Goal: Task Accomplishment & Management: Manage account settings

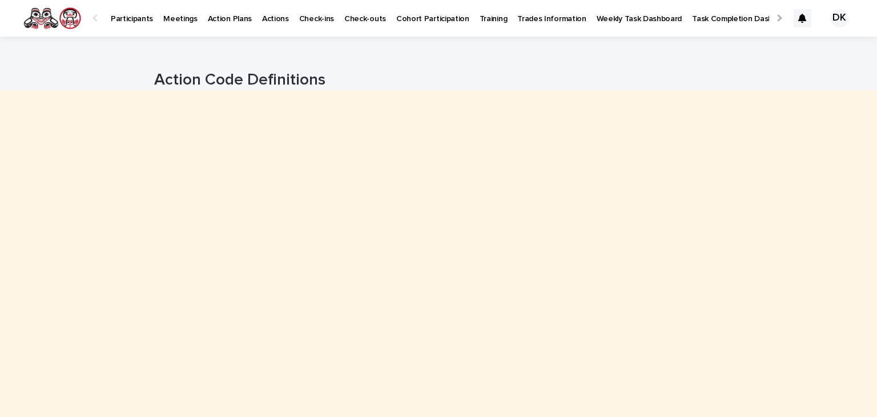
click at [131, 19] on p "Participants" at bounding box center [132, 12] width 42 height 24
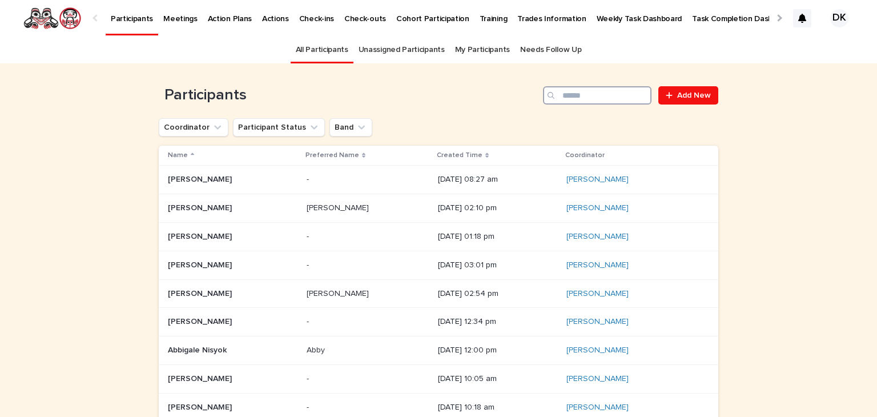
click at [617, 92] on input "Search" at bounding box center [597, 95] width 108 height 18
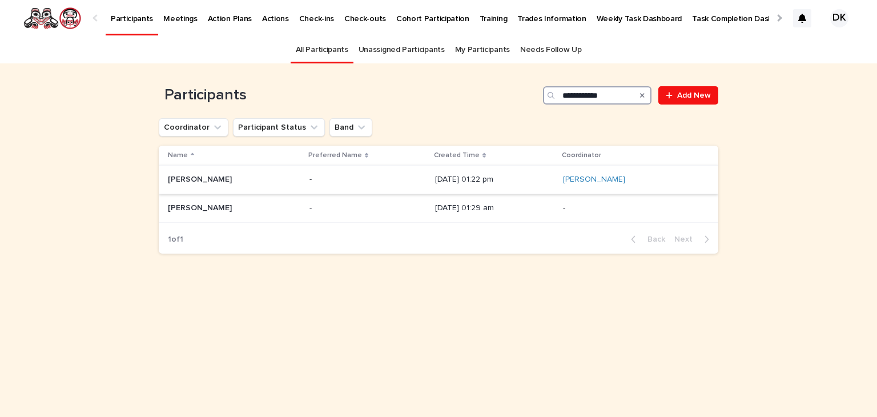
type input "**********"
click at [183, 179] on p "April Nelson" at bounding box center [201, 178] width 66 height 12
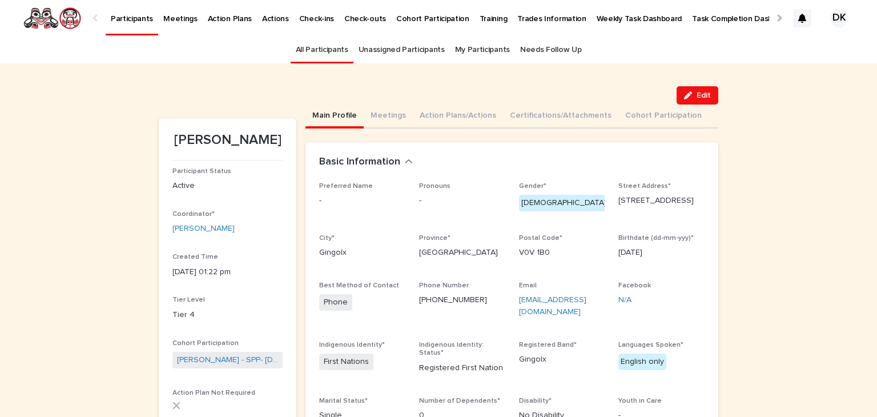
click at [370, 208] on div "Preferred Name -" at bounding box center [362, 199] width 86 height 34
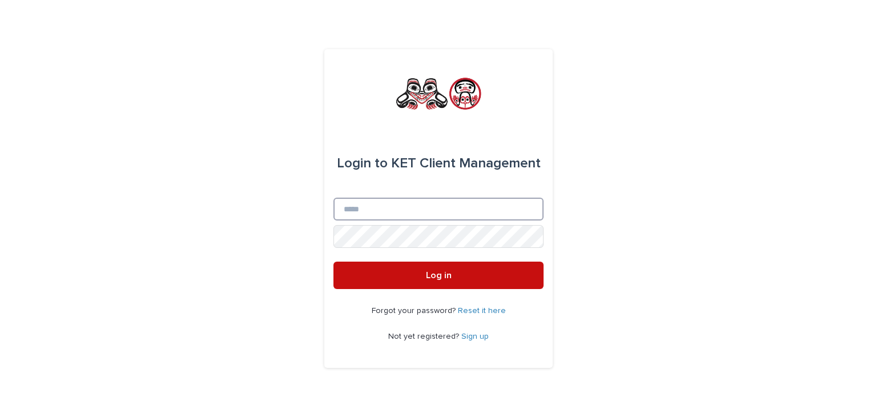
type input "**********"
click at [441, 273] on span "Log in" at bounding box center [439, 275] width 26 height 9
type input "**********"
click at [430, 280] on button "Log in" at bounding box center [438, 274] width 210 height 27
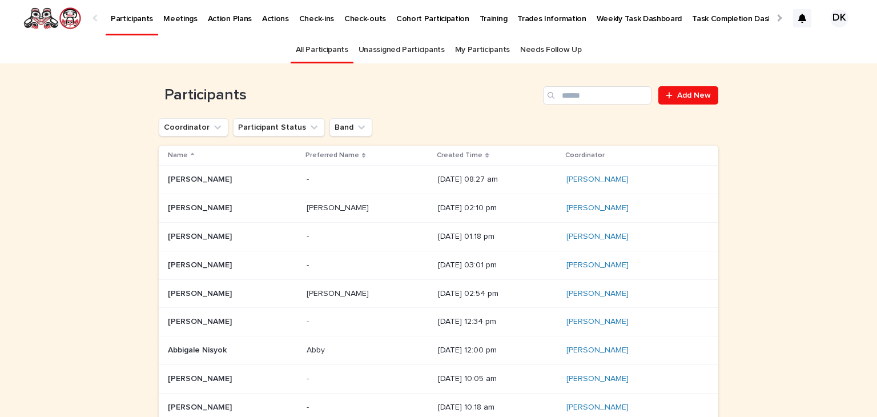
click at [692, 21] on p "Task Completion Dashboard" at bounding box center [742, 12] width 101 height 24
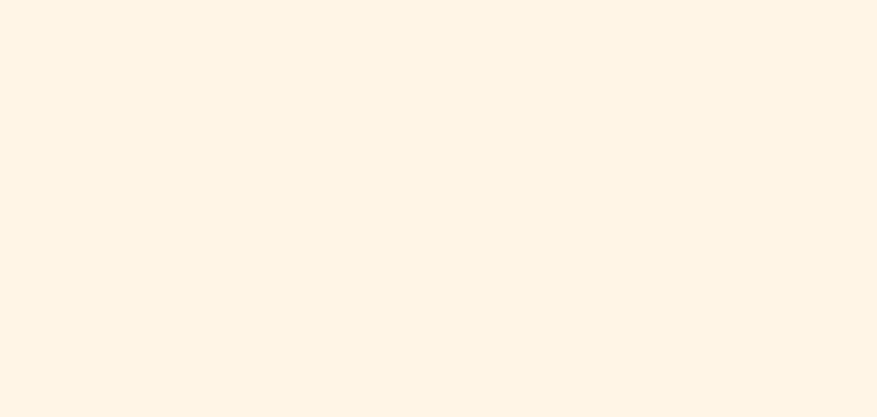
scroll to position [1054, 0]
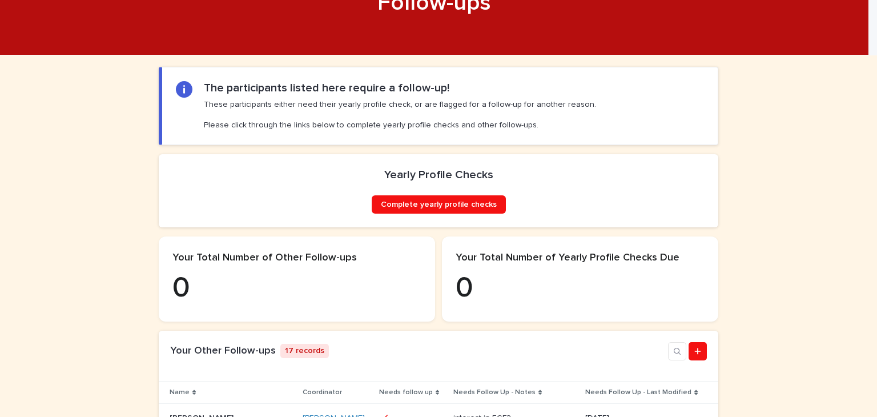
scroll to position [96, 0]
click at [457, 208] on span "Complete yearly profile checks" at bounding box center [439, 204] width 116 height 8
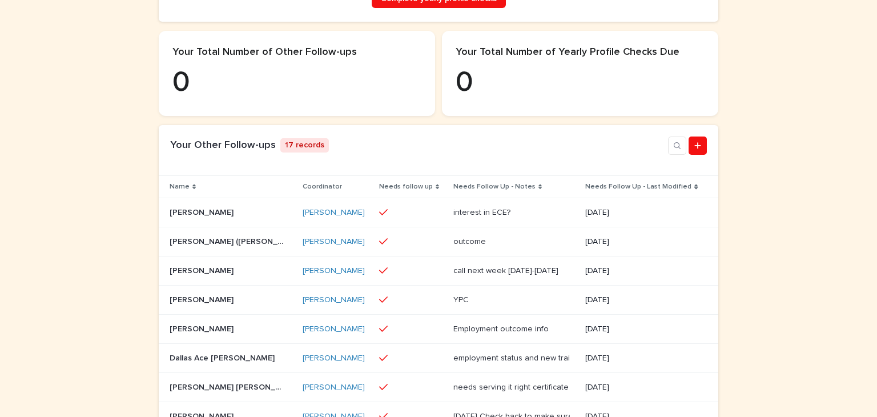
scroll to position [303, 0]
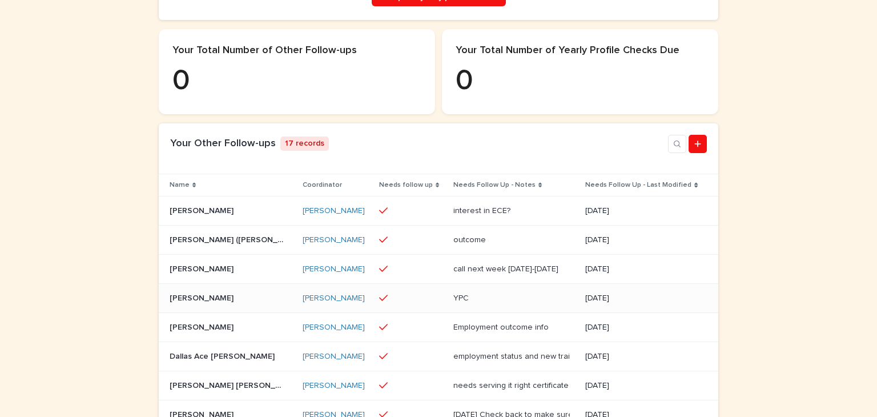
click at [177, 303] on p "Clara Dennis" at bounding box center [203, 297] width 66 height 12
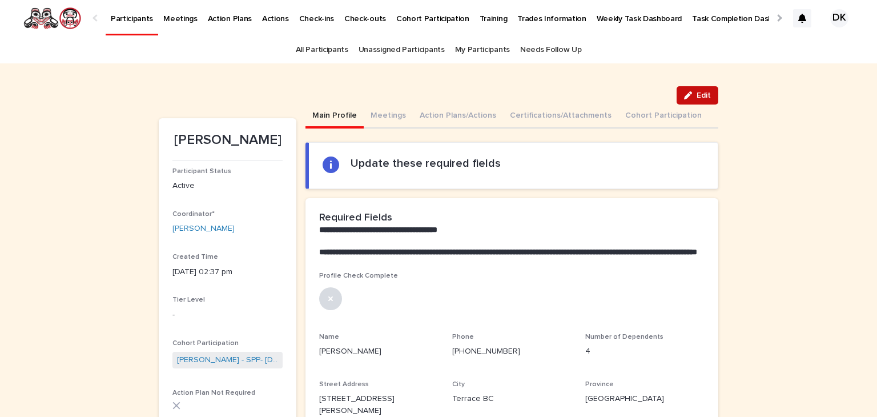
click at [698, 95] on span "Edit" at bounding box center [704, 95] width 14 height 8
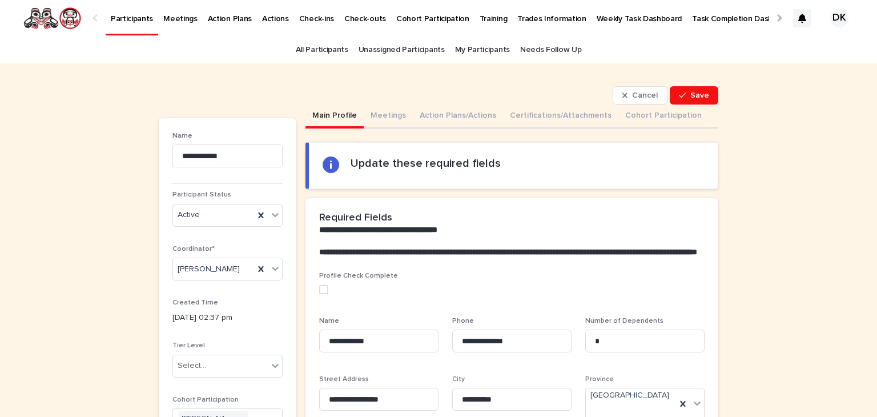
click at [319, 294] on span at bounding box center [323, 289] width 9 height 9
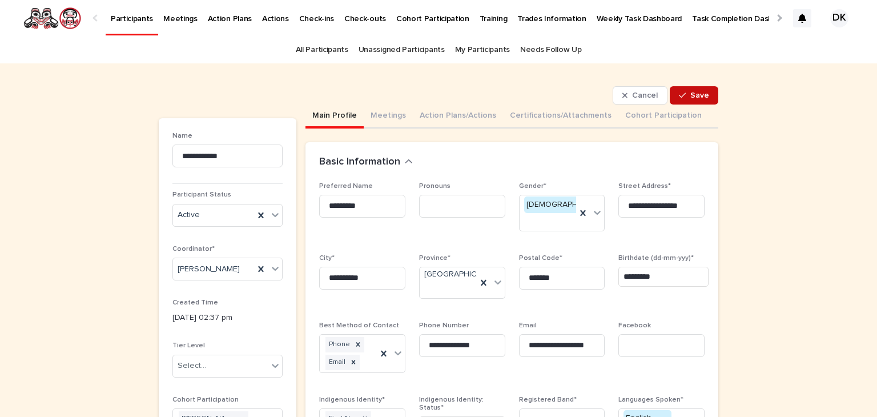
click at [702, 95] on span "Save" at bounding box center [699, 95] width 19 height 8
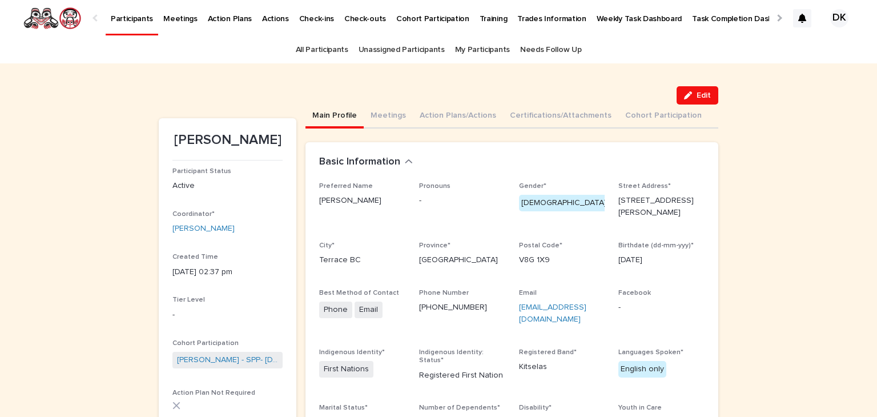
click at [702, 95] on span "Edit" at bounding box center [704, 95] width 14 height 8
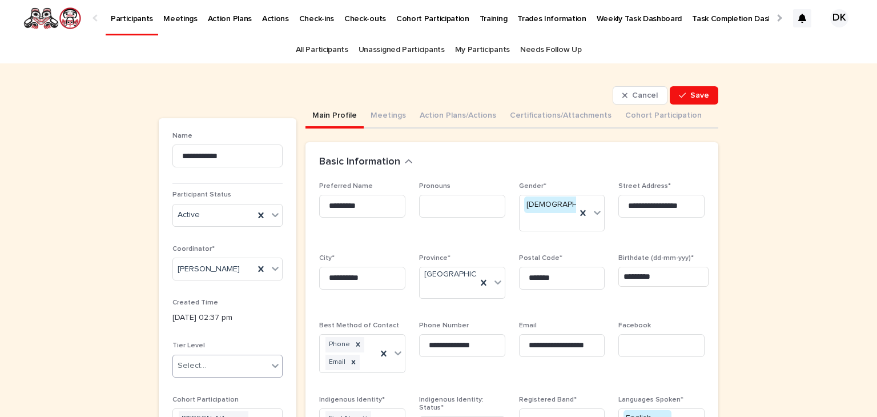
click at [269, 367] on icon at bounding box center [274, 365] width 11 height 11
click at [179, 278] on div "Tier 2" at bounding box center [222, 283] width 109 height 20
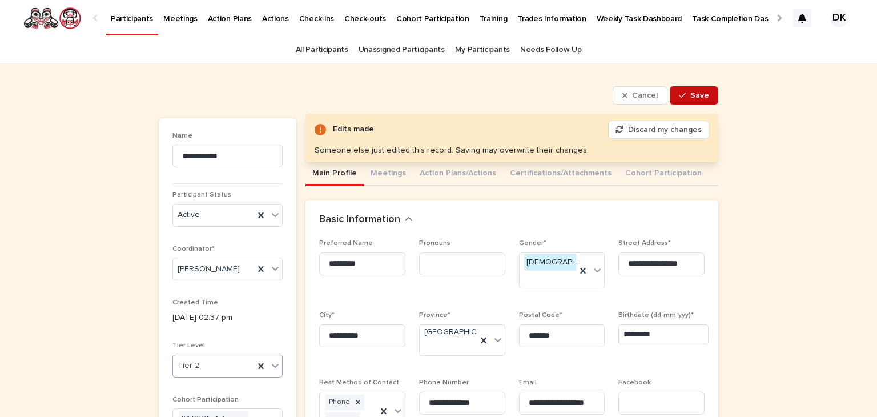
click at [707, 94] on button "Save" at bounding box center [694, 95] width 49 height 18
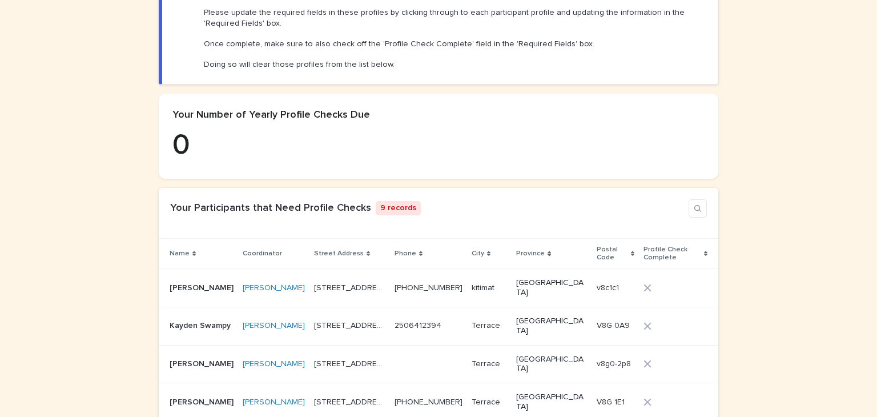
scroll to position [218, 0]
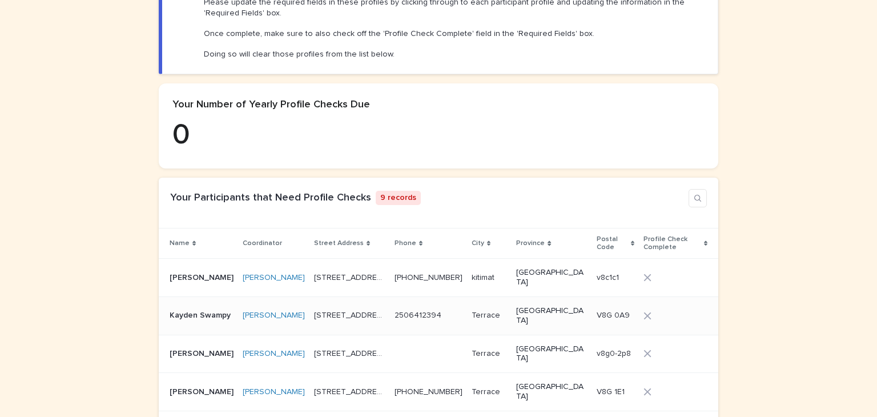
click at [172, 308] on p "Kayden Swampy" at bounding box center [201, 314] width 63 height 12
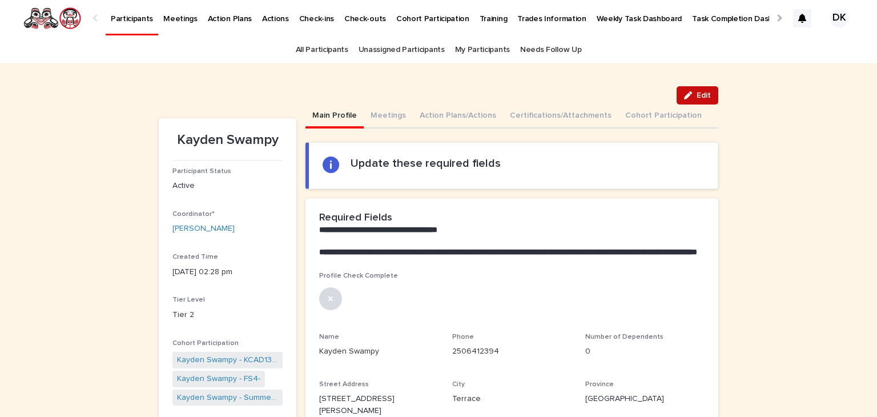
click at [690, 91] on button "Edit" at bounding box center [698, 95] width 42 height 18
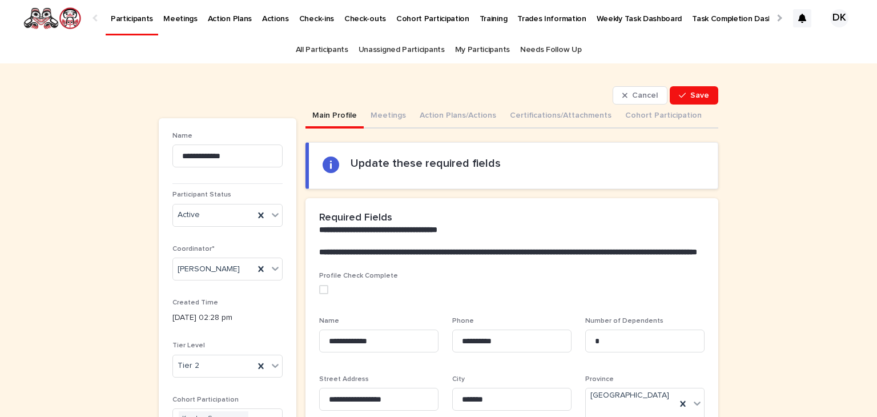
click at [319, 294] on span at bounding box center [323, 289] width 9 height 9
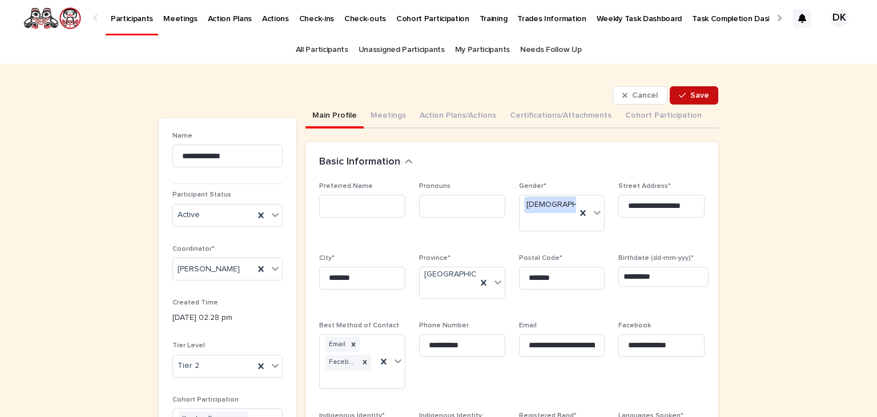
click at [698, 96] on span "Save" at bounding box center [699, 95] width 19 height 8
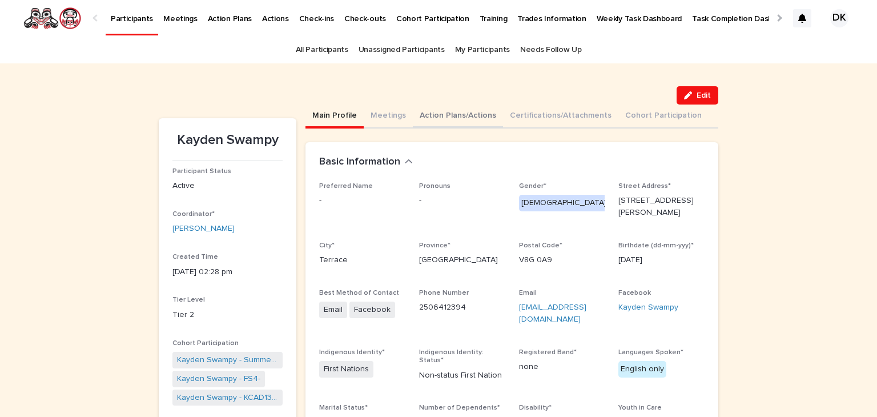
click at [427, 111] on button "Action Plans/Actions" at bounding box center [458, 116] width 90 height 24
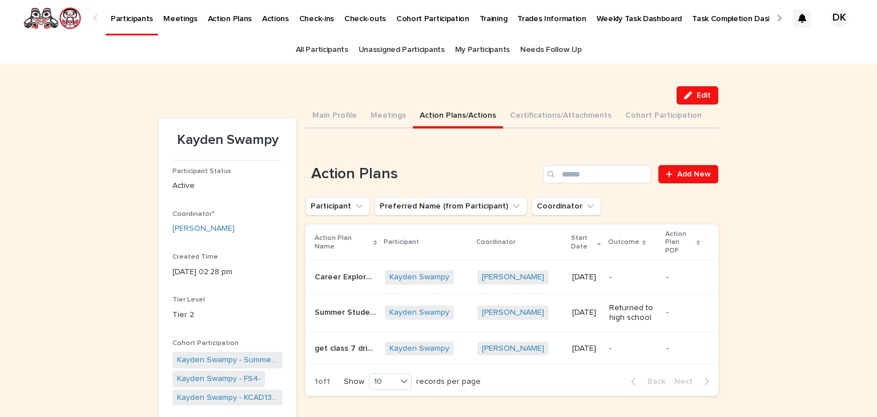
click at [322, 270] on p "Career Exploration and Development" at bounding box center [346, 276] width 63 height 12
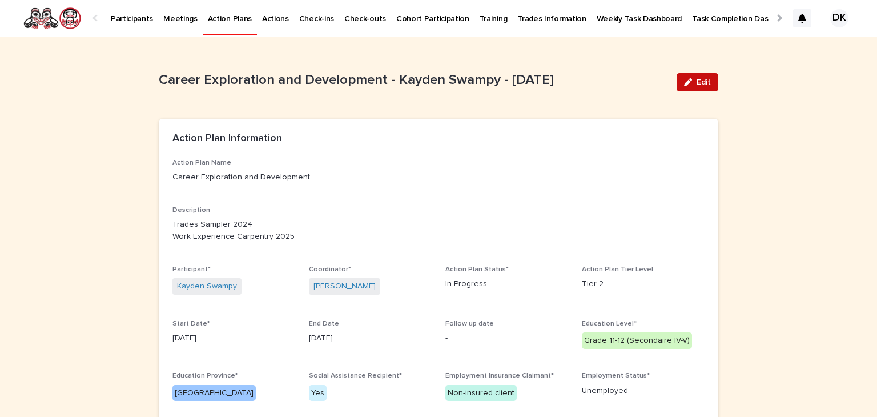
click at [699, 79] on span "Edit" at bounding box center [704, 82] width 14 height 8
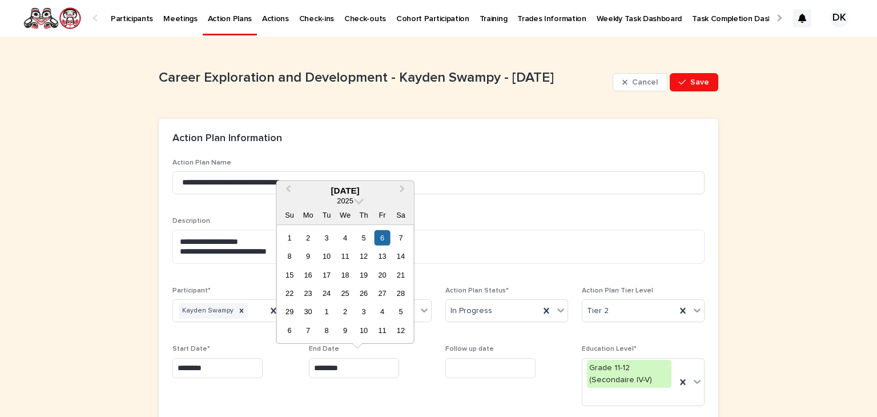
click at [363, 364] on input "********" at bounding box center [354, 368] width 90 height 20
click at [356, 199] on span at bounding box center [359, 200] width 10 height 10
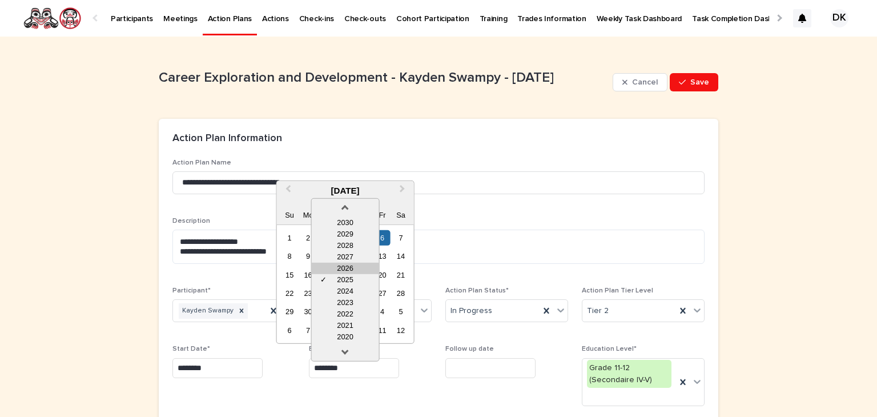
click at [353, 267] on div "2026" at bounding box center [345, 267] width 67 height 11
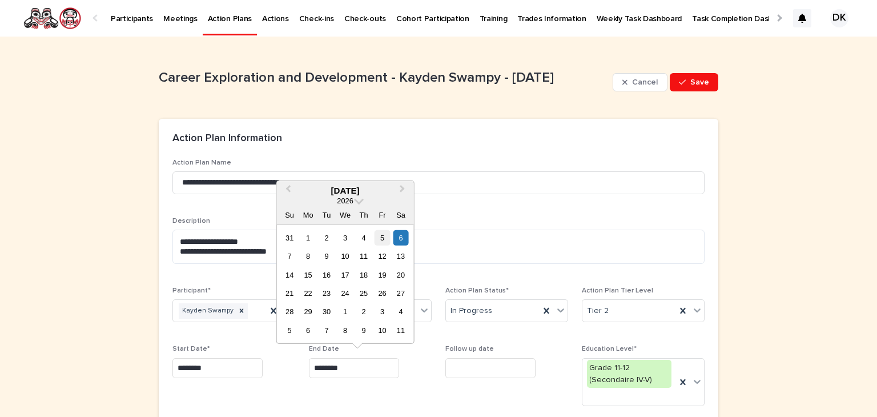
click at [385, 236] on div "5" at bounding box center [382, 237] width 15 height 15
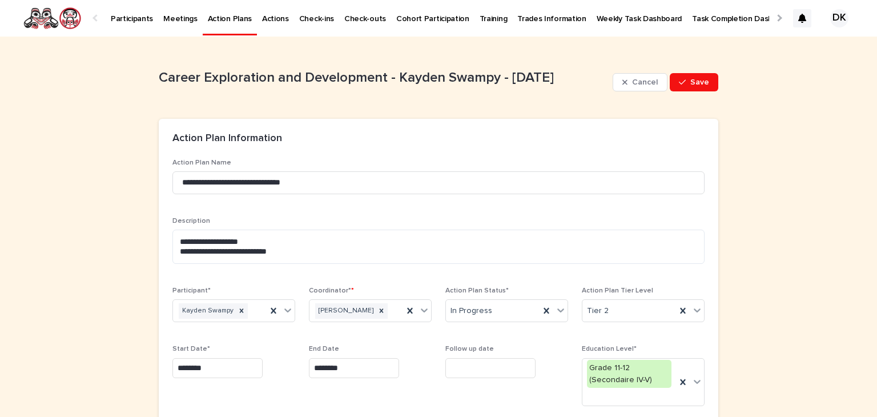
type input "********"
click at [690, 83] on span "Save" at bounding box center [699, 82] width 19 height 8
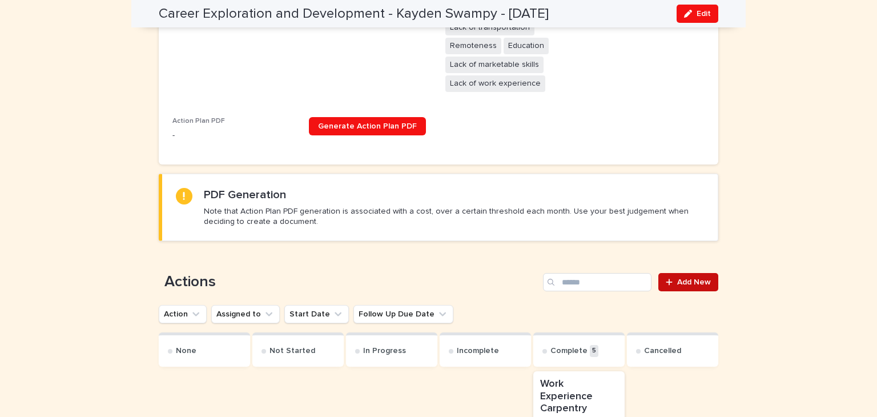
scroll to position [437, 0]
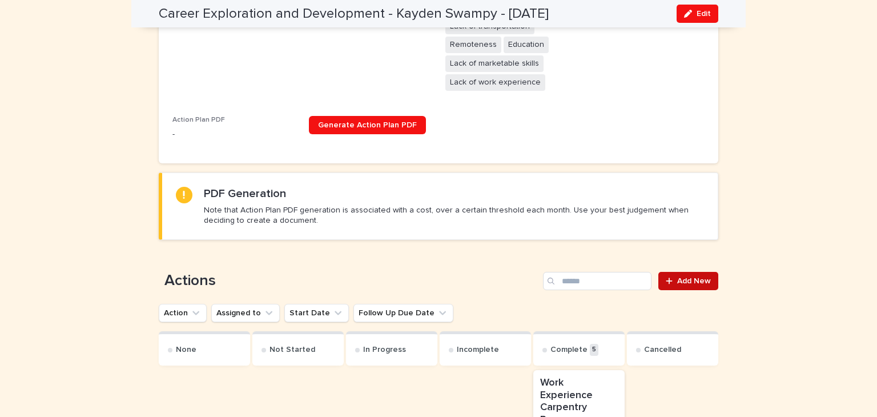
click at [679, 280] on span "Add New" at bounding box center [694, 281] width 34 height 8
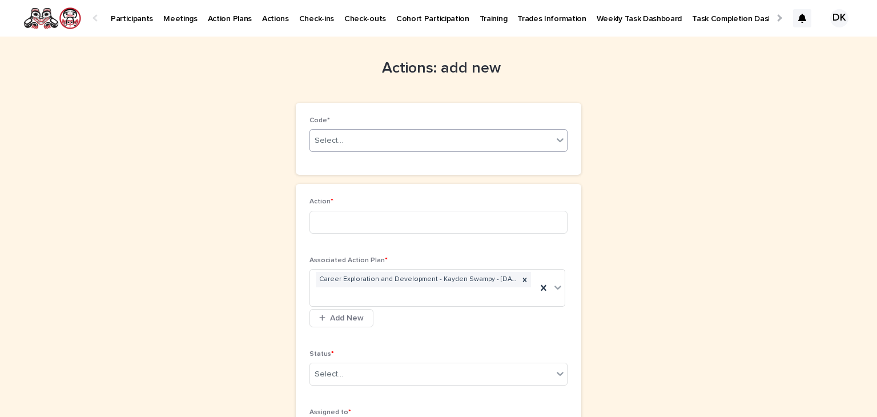
click at [557, 139] on icon at bounding box center [559, 139] width 11 height 11
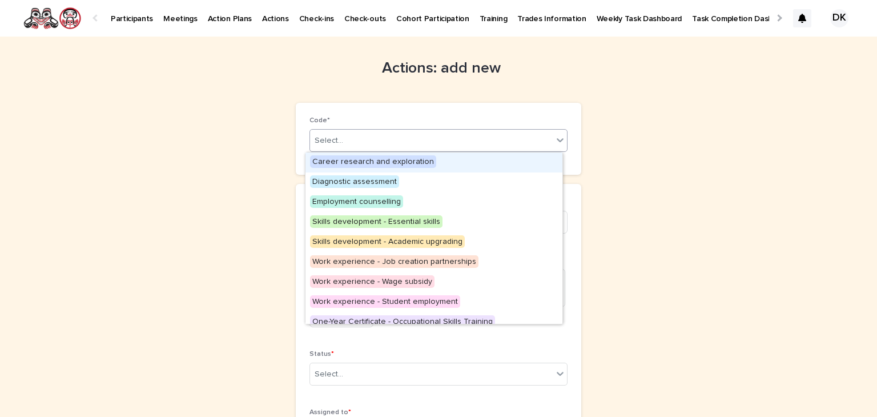
click at [356, 158] on span "Career research and exploration" at bounding box center [373, 161] width 126 height 13
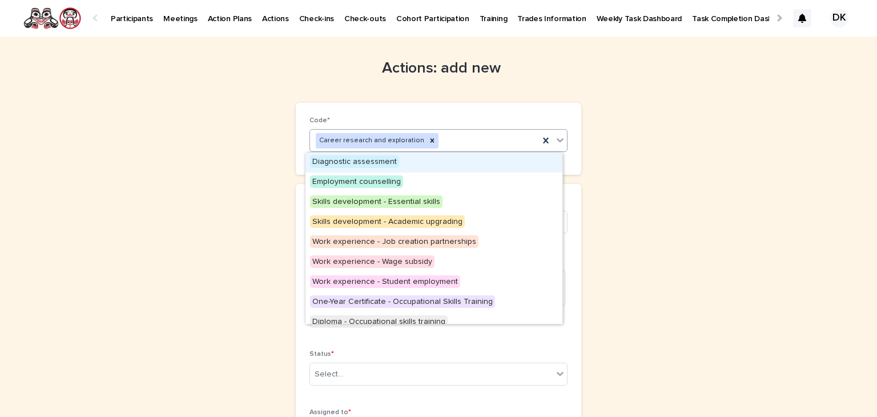
click at [555, 135] on icon at bounding box center [559, 139] width 11 height 11
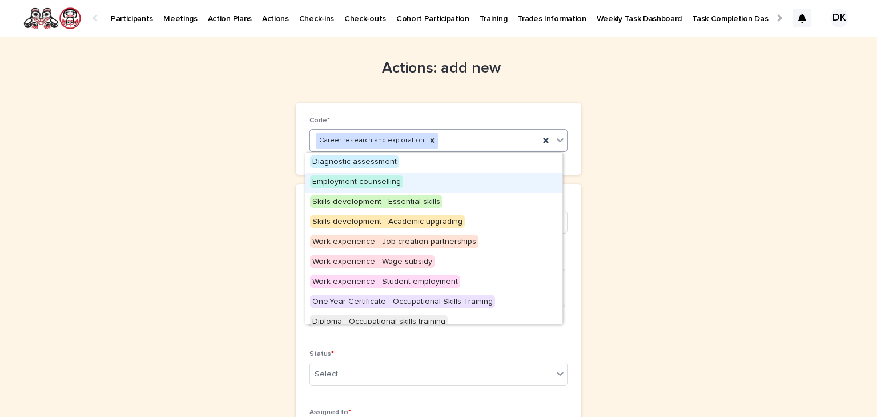
click at [349, 176] on span "Employment counselling" at bounding box center [356, 181] width 93 height 13
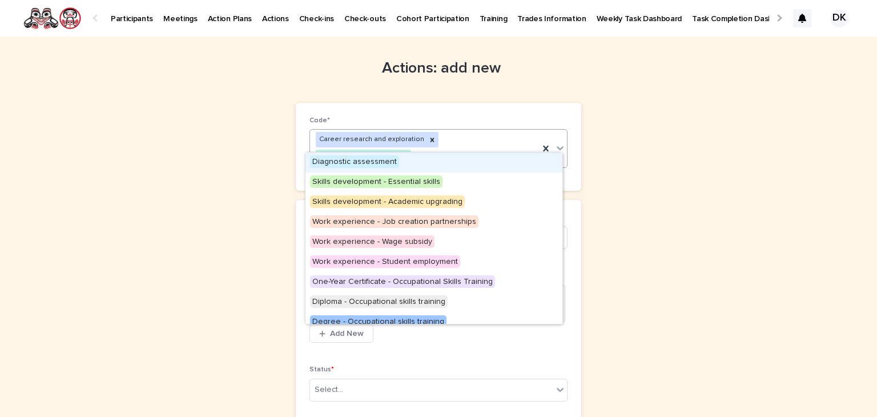
click at [559, 142] on icon at bounding box center [559, 147] width 11 height 11
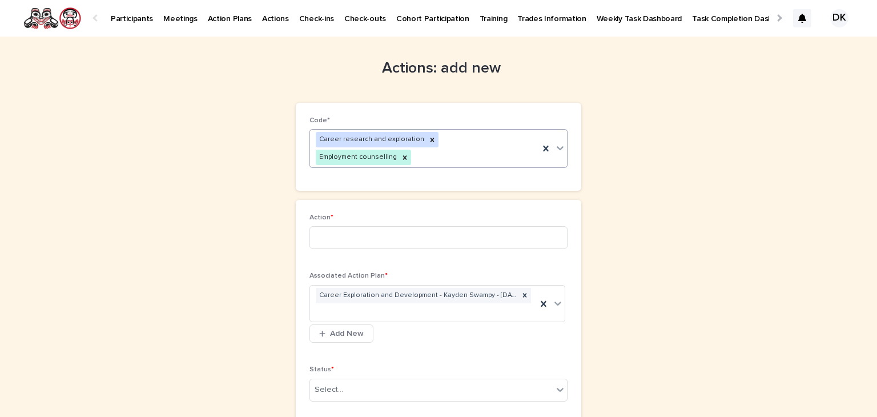
click at [559, 142] on icon at bounding box center [559, 147] width 11 height 11
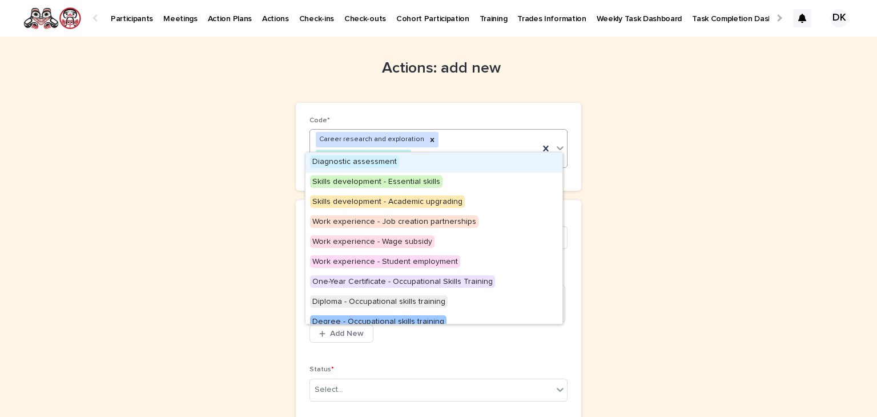
click at [555, 143] on icon at bounding box center [559, 147] width 11 height 11
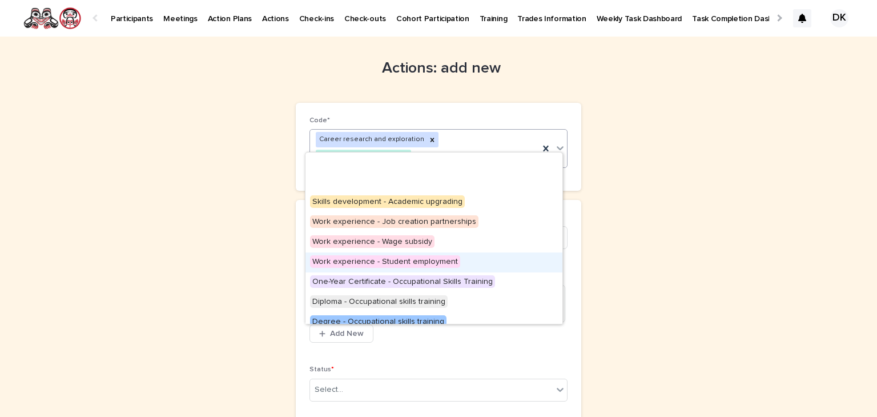
scroll to position [188, 0]
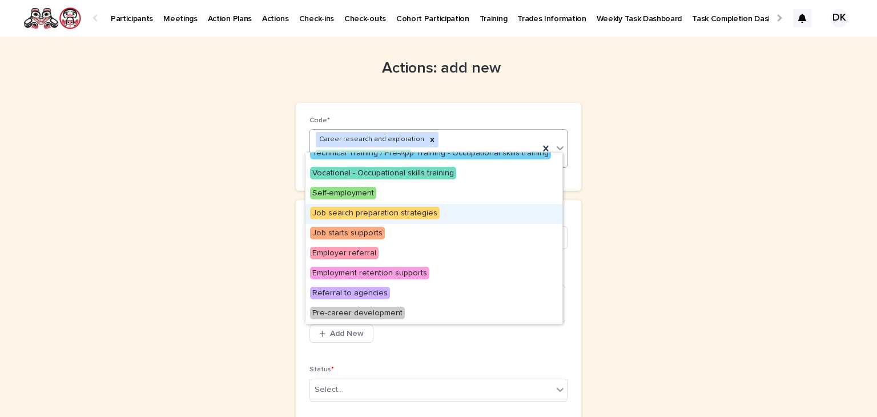
click at [385, 212] on span "Job search preparation strategies" at bounding box center [375, 213] width 130 height 13
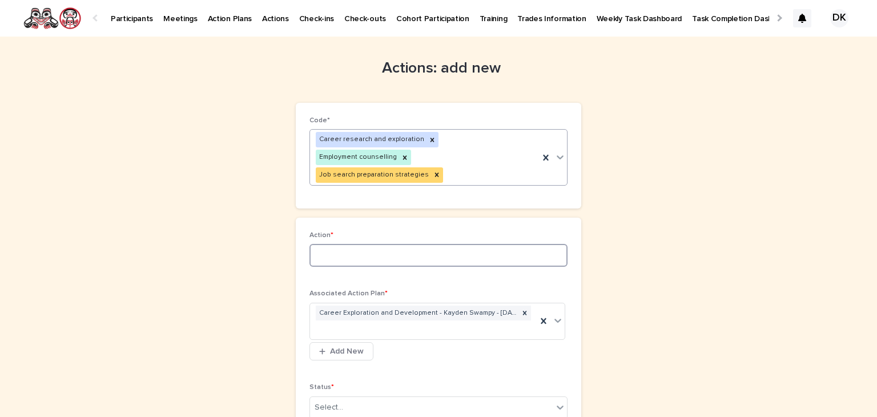
click at [316, 244] on input at bounding box center [438, 255] width 258 height 23
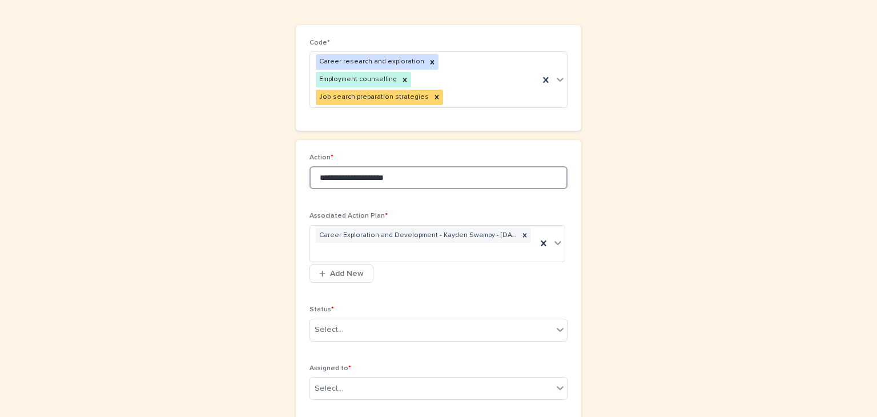
scroll to position [80, 0]
type input "**********"
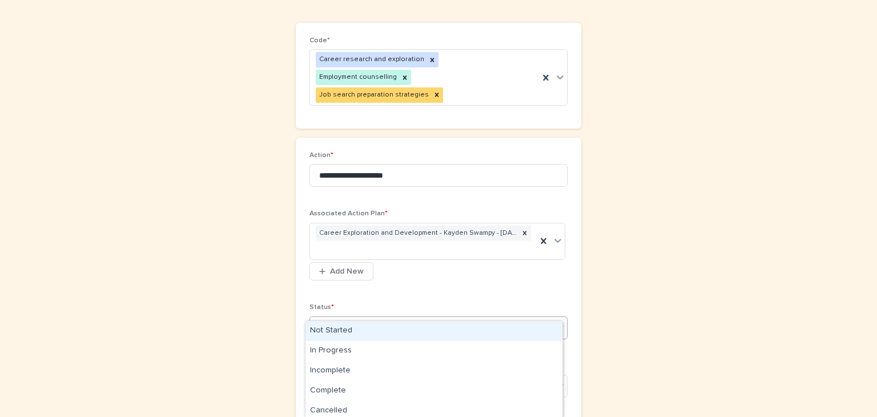
click at [557, 325] on icon at bounding box center [560, 327] width 7 height 4
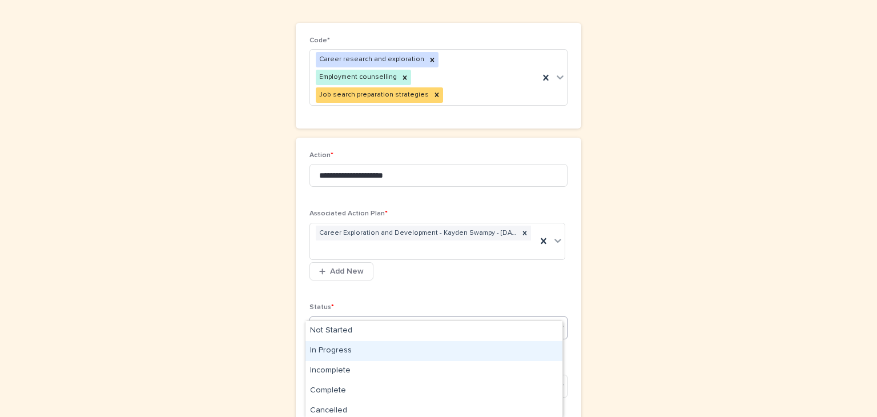
click at [326, 346] on div "In Progress" at bounding box center [433, 351] width 257 height 20
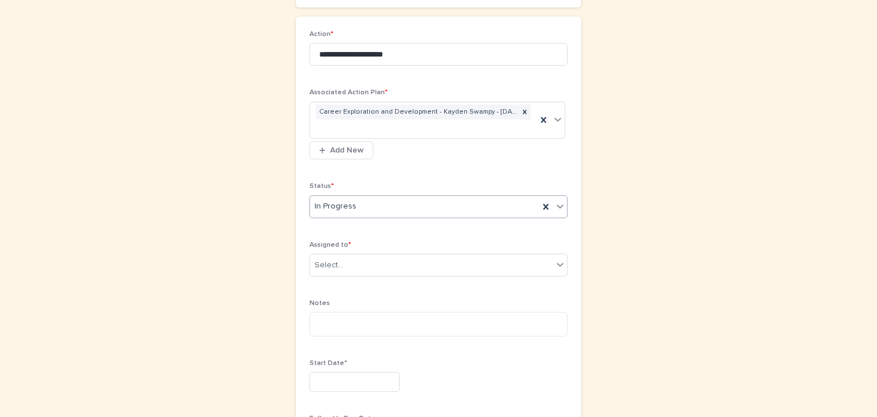
scroll to position [201, 0]
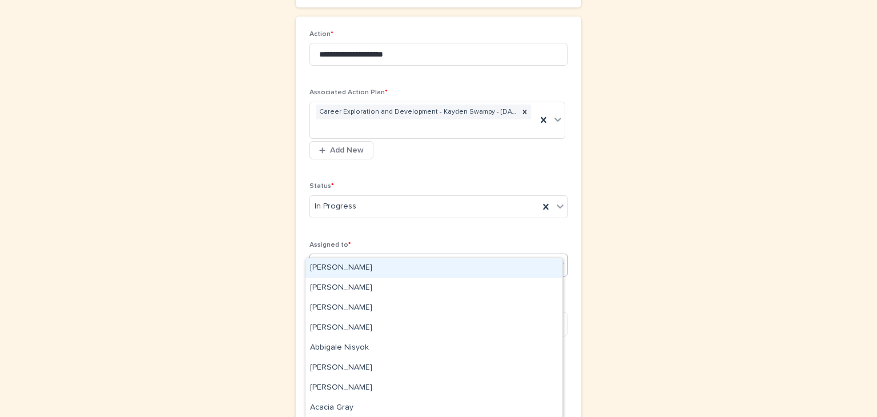
click at [557, 259] on icon at bounding box center [559, 264] width 11 height 11
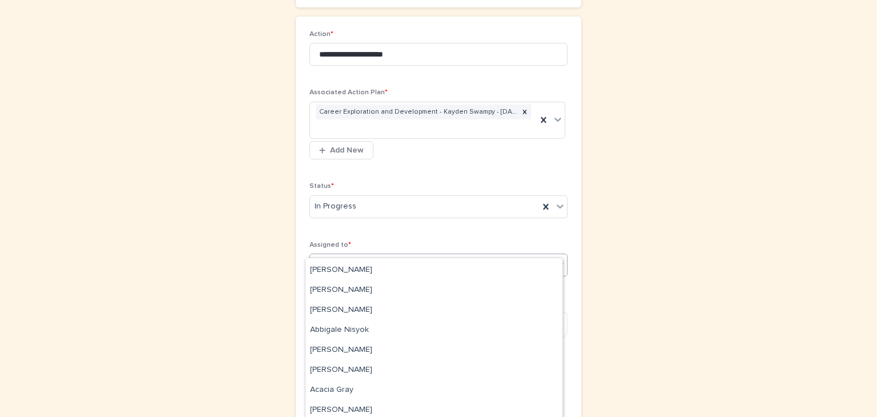
scroll to position [0, 0]
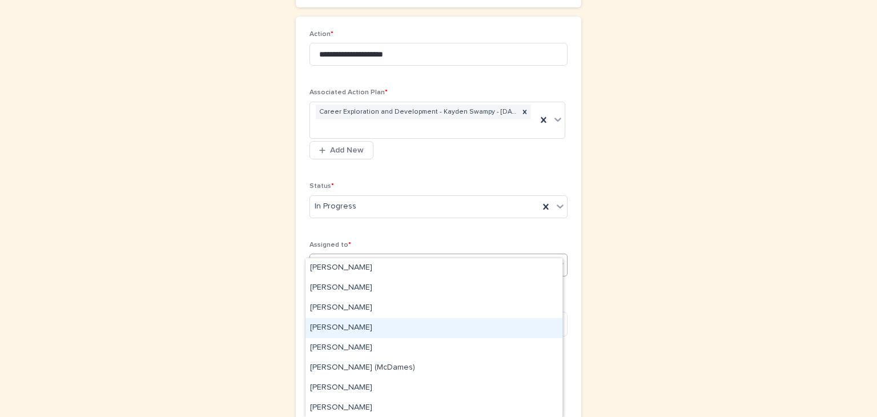
type input "**"
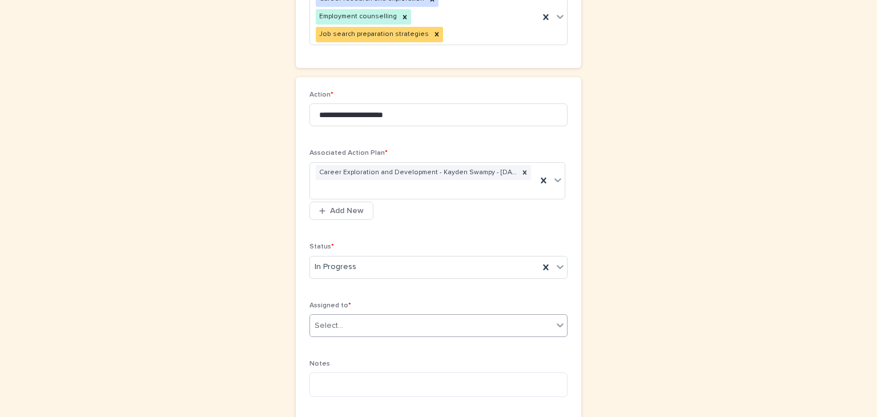
scroll to position [139, 0]
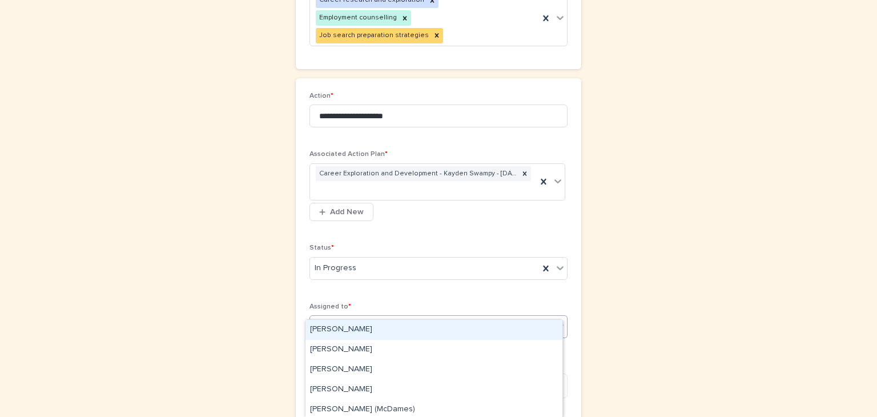
type input "****"
click at [349, 327] on div "Kayden Swampy" at bounding box center [433, 330] width 257 height 20
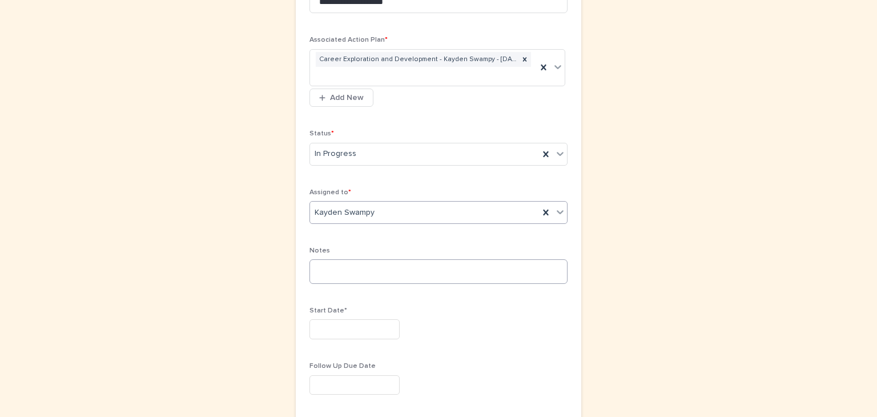
scroll to position [257, 0]
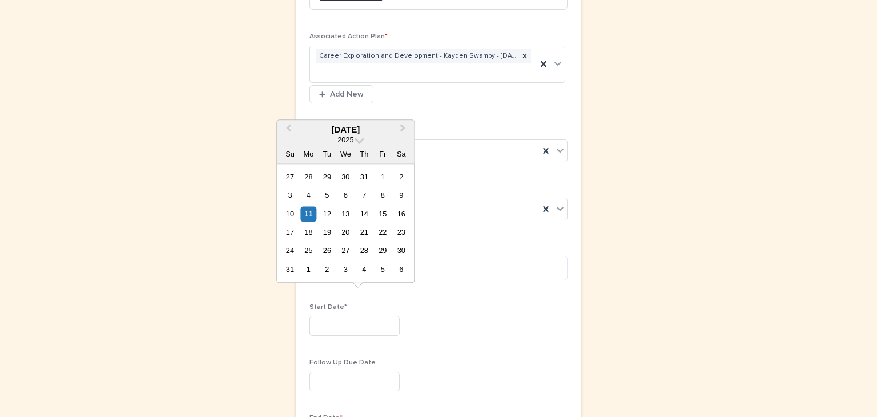
click at [317, 316] on input "text" at bounding box center [354, 326] width 90 height 20
click at [288, 126] on span "Previous Month" at bounding box center [288, 129] width 0 height 15
click at [288, 127] on span "Previous Month" at bounding box center [288, 129] width 0 height 15
click at [404, 124] on button "Next Month" at bounding box center [404, 130] width 18 height 18
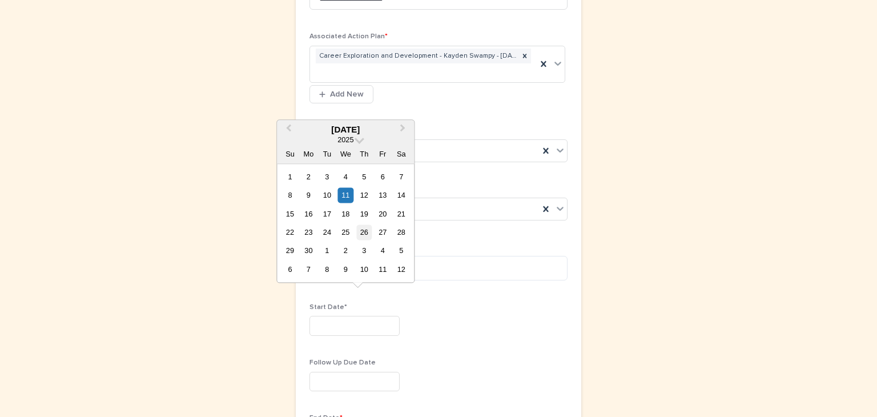
click at [362, 228] on div "26" at bounding box center [363, 231] width 15 height 15
type input "*********"
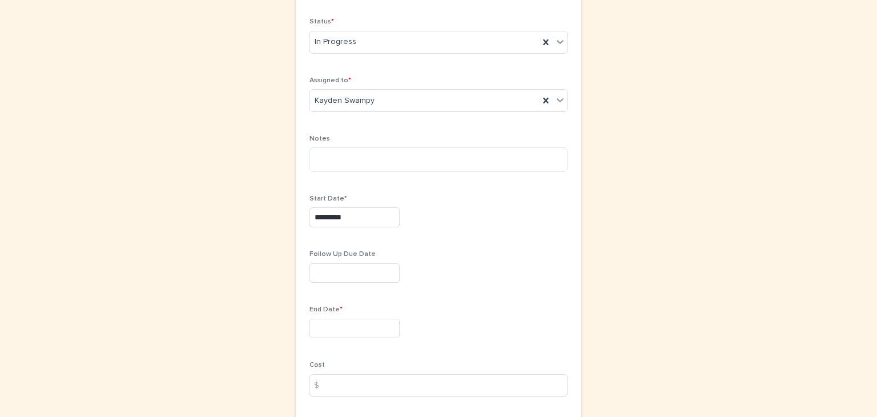
scroll to position [369, 0]
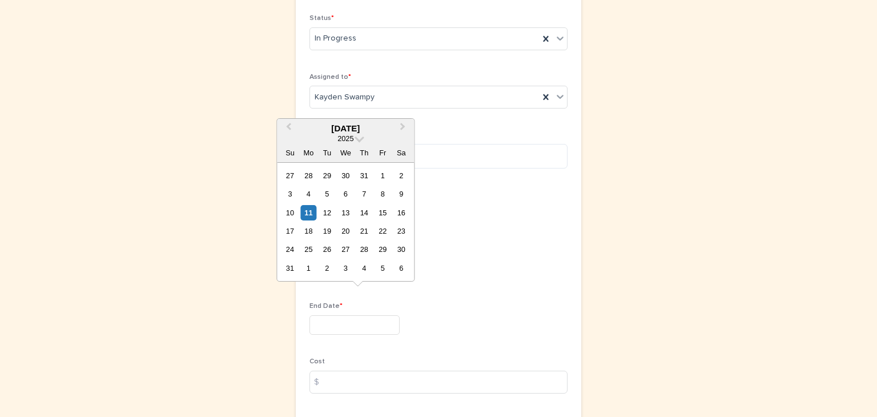
click at [324, 315] on input "text" at bounding box center [354, 325] width 90 height 20
click at [355, 136] on span at bounding box center [360, 137] width 10 height 10
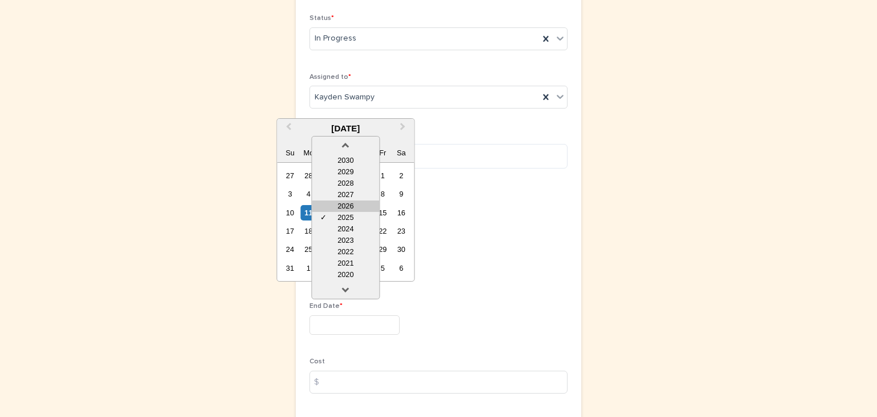
click at [354, 204] on div "2026" at bounding box center [345, 205] width 67 height 11
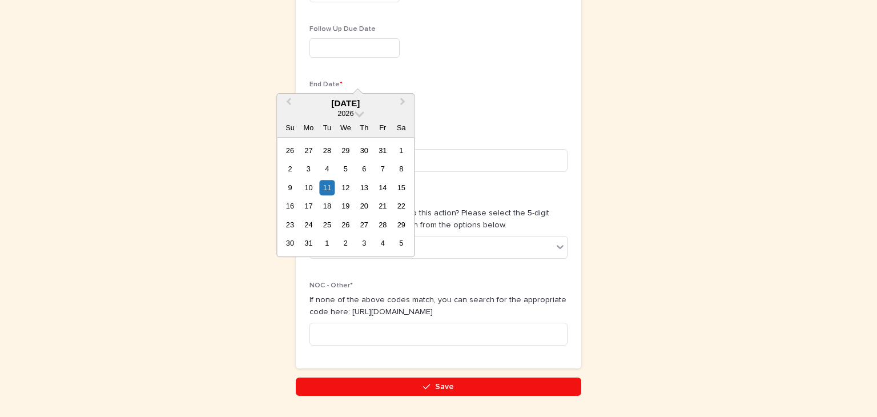
scroll to position [607, 0]
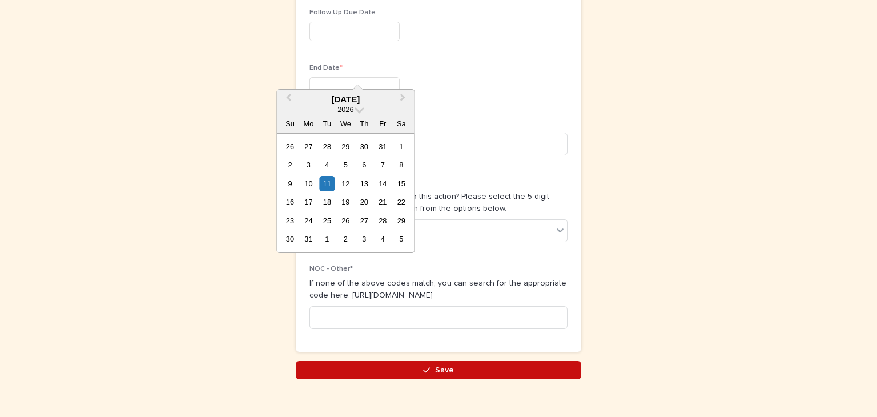
click at [446, 366] on span "Save" at bounding box center [444, 370] width 19 height 8
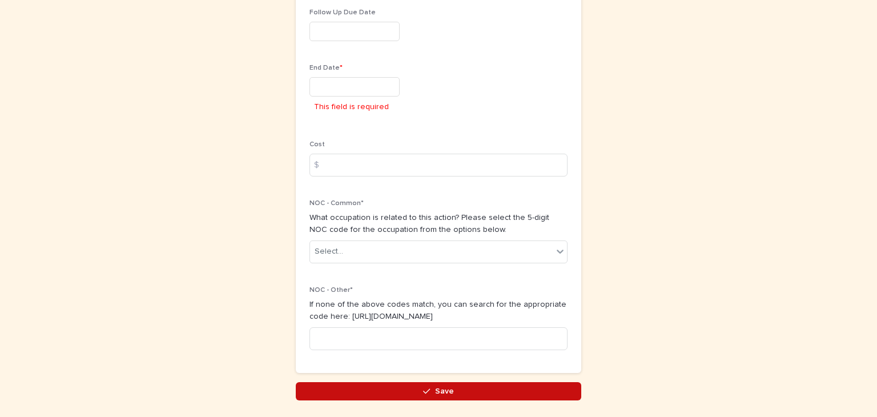
scroll to position [628, 0]
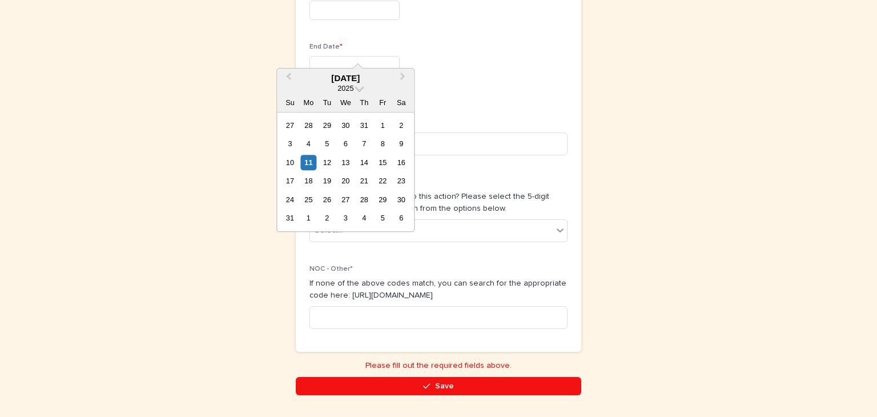
click at [347, 56] on input "text" at bounding box center [354, 66] width 90 height 20
click at [357, 87] on span at bounding box center [360, 88] width 10 height 10
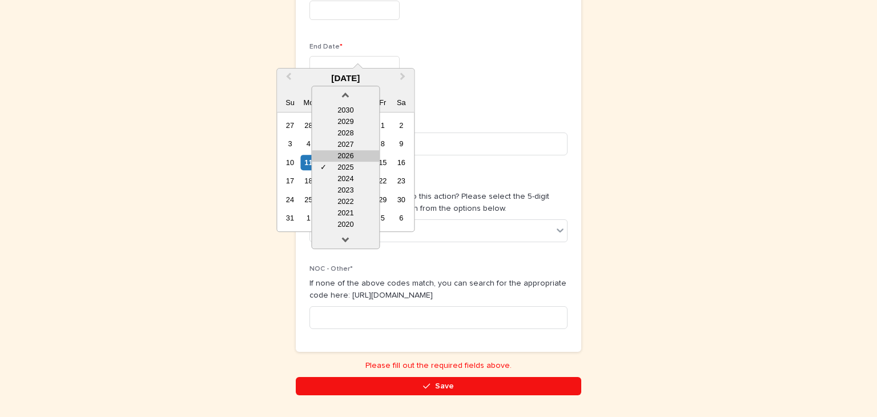
click at [355, 153] on div "2026" at bounding box center [345, 155] width 67 height 11
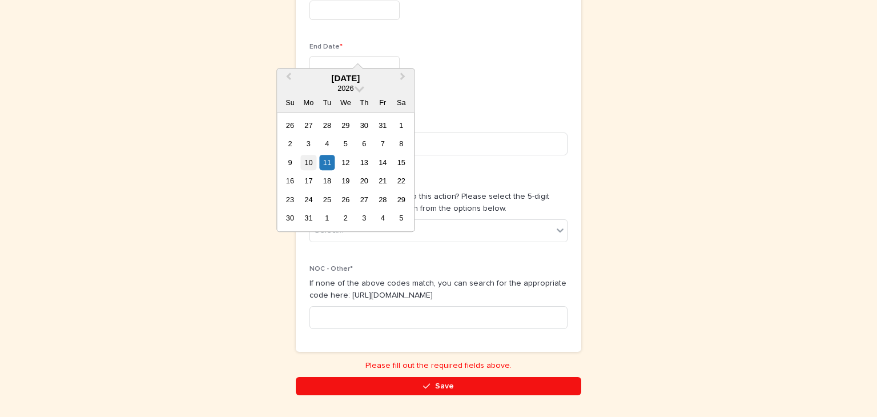
click at [308, 158] on div "10" at bounding box center [308, 162] width 15 height 15
type input "*********"
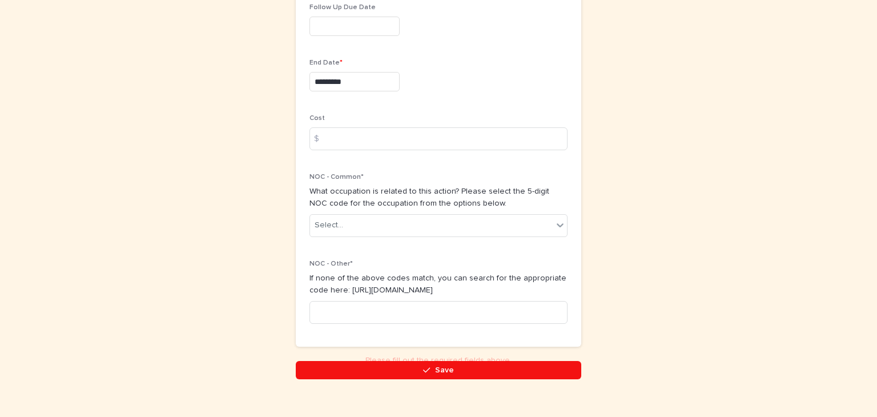
scroll to position [607, 0]
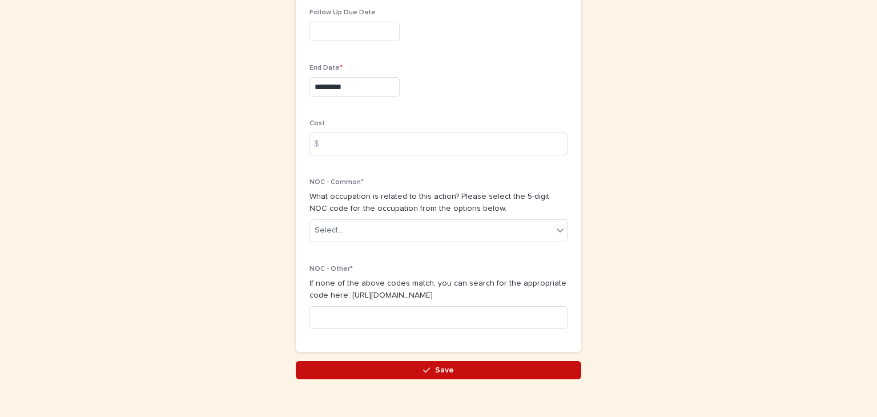
click at [443, 366] on span "Save" at bounding box center [444, 370] width 19 height 8
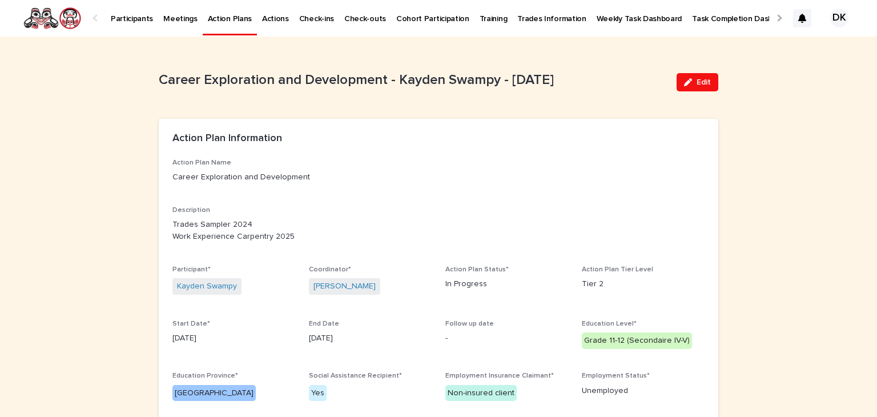
click at [123, 19] on p "Participants" at bounding box center [132, 12] width 42 height 24
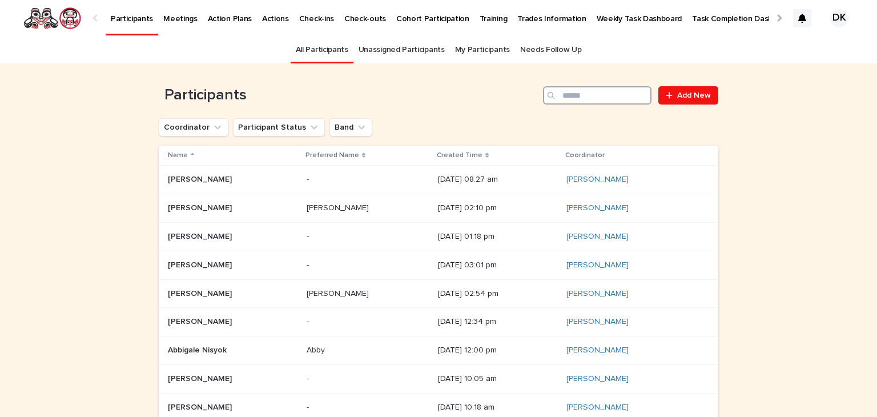
click at [592, 99] on input "Search" at bounding box center [597, 95] width 108 height 18
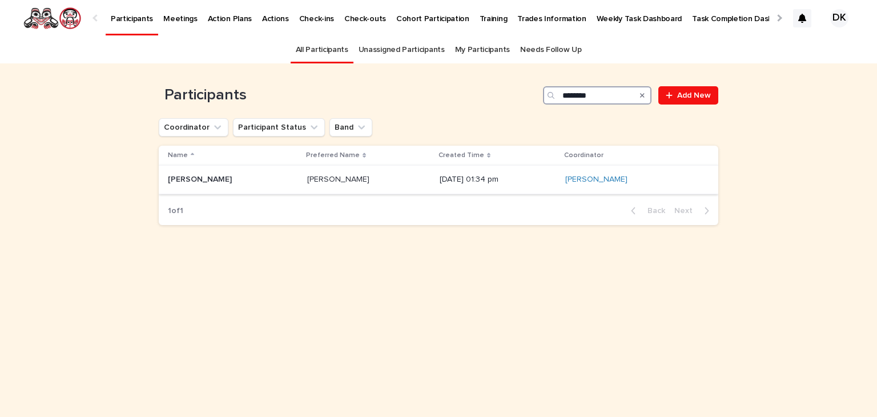
type input "********"
click at [174, 175] on p "Katelynn Watts" at bounding box center [201, 178] width 66 height 12
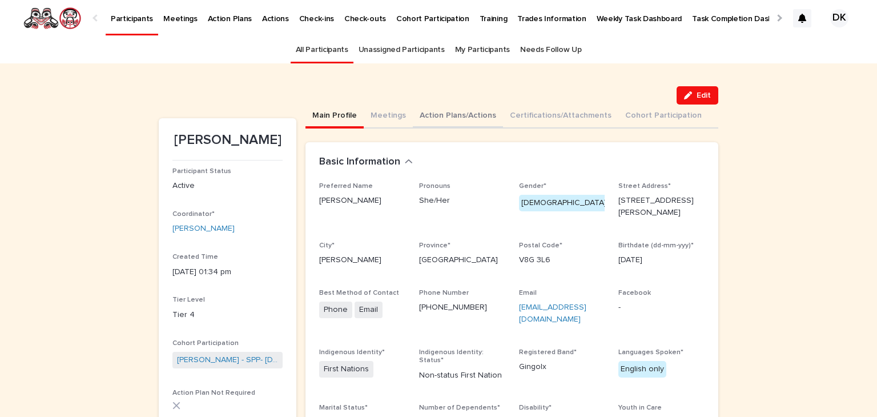
click at [419, 110] on button "Action Plans/Actions" at bounding box center [458, 116] width 90 height 24
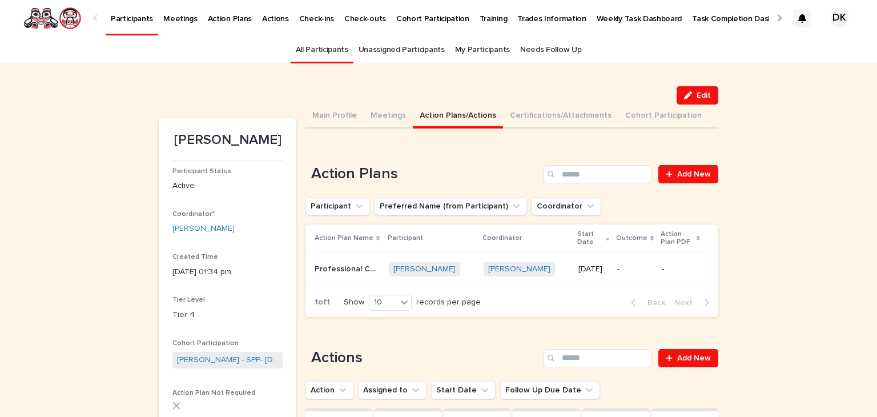
click at [332, 267] on p "Professional Cook Level 1" at bounding box center [348, 268] width 67 height 12
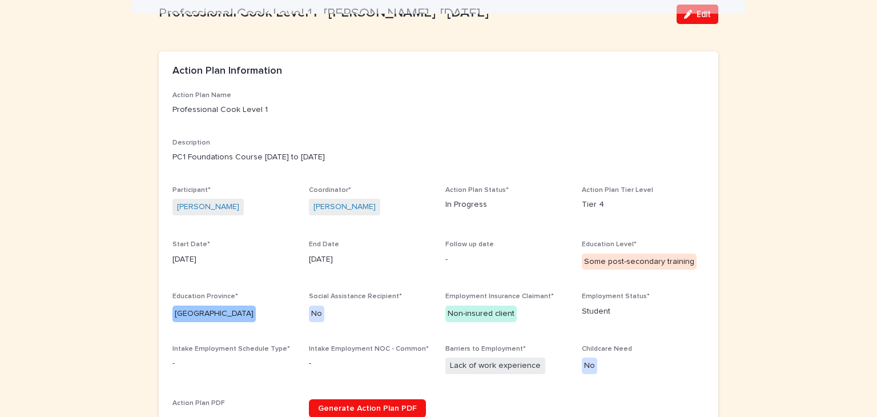
scroll to position [66, 0]
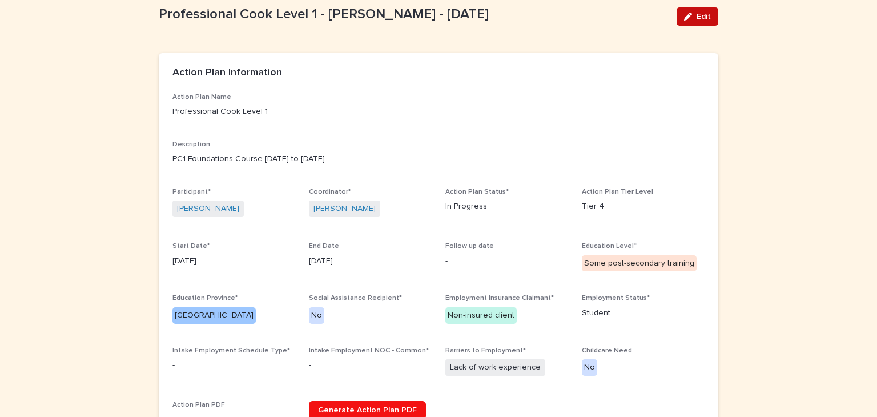
click at [697, 17] on span "Edit" at bounding box center [704, 17] width 14 height 8
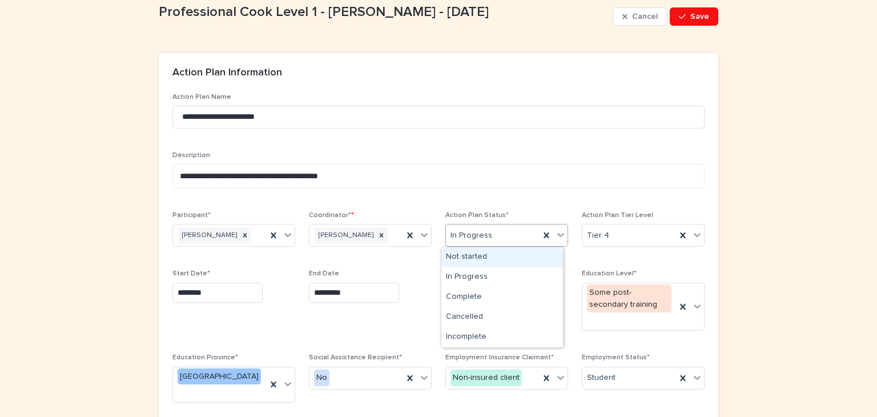
click at [557, 235] on icon at bounding box center [560, 236] width 7 height 4
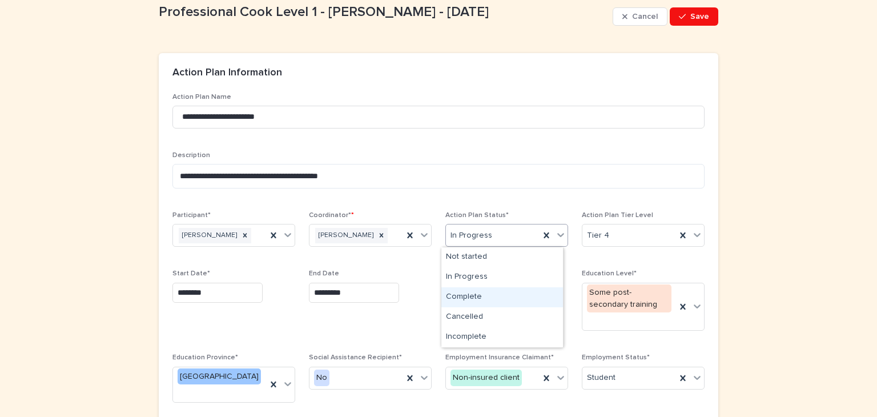
click at [452, 293] on div "Complete" at bounding box center [502, 297] width 122 height 20
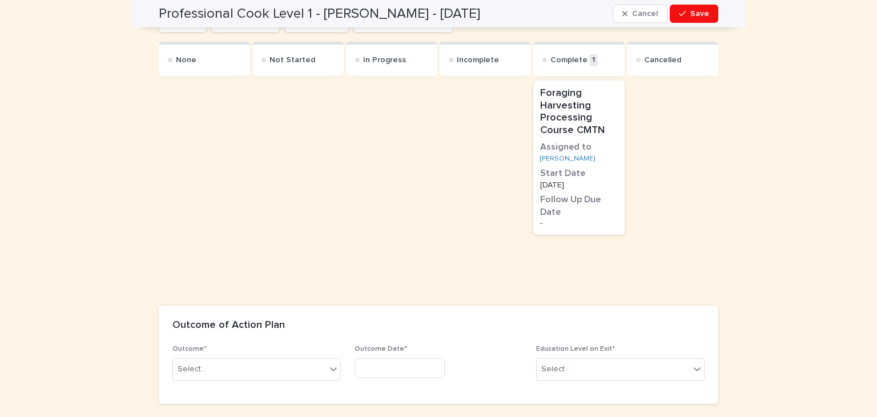
scroll to position [787, 0]
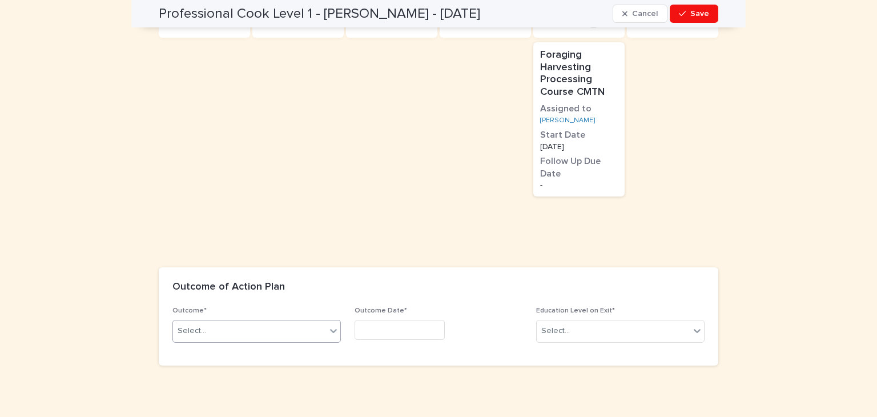
click at [331, 325] on icon at bounding box center [333, 330] width 11 height 11
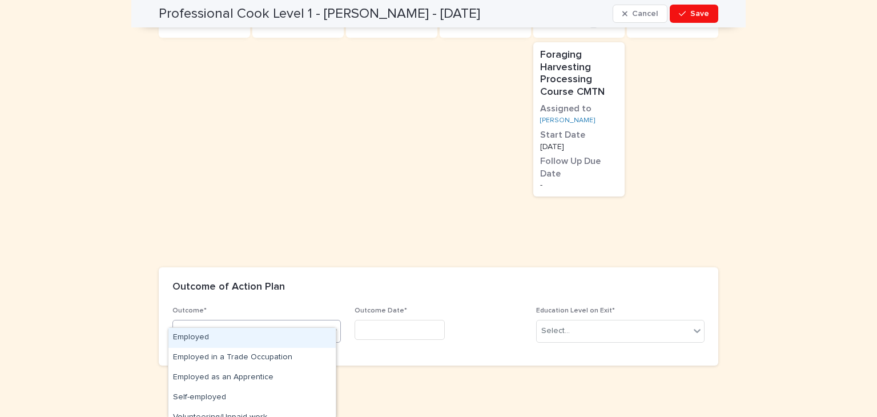
click at [192, 332] on div "Employed" at bounding box center [251, 338] width 167 height 20
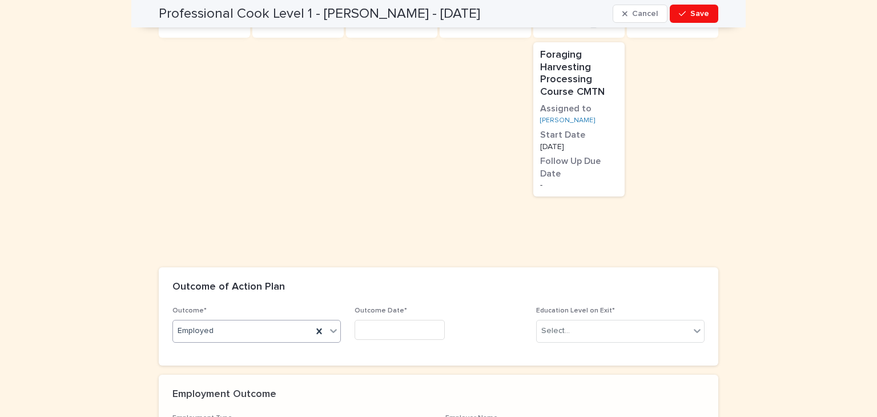
click at [369, 320] on input "text" at bounding box center [400, 330] width 90 height 20
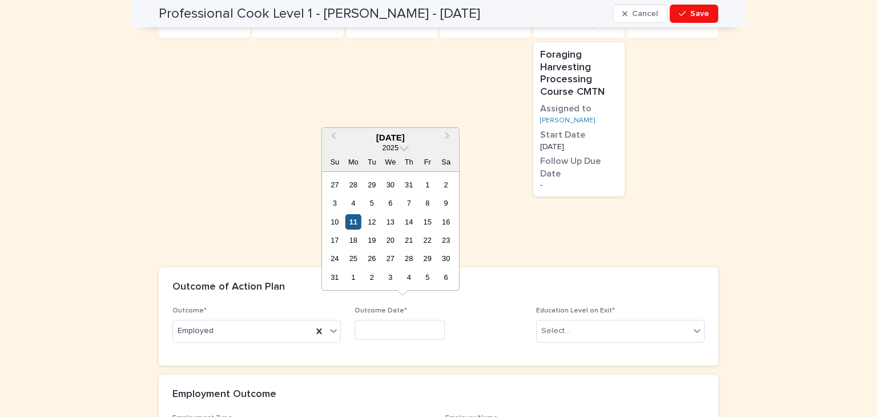
click at [354, 221] on div "11" at bounding box center [352, 221] width 15 height 15
type input "*********"
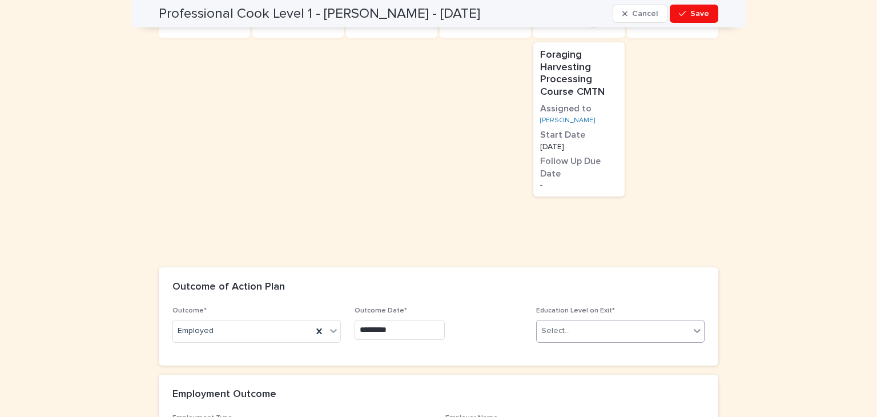
click at [694, 329] on icon at bounding box center [697, 331] width 7 height 4
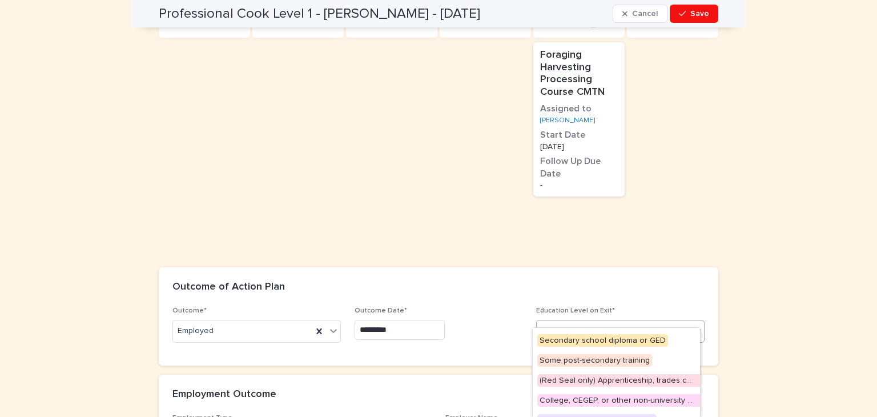
scroll to position [79, 0]
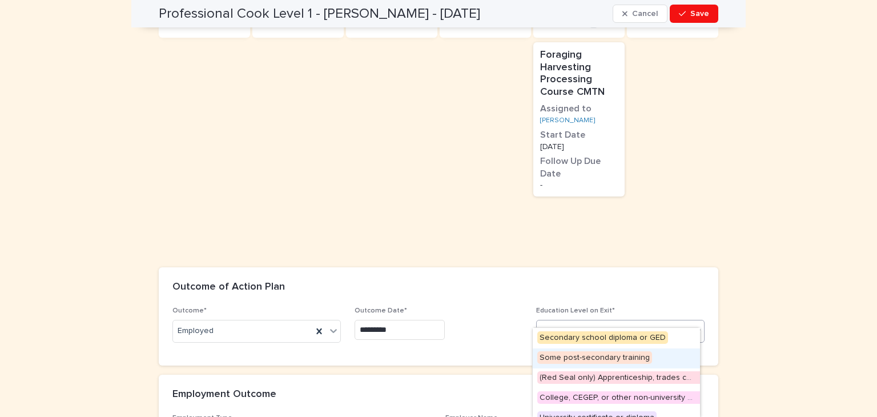
click at [562, 355] on span "Some post-secondary training" at bounding box center [594, 357] width 115 height 13
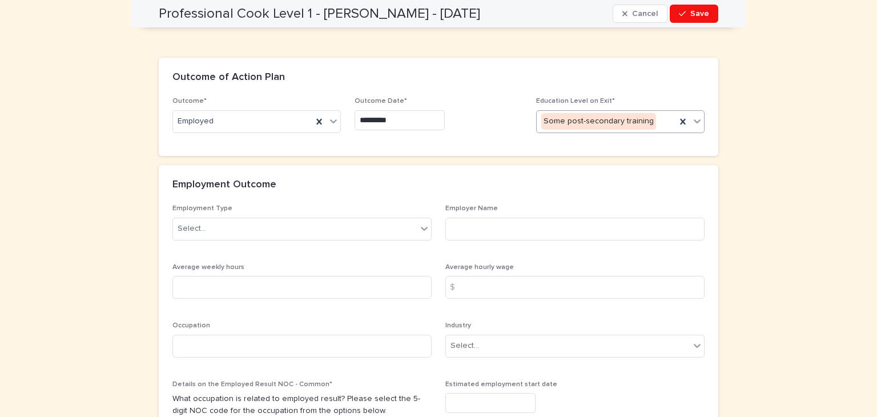
scroll to position [997, 0]
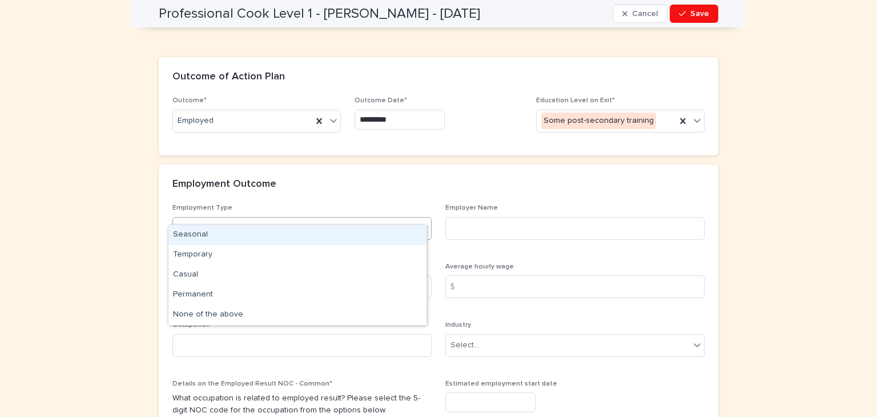
click at [420, 222] on icon at bounding box center [423, 227] width 11 height 11
click at [186, 233] on div "Seasonal" at bounding box center [297, 235] width 258 height 20
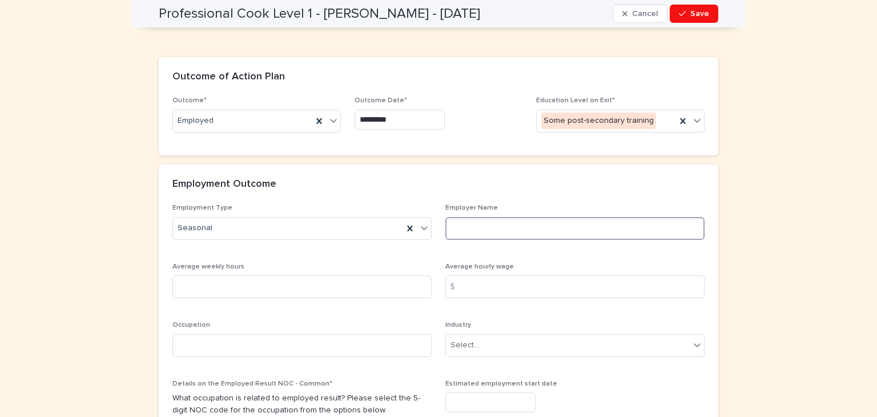
click at [464, 218] on input at bounding box center [574, 228] width 259 height 23
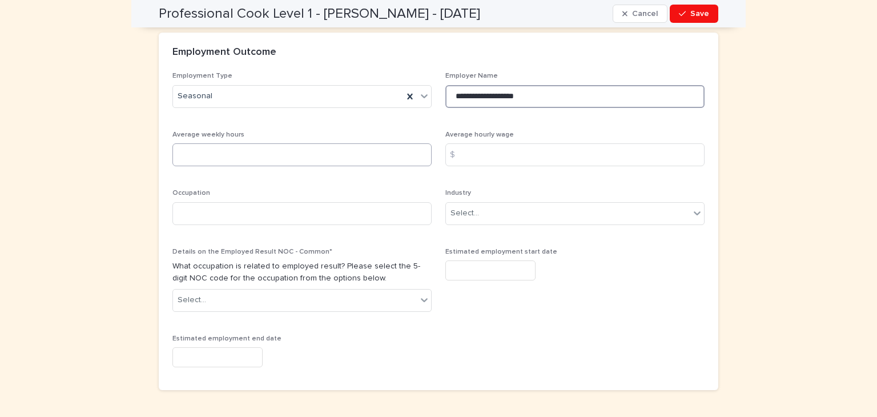
scroll to position [1130, 0]
type input "**********"
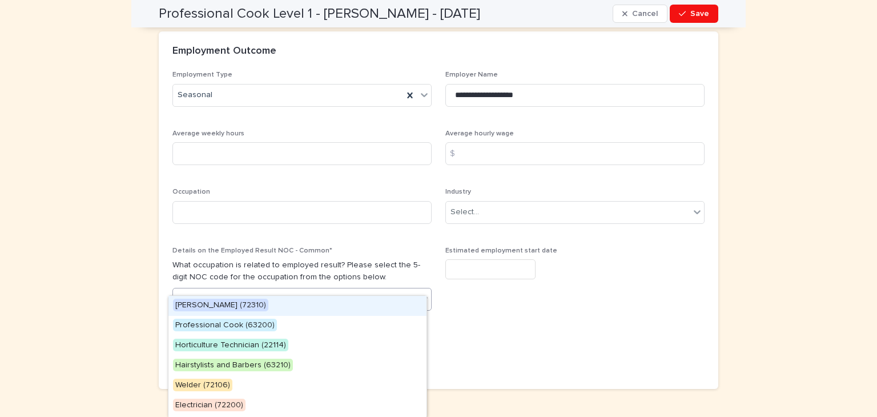
click at [421, 293] on icon at bounding box center [423, 298] width 11 height 11
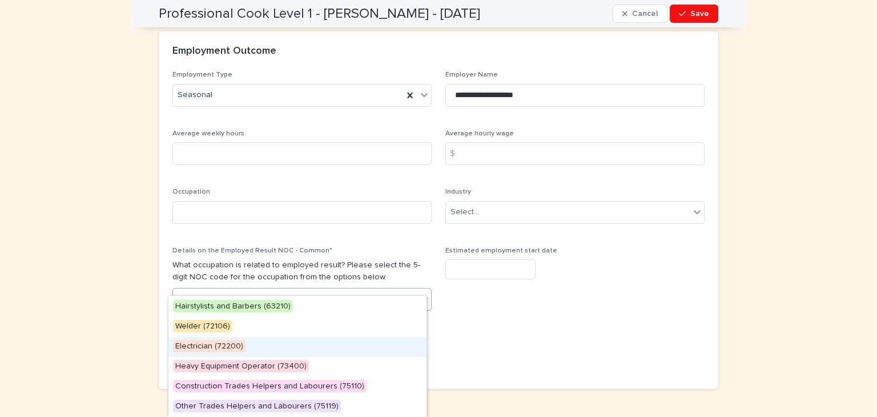
scroll to position [98, 0]
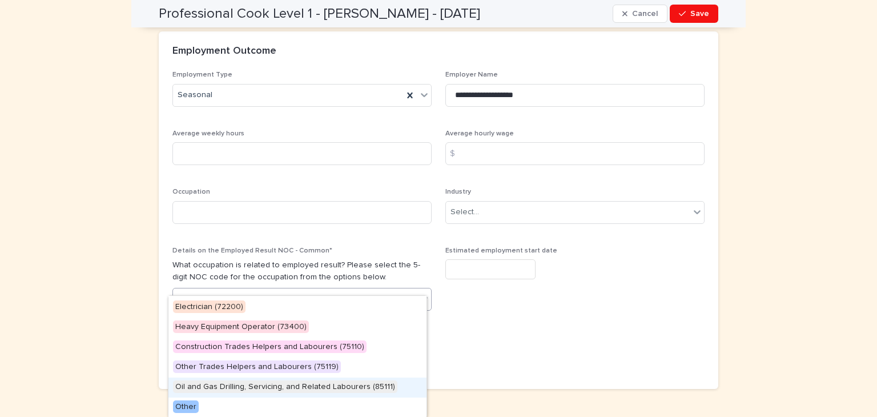
click at [308, 383] on span "Oil and Gas Drilling, Servicing, and Related Labourers (85111)" at bounding box center [285, 386] width 224 height 13
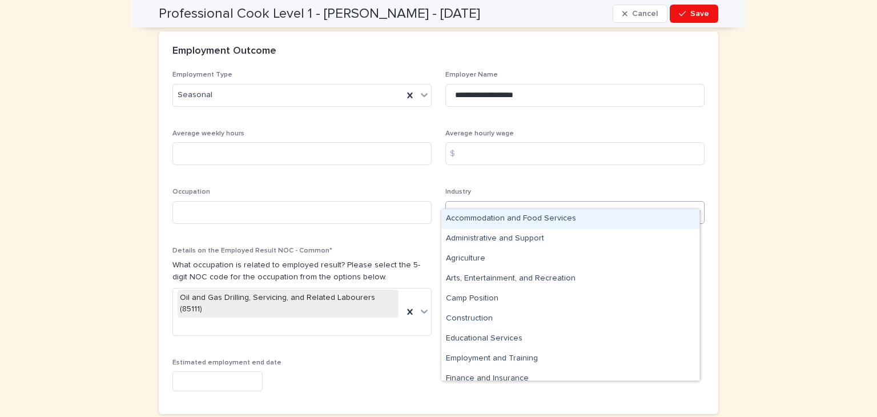
click at [693, 206] on icon at bounding box center [696, 211] width 11 height 11
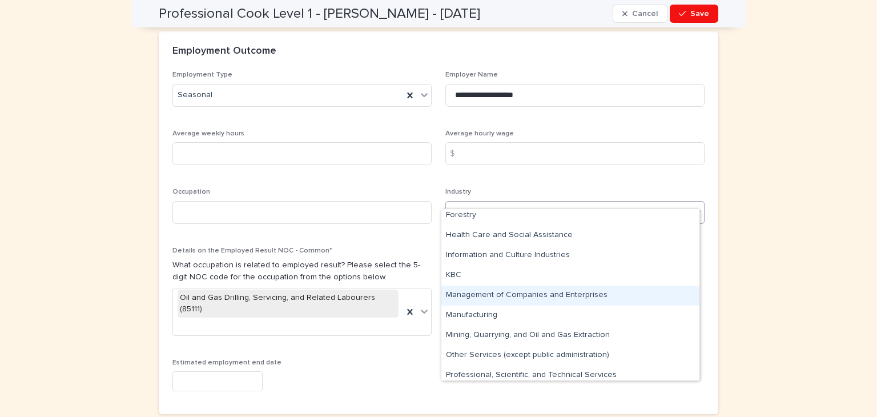
scroll to position [204, 0]
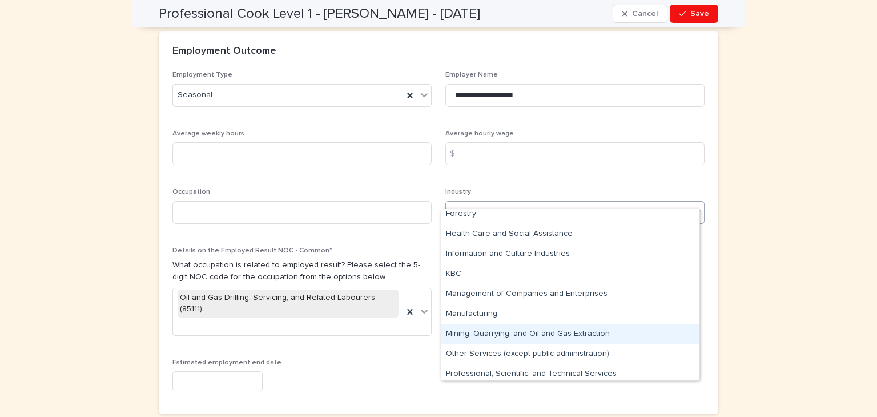
click at [453, 329] on div "Mining, Quarrying, and Oil and Gas Extraction" at bounding box center [570, 334] width 258 height 20
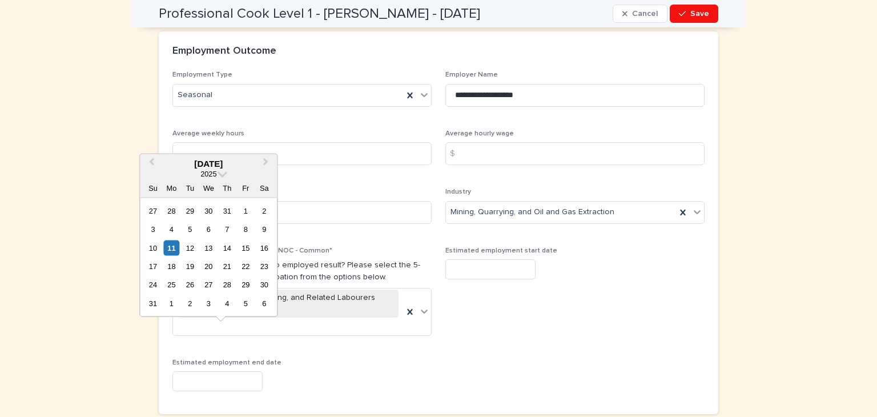
click at [220, 371] on input "text" at bounding box center [217, 381] width 90 height 20
click at [265, 160] on span "Next Month" at bounding box center [265, 163] width 0 height 15
click at [244, 263] on div "21" at bounding box center [245, 266] width 15 height 15
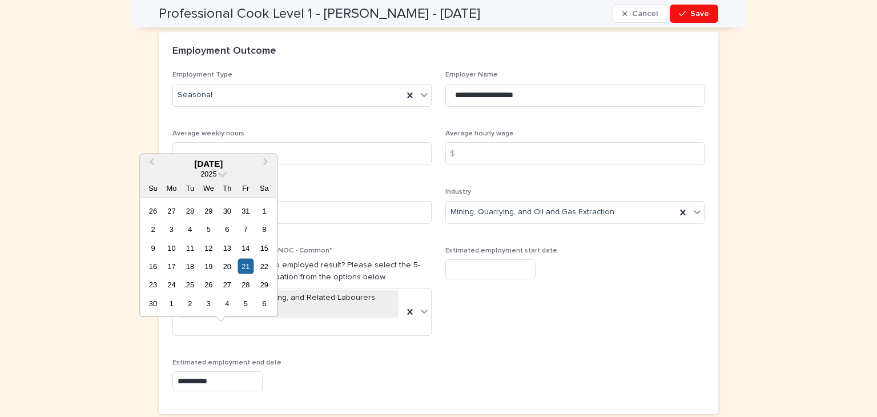
click at [215, 371] on input "**********" at bounding box center [217, 381] width 90 height 20
click at [267, 160] on button "Next Month" at bounding box center [266, 164] width 18 height 18
click at [248, 243] on div "19" at bounding box center [245, 247] width 15 height 15
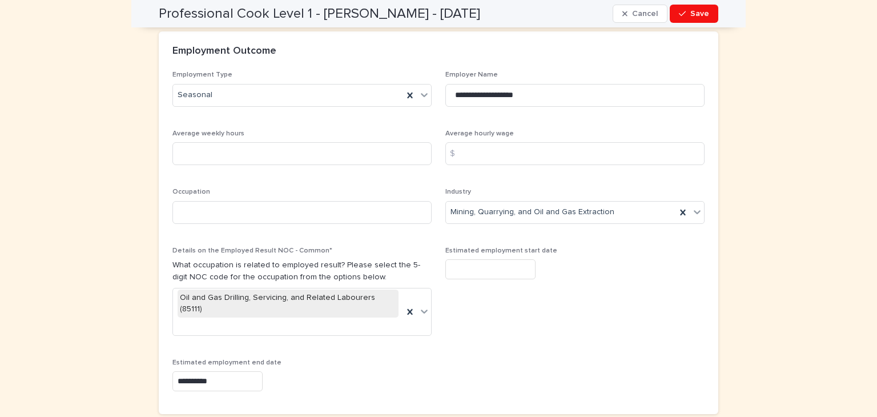
type input "**********"
click at [693, 14] on span "Save" at bounding box center [699, 14] width 19 height 8
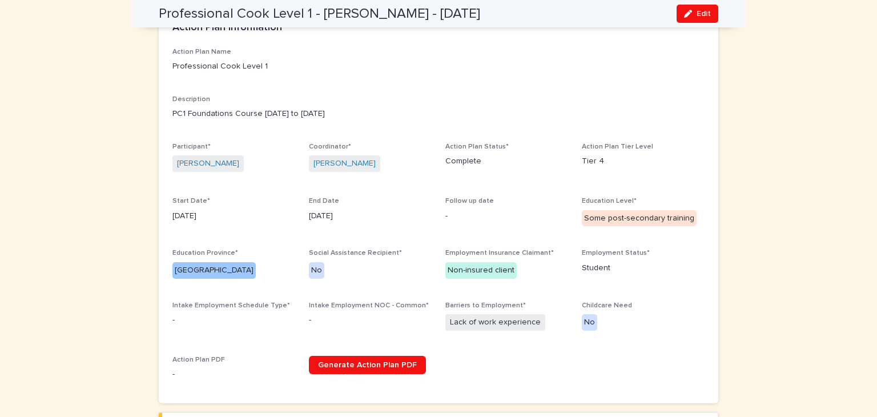
scroll to position [0, 0]
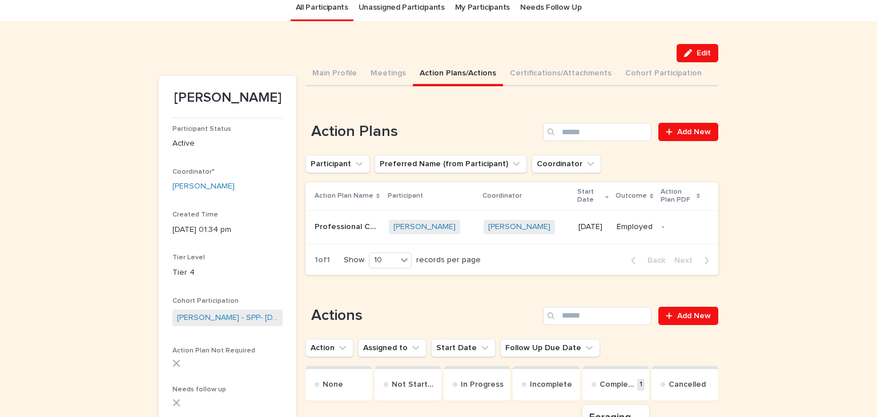
scroll to position [43, 0]
click at [328, 228] on p "Professional Cook Level 1" at bounding box center [348, 225] width 67 height 12
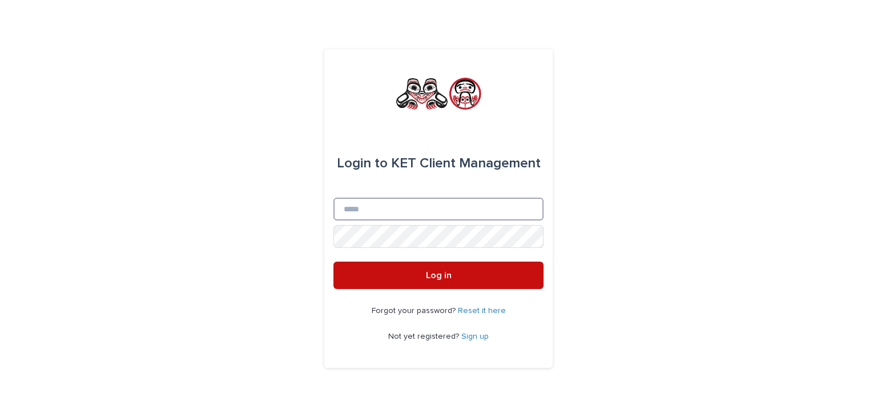
type input "**********"
click at [463, 279] on button "Log in" at bounding box center [438, 274] width 210 height 27
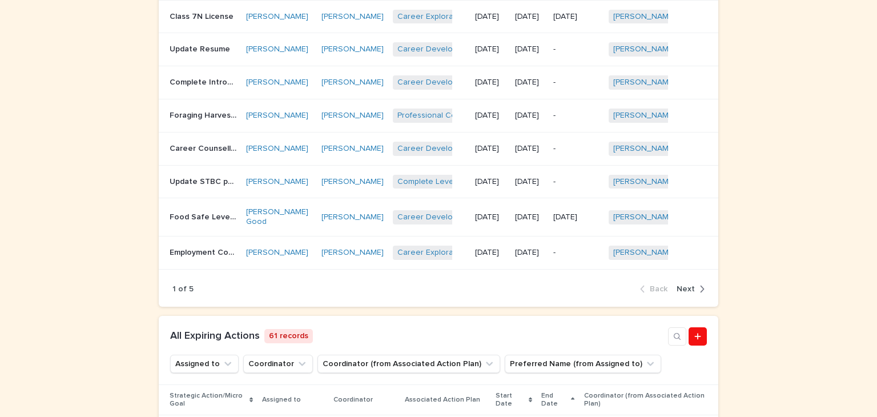
scroll to position [458, 0]
click at [184, 121] on p "Foraging Harvesting Processing Course CMTN" at bounding box center [205, 115] width 70 height 12
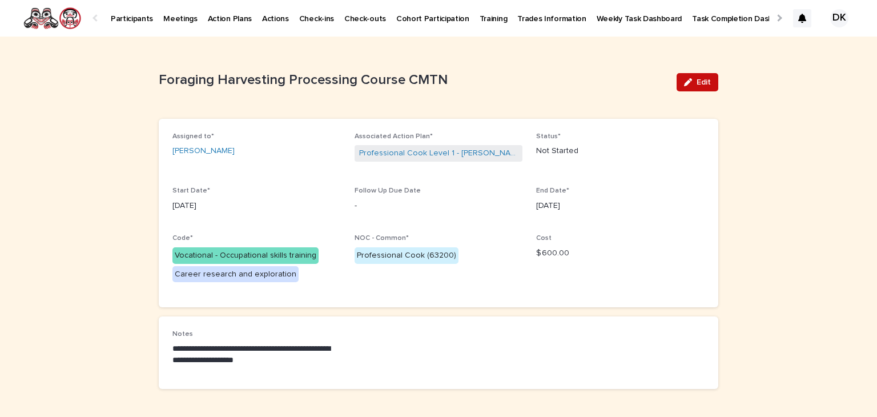
click at [699, 81] on span "Edit" at bounding box center [704, 82] width 14 height 8
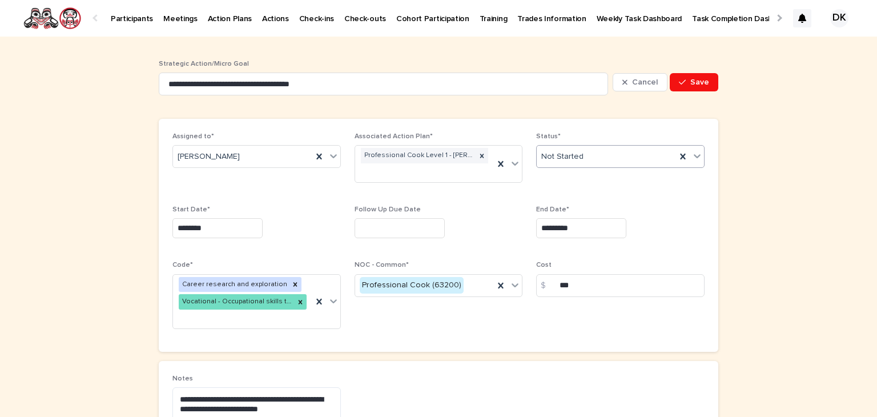
click at [695, 155] on icon at bounding box center [697, 157] width 7 height 4
click at [549, 236] on div "Complete" at bounding box center [616, 238] width 167 height 20
click at [699, 83] on span "Save" at bounding box center [699, 82] width 19 height 8
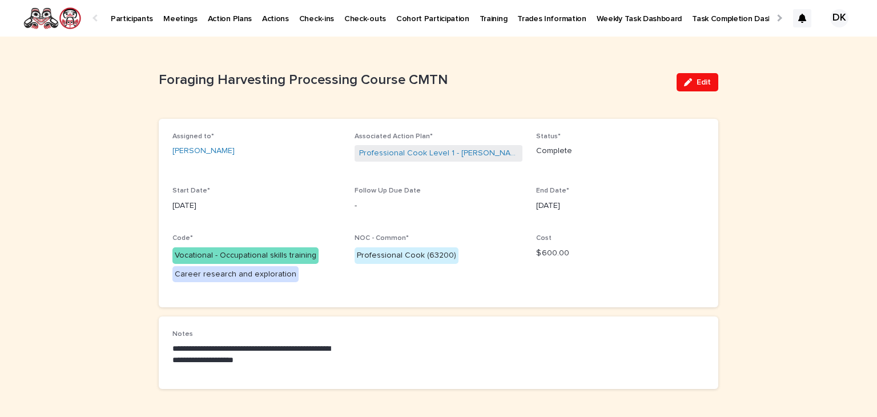
click at [122, 15] on p "Participants" at bounding box center [132, 12] width 42 height 24
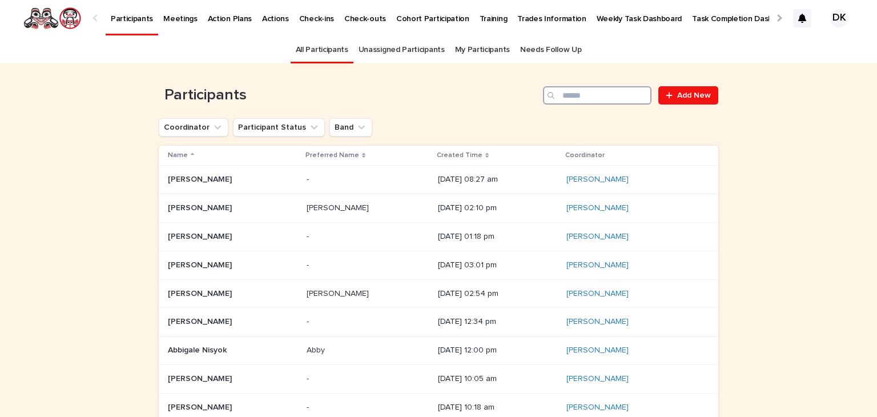
click at [598, 92] on input "Search" at bounding box center [597, 95] width 108 height 18
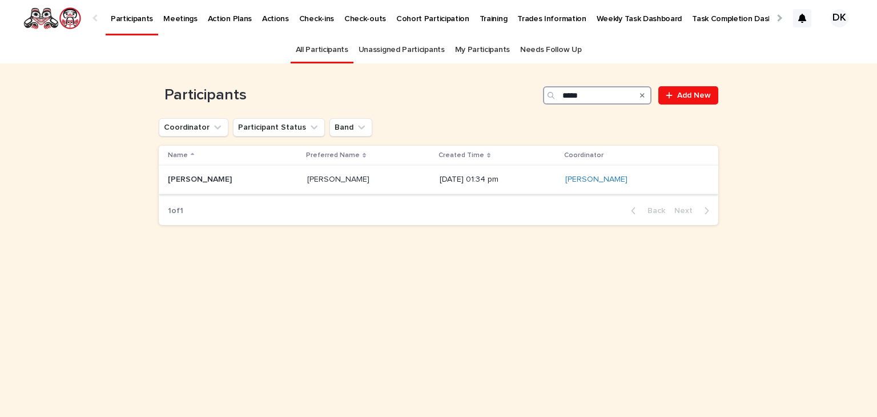
type input "*****"
click at [190, 180] on p "[PERSON_NAME]" at bounding box center [201, 178] width 66 height 12
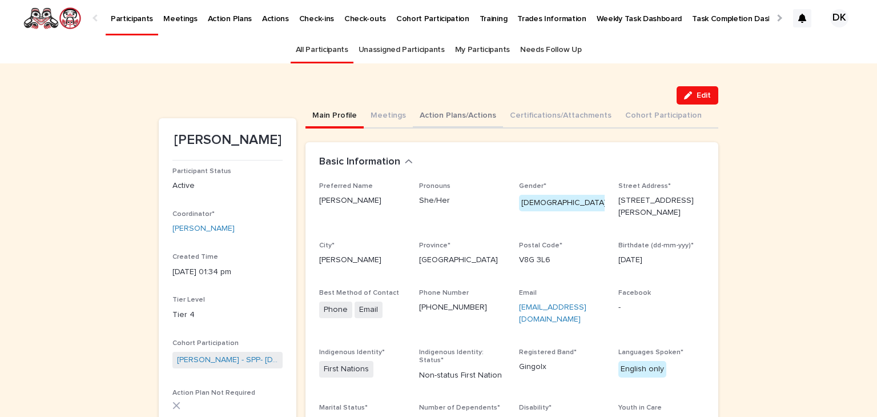
click at [429, 119] on button "Action Plans/Actions" at bounding box center [458, 116] width 90 height 24
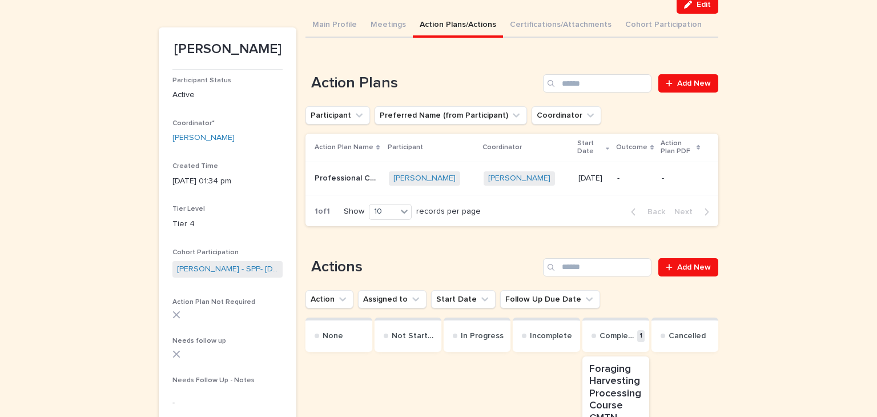
scroll to position [91, 0]
click at [320, 174] on p "Professional Cook Level 1" at bounding box center [348, 177] width 67 height 12
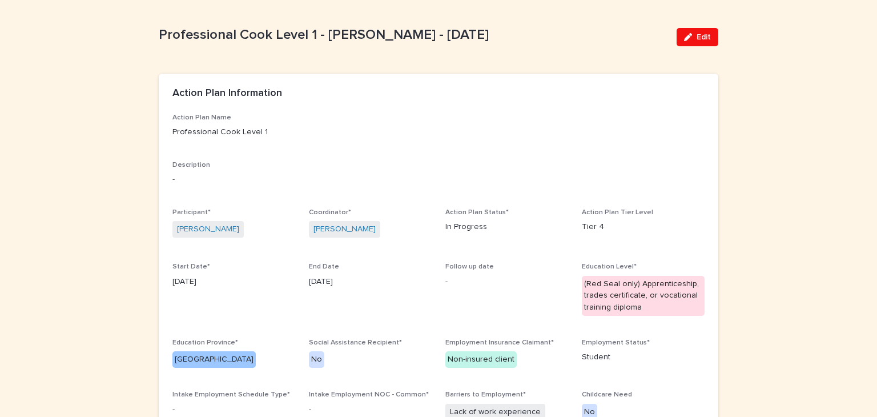
scroll to position [53, 0]
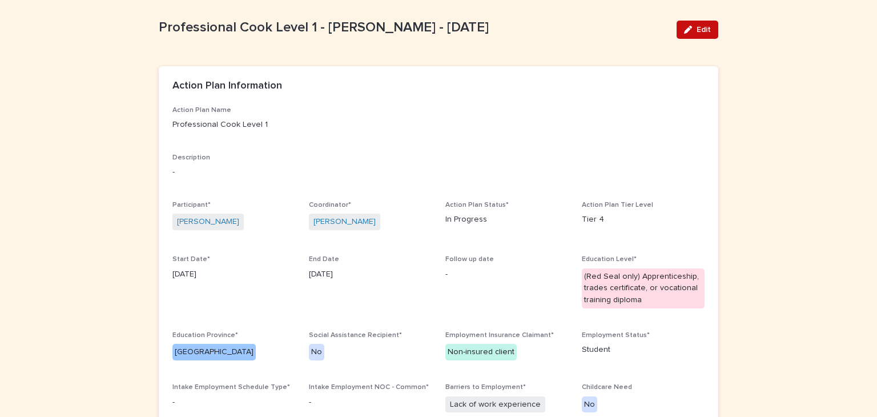
click at [710, 28] on button "Edit" at bounding box center [698, 30] width 42 height 18
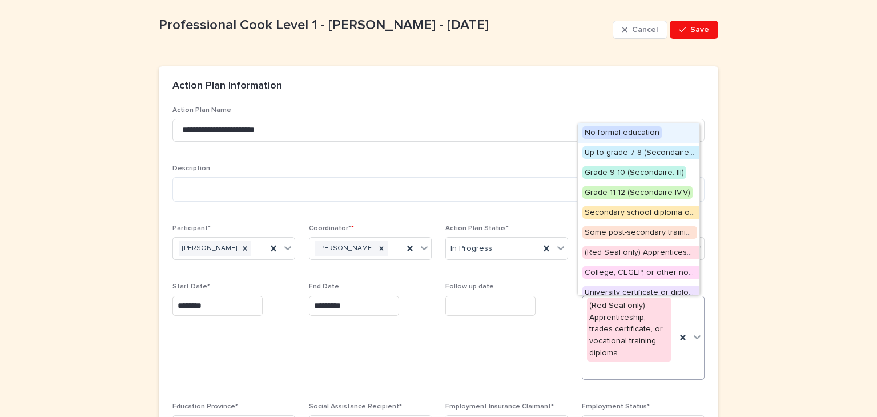
click at [694, 337] on icon at bounding box center [697, 337] width 7 height 4
click at [594, 229] on span "Some post-secondary training" at bounding box center [639, 232] width 115 height 13
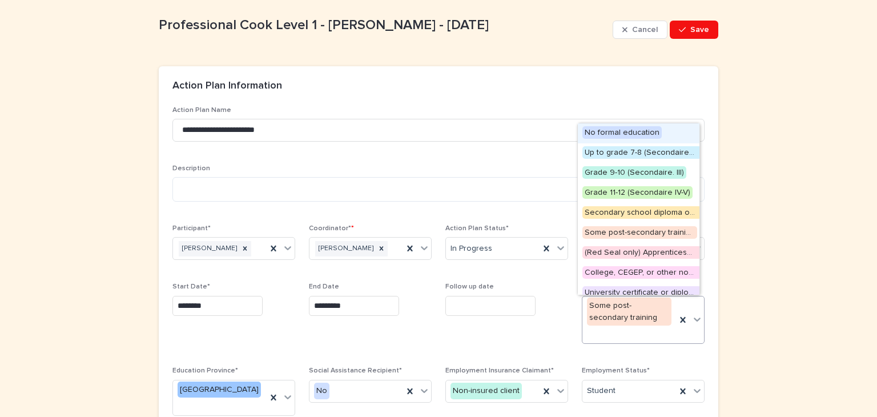
click at [588, 299] on div "Some post-secondary training" at bounding box center [629, 311] width 84 height 29
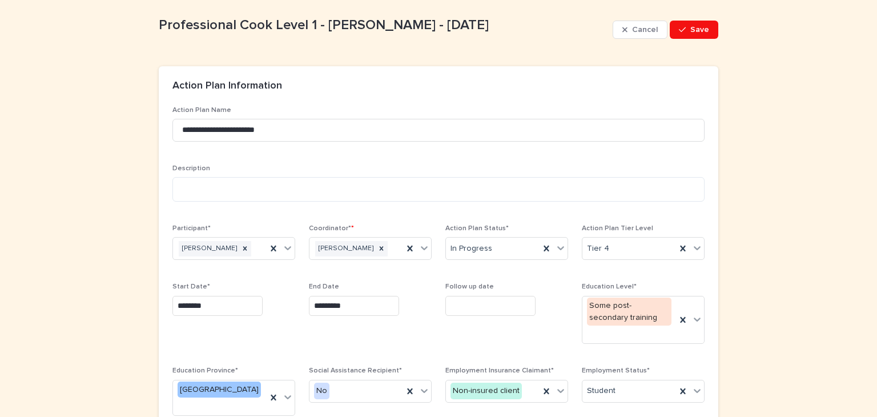
click at [700, 30] on span "Save" at bounding box center [699, 30] width 19 height 8
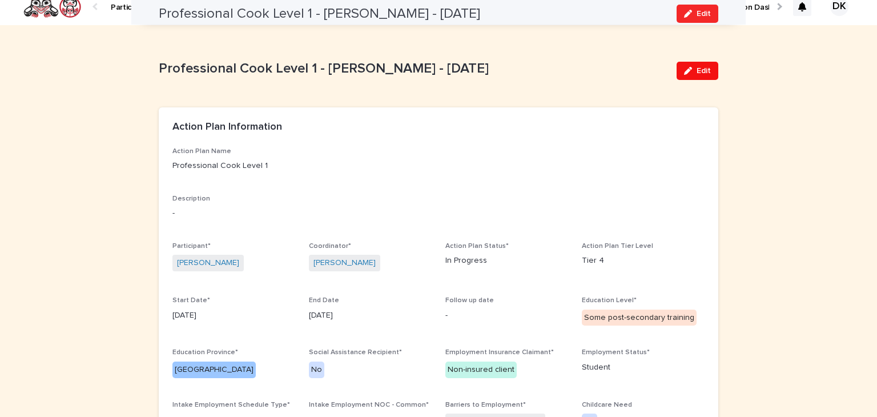
scroll to position [0, 0]
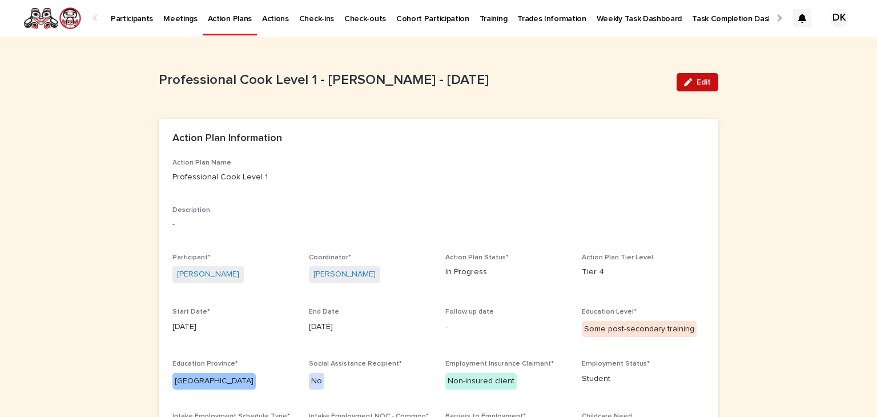
click at [703, 83] on span "Edit" at bounding box center [704, 82] width 14 height 8
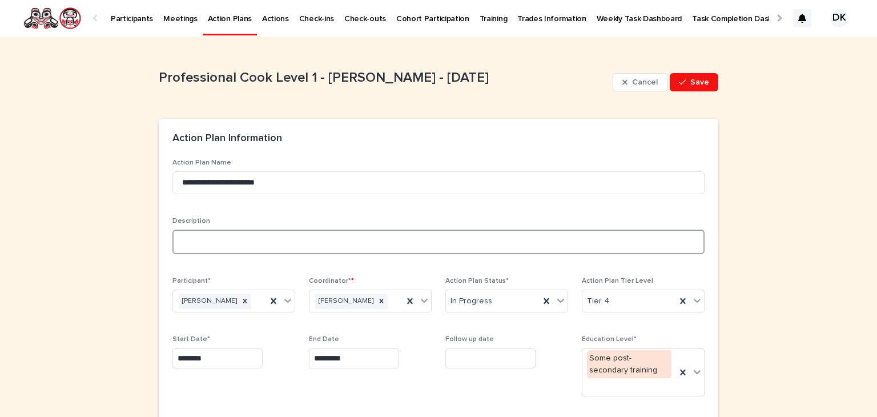
click at [172, 234] on textarea at bounding box center [438, 242] width 532 height 25
click at [311, 243] on textarea "**********" at bounding box center [438, 242] width 532 height 25
type textarea "**********"
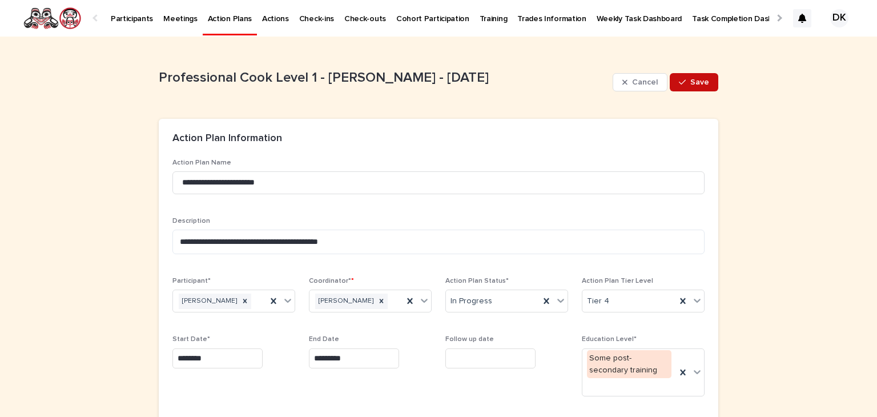
click at [701, 80] on span "Save" at bounding box center [699, 82] width 19 height 8
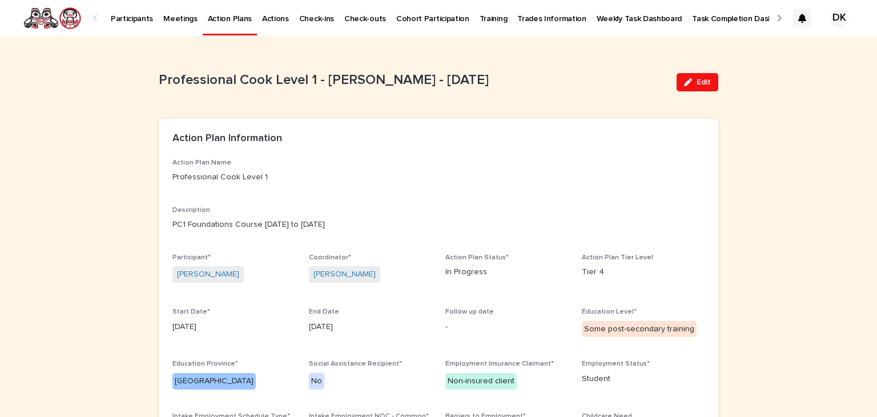
click at [128, 15] on p "Participants" at bounding box center [132, 12] width 42 height 24
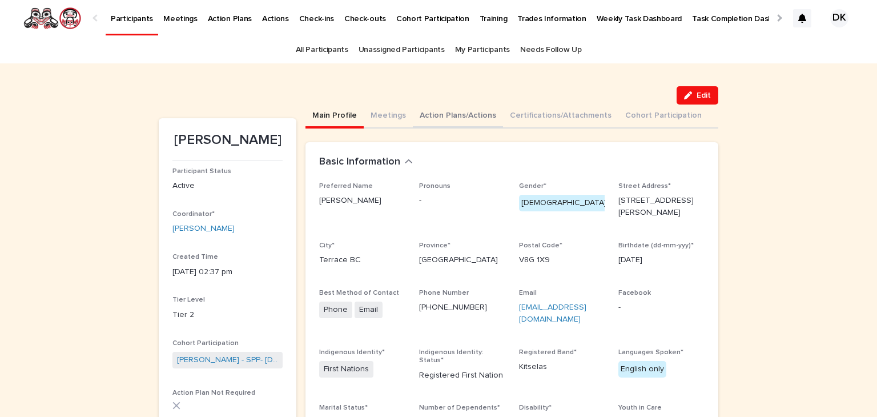
click at [423, 114] on button "Action Plans/Actions" at bounding box center [458, 116] width 90 height 24
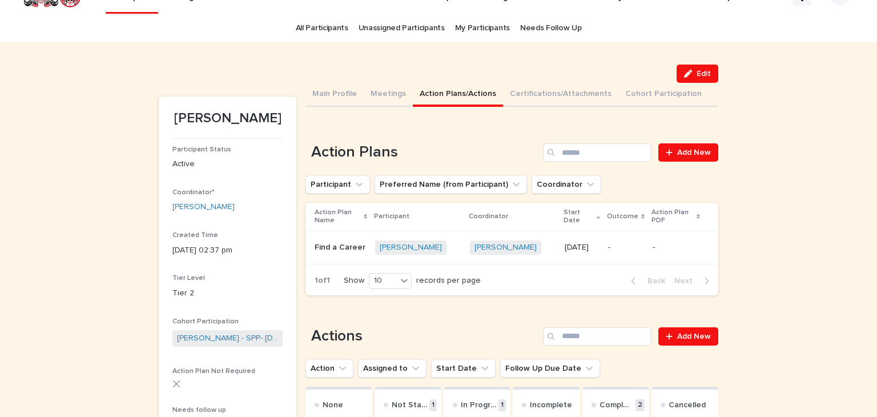
scroll to position [23, 0]
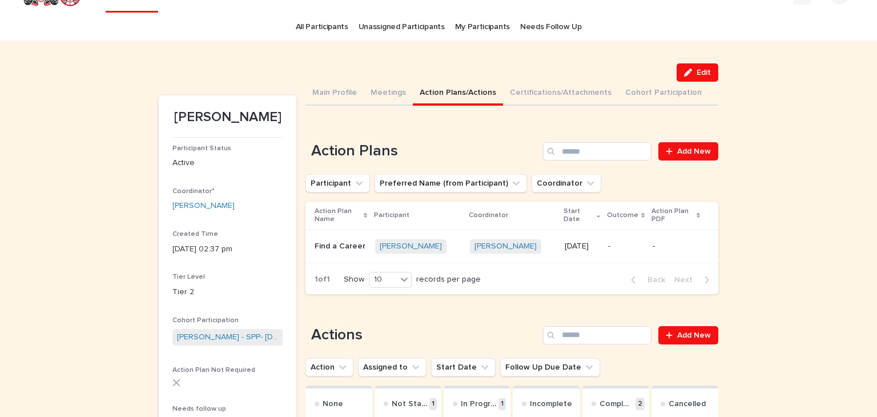
click at [320, 239] on p "Find a Career" at bounding box center [341, 245] width 53 height 12
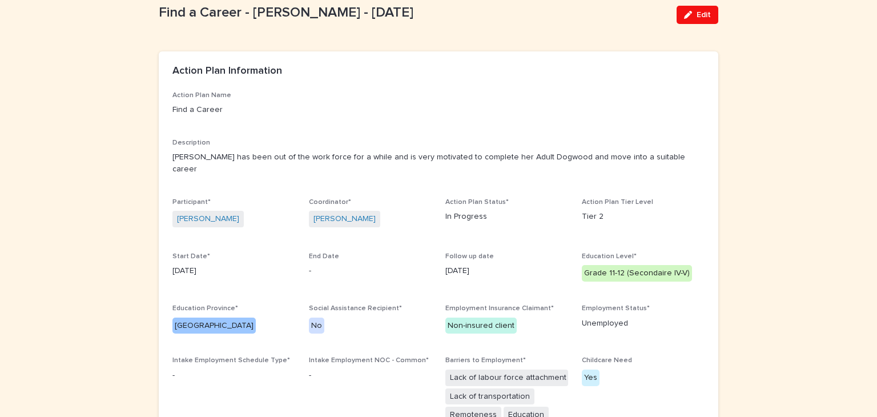
scroll to position [70, 0]
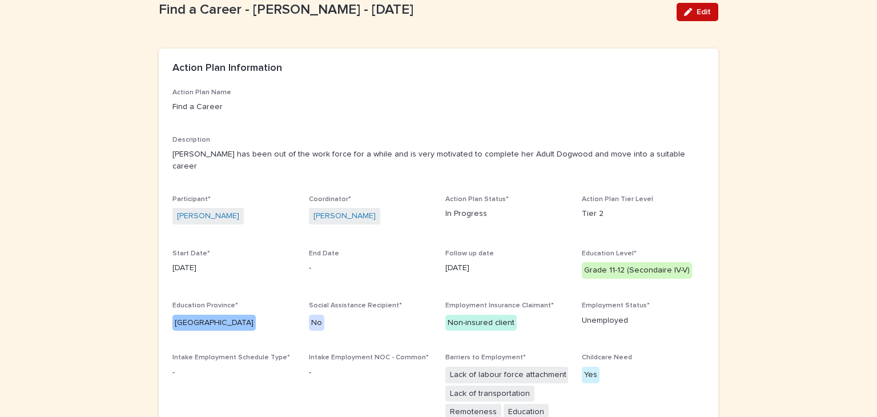
click at [699, 10] on span "Edit" at bounding box center [704, 12] width 14 height 8
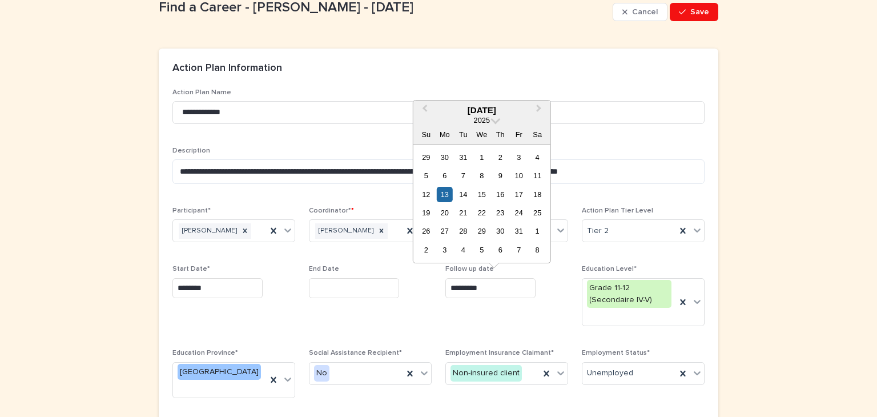
click at [485, 288] on input "*********" at bounding box center [490, 288] width 90 height 20
click at [539, 107] on span "Next Month" at bounding box center [539, 109] width 0 height 15
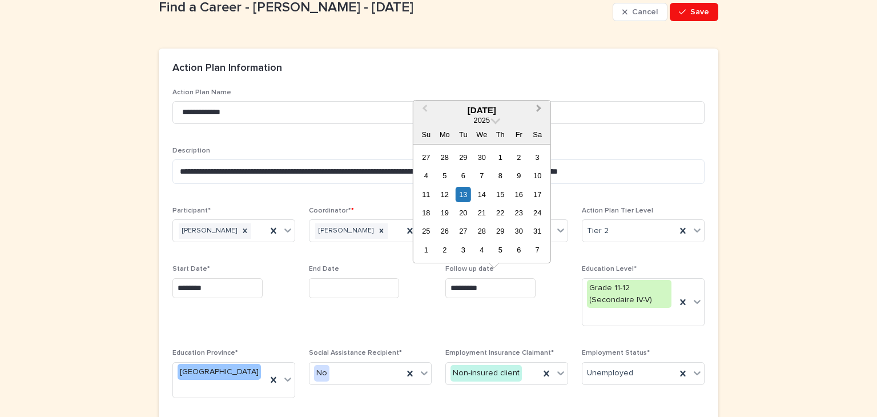
click at [539, 107] on span "Next Month" at bounding box center [539, 109] width 0 height 15
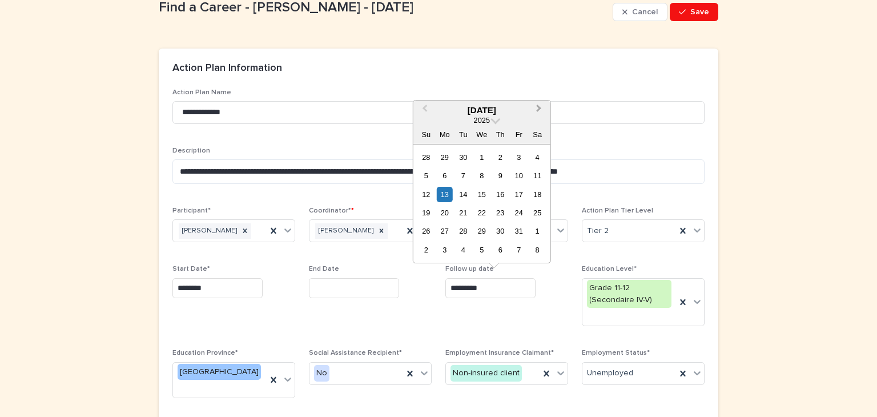
click at [539, 107] on span "Next Month" at bounding box center [539, 109] width 0 height 15
click at [518, 192] on div "19" at bounding box center [518, 194] width 15 height 15
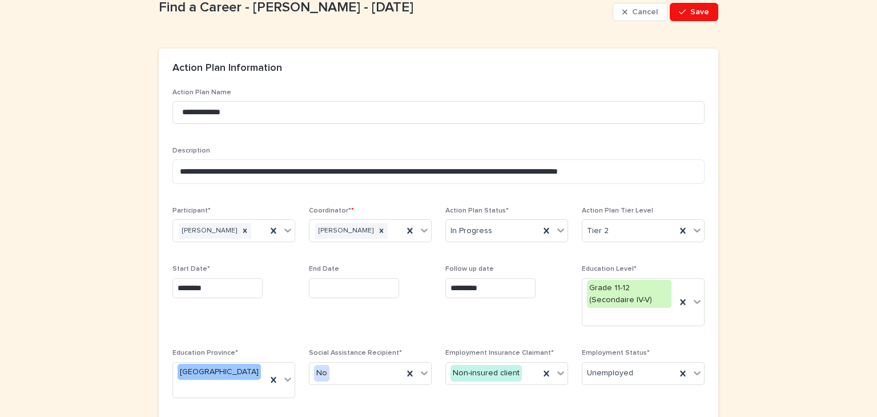
type input "**********"
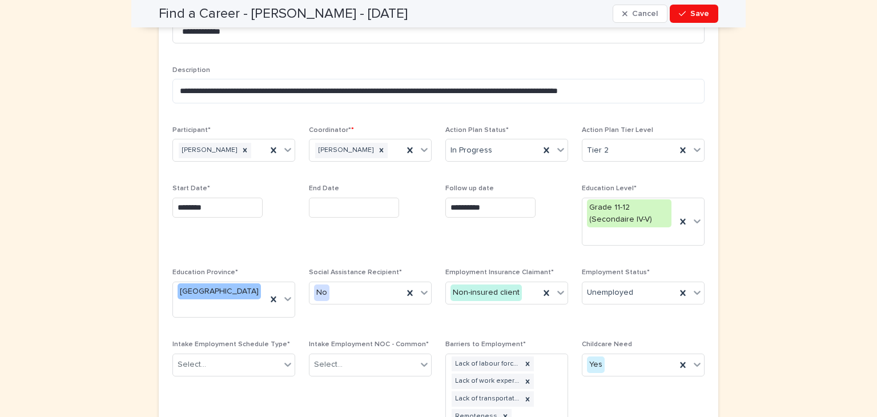
scroll to position [148, 0]
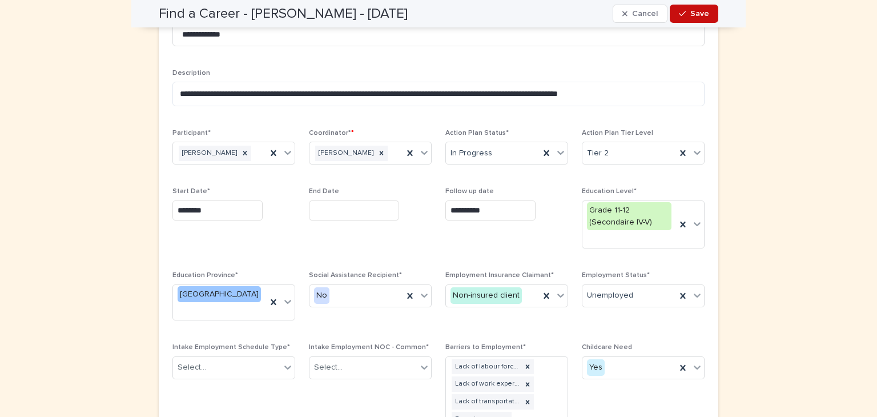
click at [699, 17] on span "Save" at bounding box center [699, 14] width 19 height 8
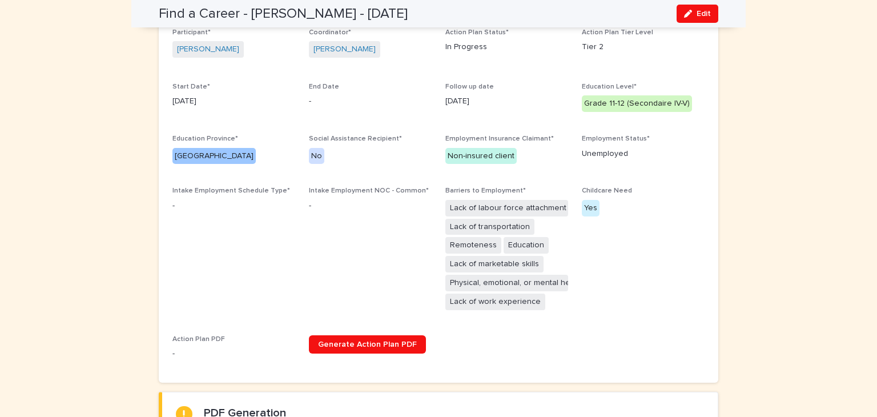
scroll to position [0, 0]
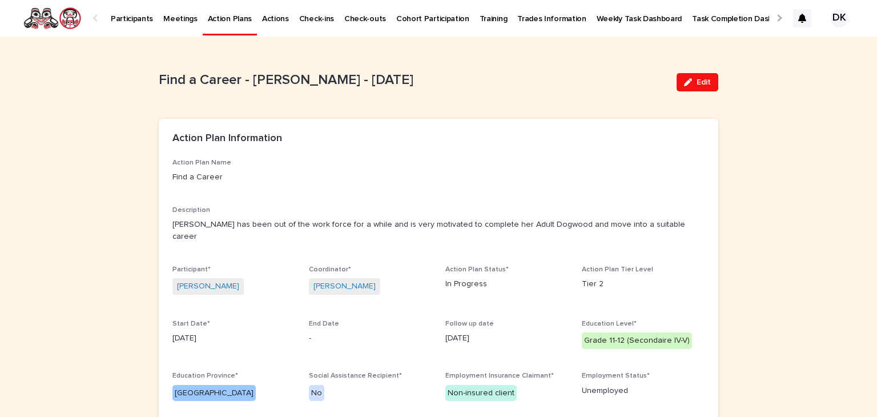
click at [456, 179] on p "Find a Career" at bounding box center [438, 177] width 532 height 12
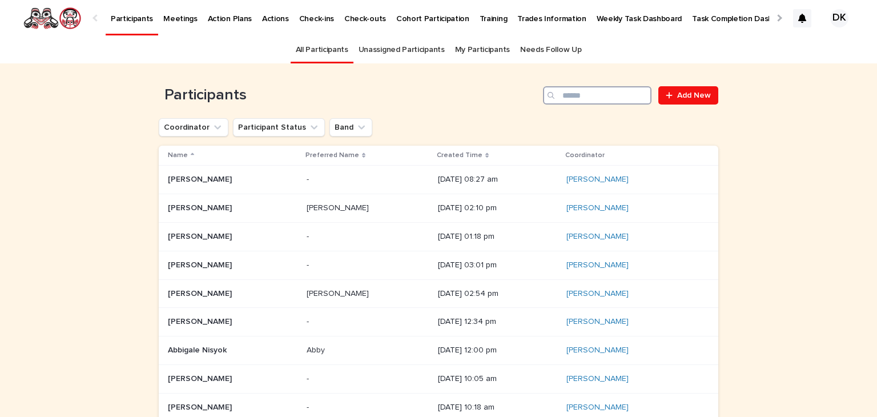
click at [578, 88] on input "Search" at bounding box center [597, 95] width 108 height 18
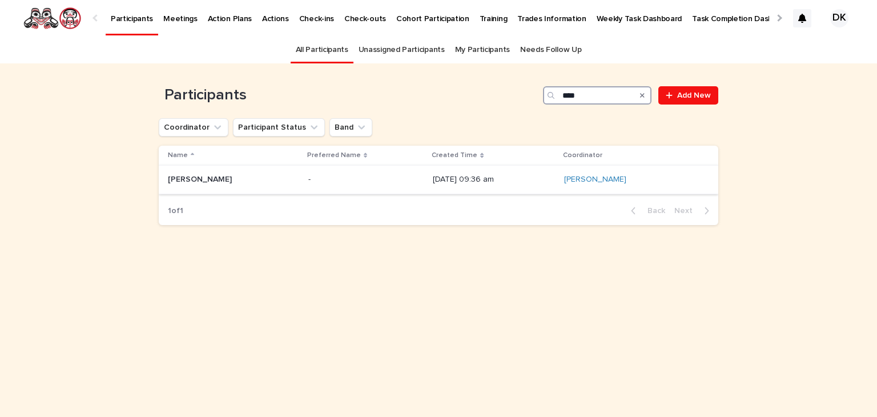
type input "****"
click at [184, 172] on div "[PERSON_NAME] [PERSON_NAME]" at bounding box center [233, 179] width 131 height 19
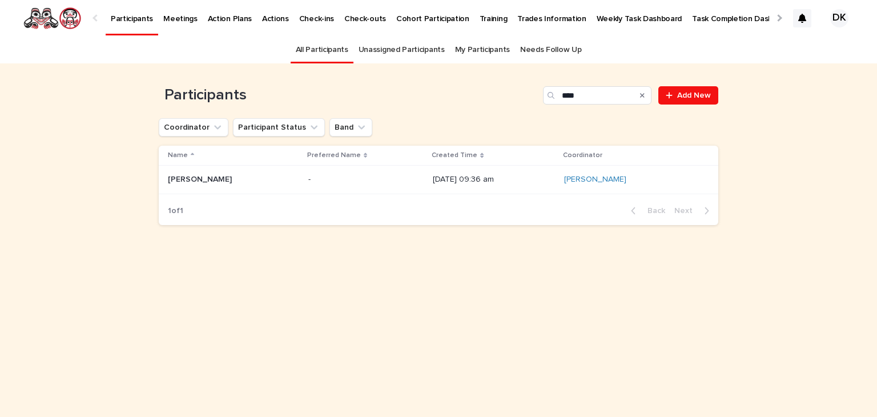
drag, startPoint x: 0, startPoint y: 2, endPoint x: 587, endPoint y: 14, distance: 587.6
click at [597, 14] on p "Weekly Task Dashboard" at bounding box center [640, 12] width 86 height 24
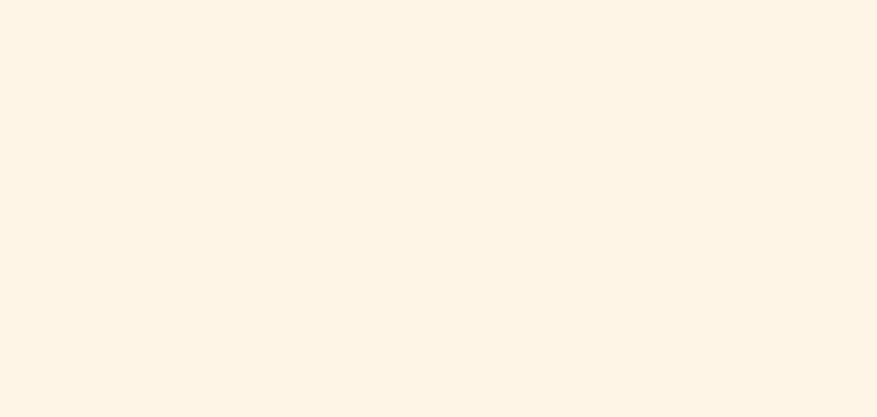
scroll to position [756, 0]
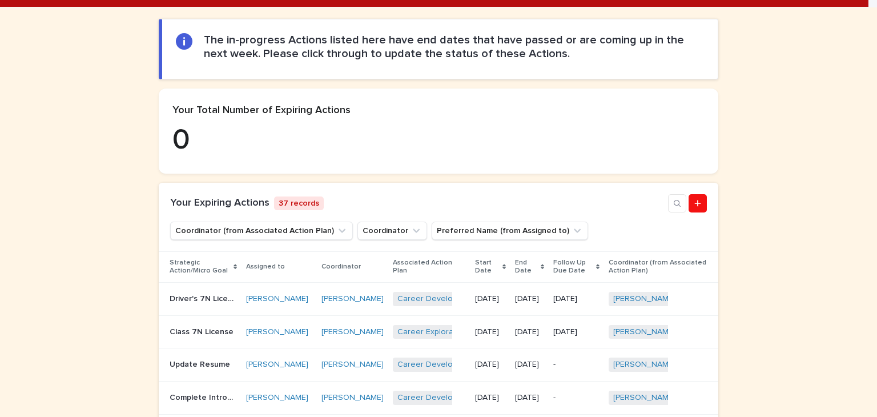
scroll to position [164, 0]
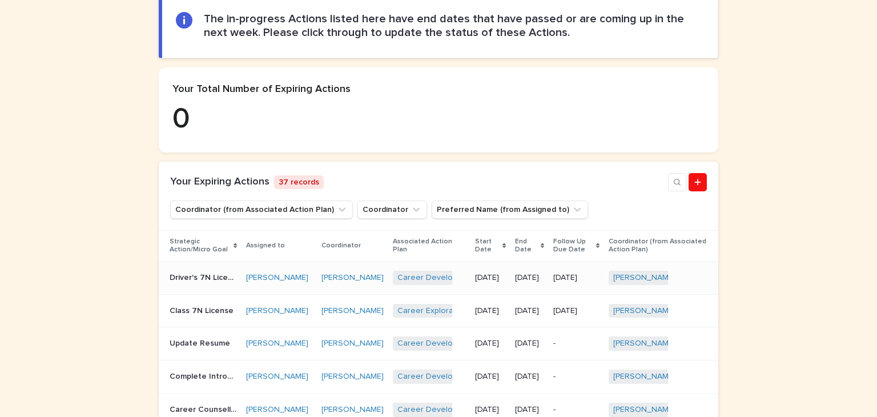
click at [175, 281] on p "Driver's 7N License" at bounding box center [205, 277] width 70 height 12
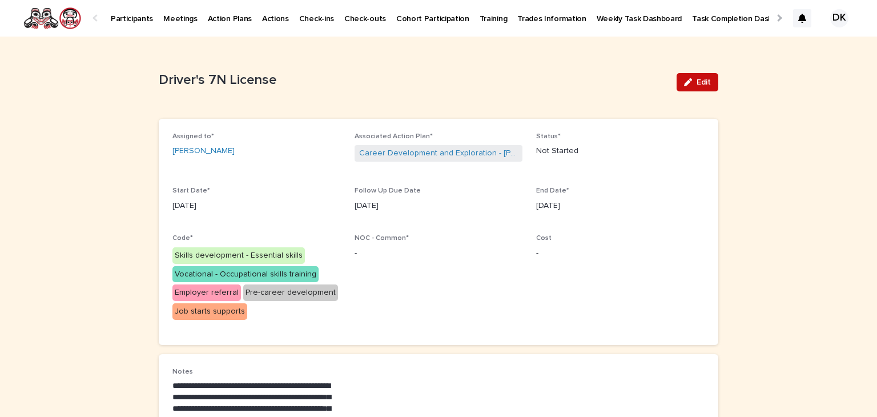
click at [701, 82] on span "Edit" at bounding box center [704, 82] width 14 height 8
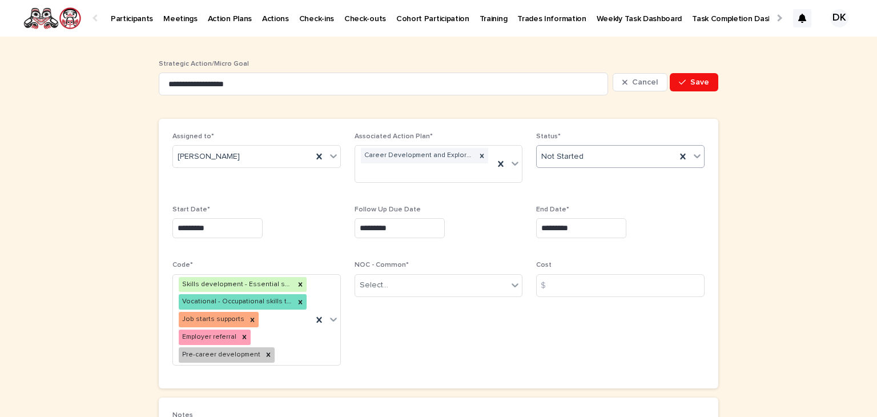
click at [691, 154] on icon at bounding box center [696, 155] width 11 height 11
click at [565, 197] on div "In Progress" at bounding box center [616, 198] width 167 height 20
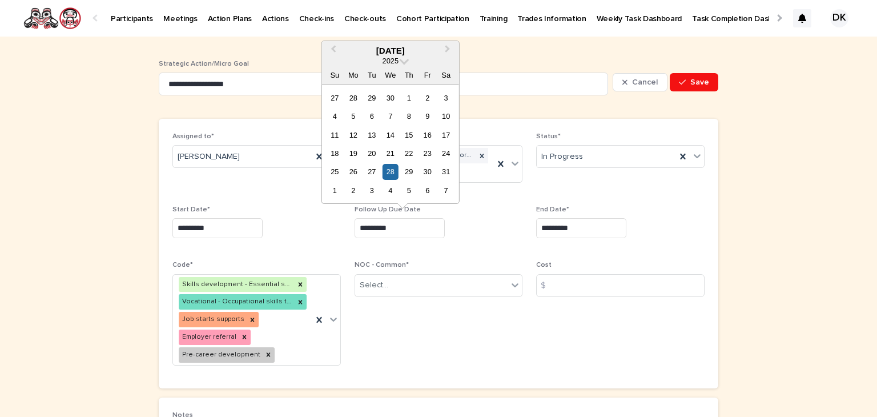
drag, startPoint x: 401, startPoint y: 226, endPoint x: 325, endPoint y: 227, distance: 75.4
click at [325, 227] on div "Assigned to* Isaiah Fryingpan Associated Action Plan* Career Development and Ex…" at bounding box center [438, 253] width 532 height 242
click at [580, 228] on input "*********" at bounding box center [581, 228] width 90 height 20
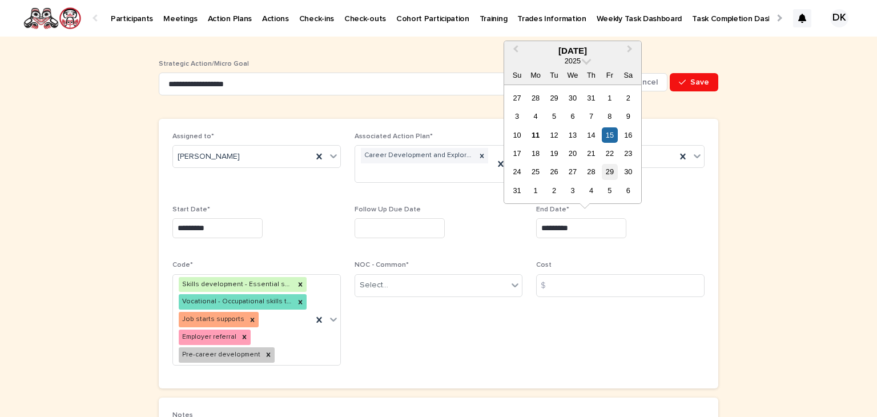
click at [611, 171] on div "29" at bounding box center [609, 171] width 15 height 15
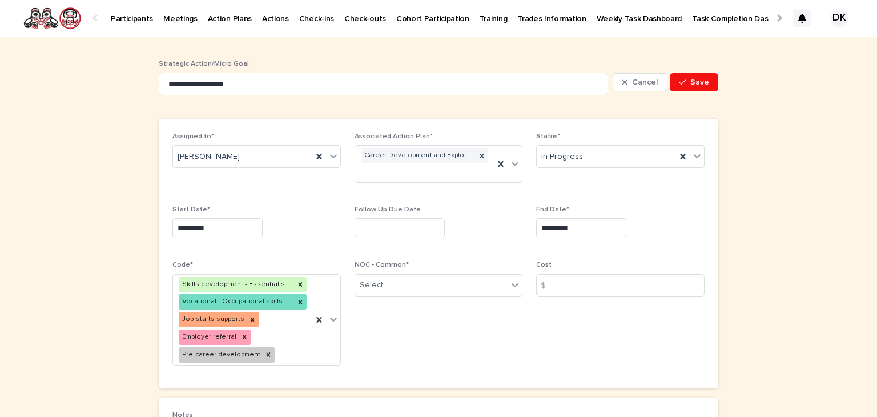
click at [573, 228] on input "*********" at bounding box center [581, 228] width 90 height 20
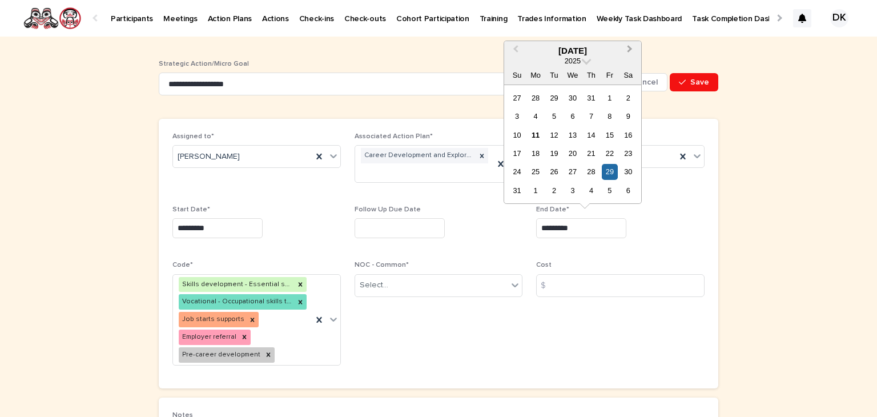
click at [631, 46] on button "Next Month" at bounding box center [631, 51] width 18 height 18
click at [610, 151] on div "26" at bounding box center [609, 153] width 15 height 15
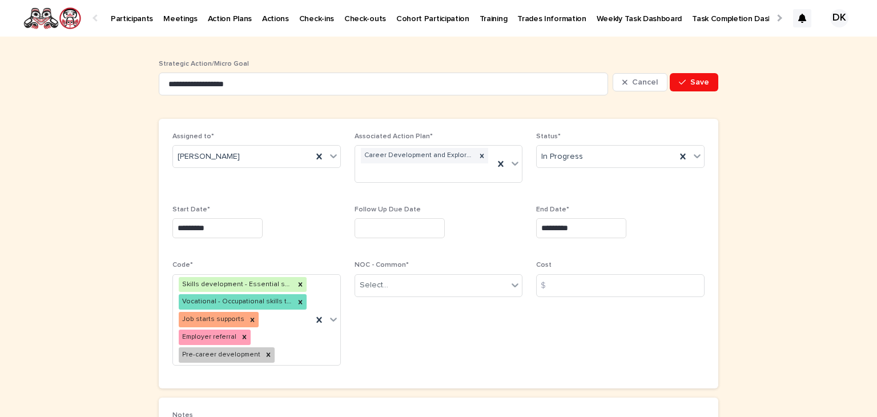
type input "*********"
click at [697, 83] on span "Save" at bounding box center [699, 82] width 19 height 8
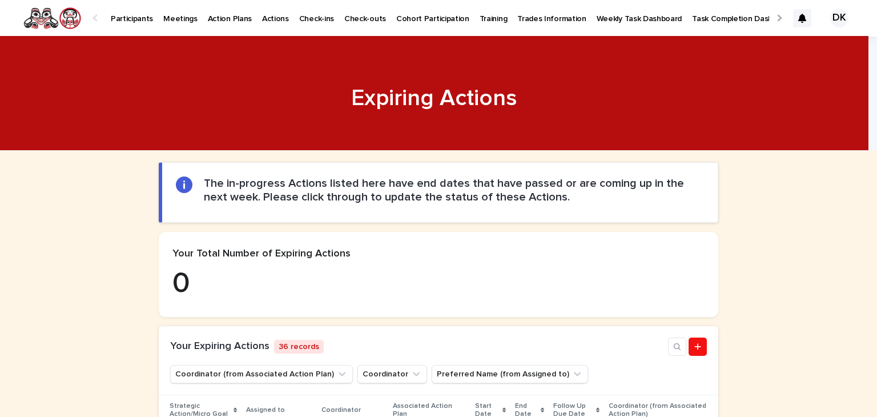
scroll to position [185, 0]
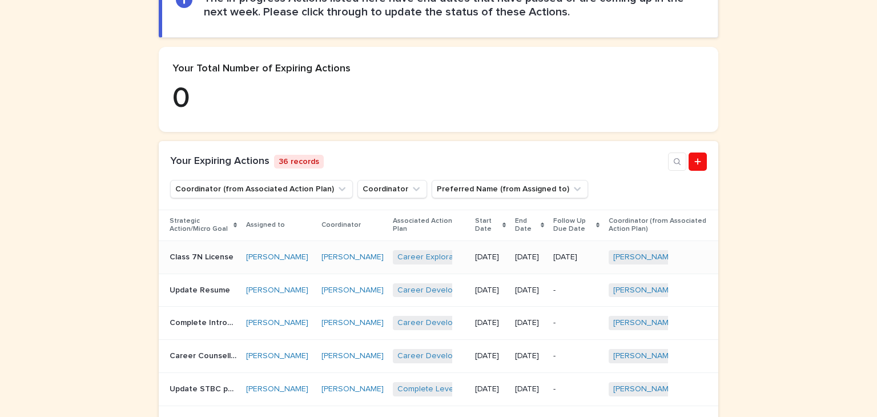
click at [172, 257] on p "Class 7N License" at bounding box center [203, 256] width 66 height 12
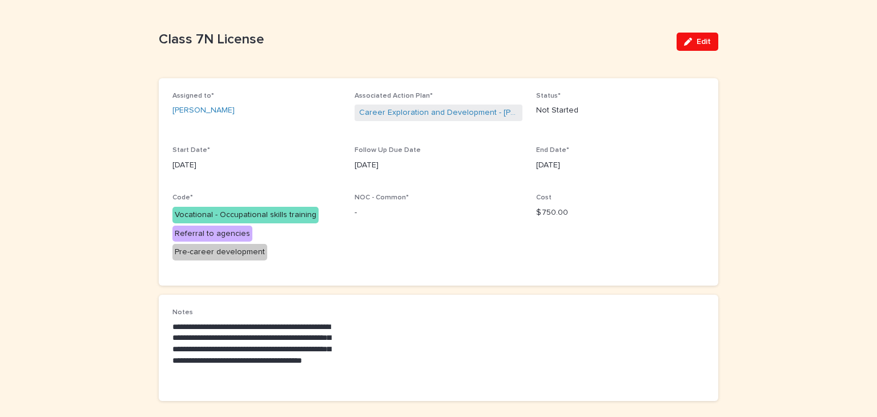
scroll to position [1, 0]
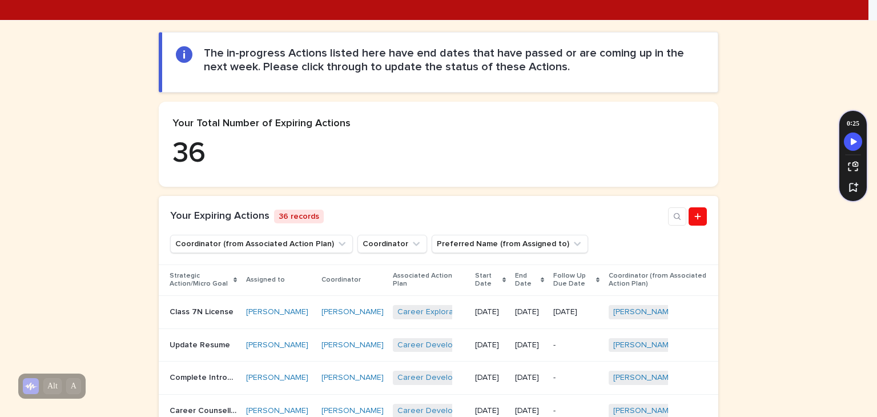
scroll to position [132, 0]
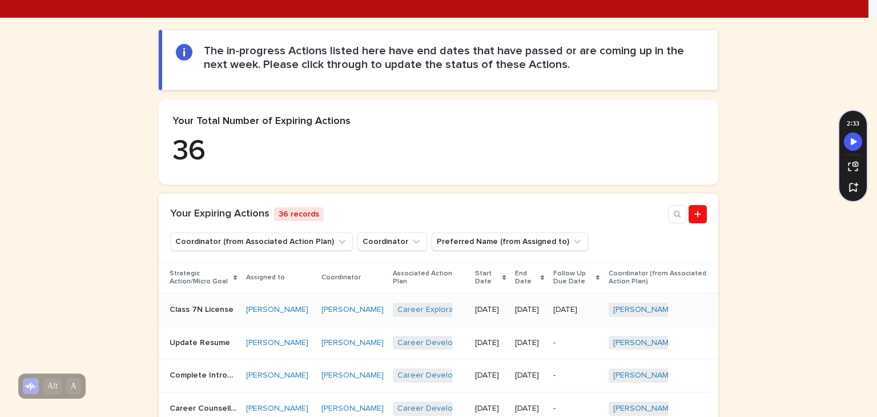
click at [172, 308] on p "Class 7N License" at bounding box center [203, 309] width 66 height 12
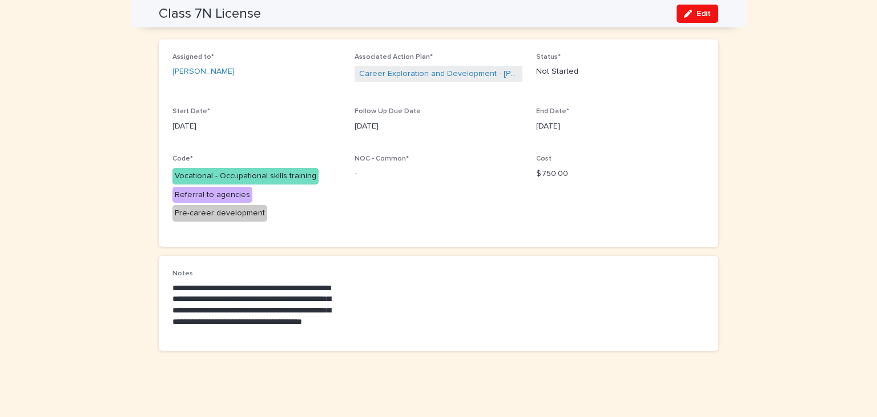
scroll to position [31, 0]
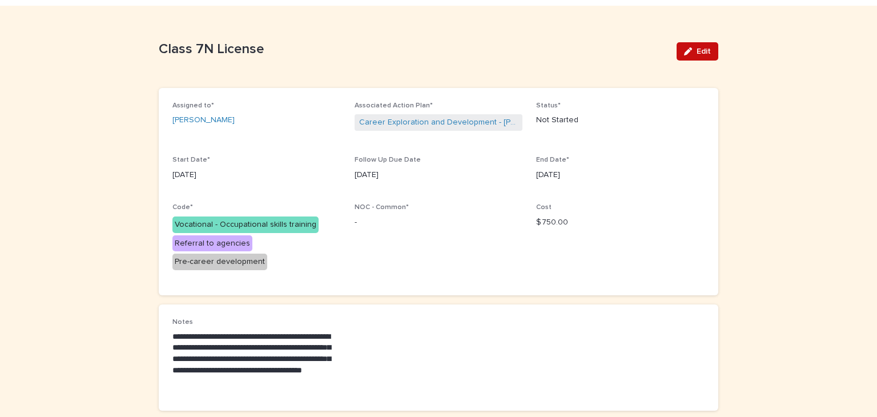
click at [697, 50] on span "Edit" at bounding box center [704, 51] width 14 height 8
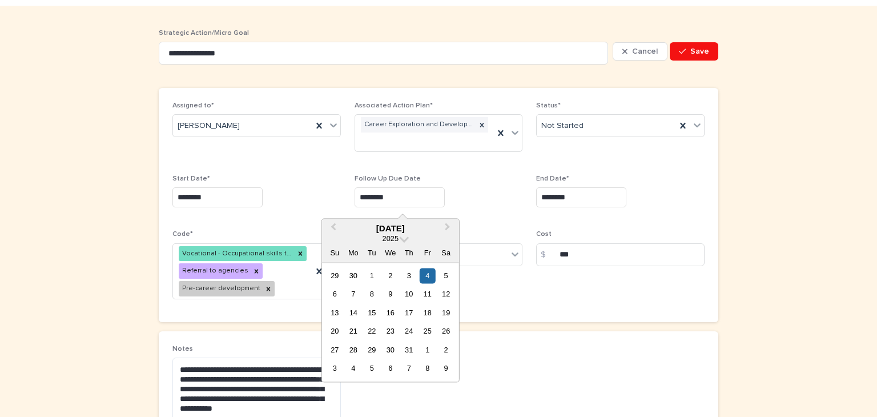
drag, startPoint x: 401, startPoint y: 200, endPoint x: 318, endPoint y: 199, distance: 83.4
click at [318, 199] on div "Assigned to* [PERSON_NAME] Associated Action Plan* Career Exploration and Devel…" at bounding box center [438, 205] width 532 height 207
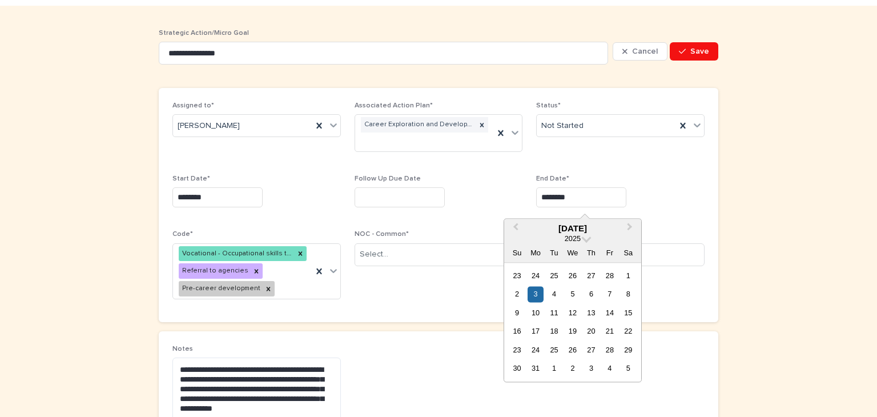
click at [586, 196] on input "********" at bounding box center [581, 197] width 90 height 20
click at [630, 226] on span "Next Month" at bounding box center [630, 228] width 0 height 15
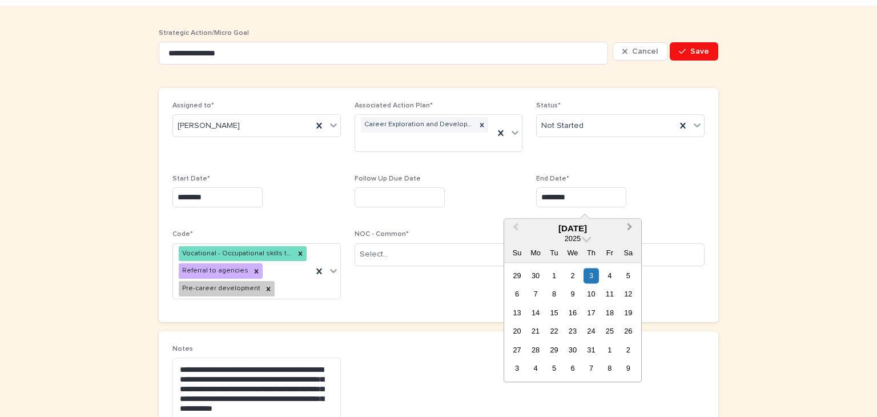
click at [630, 223] on span "Next Month" at bounding box center [630, 228] width 0 height 15
click at [630, 226] on span "Next Month" at bounding box center [630, 228] width 0 height 15
click at [610, 345] on div "3" at bounding box center [609, 349] width 15 height 15
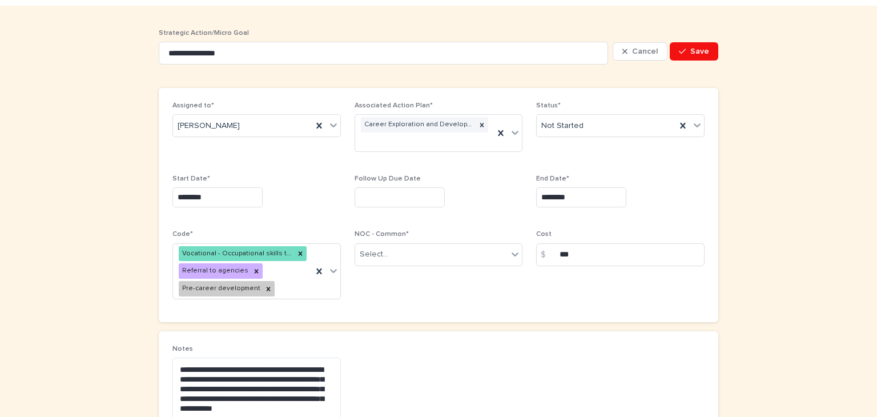
type input "*********"
click at [692, 55] on button "Save" at bounding box center [694, 51] width 49 height 18
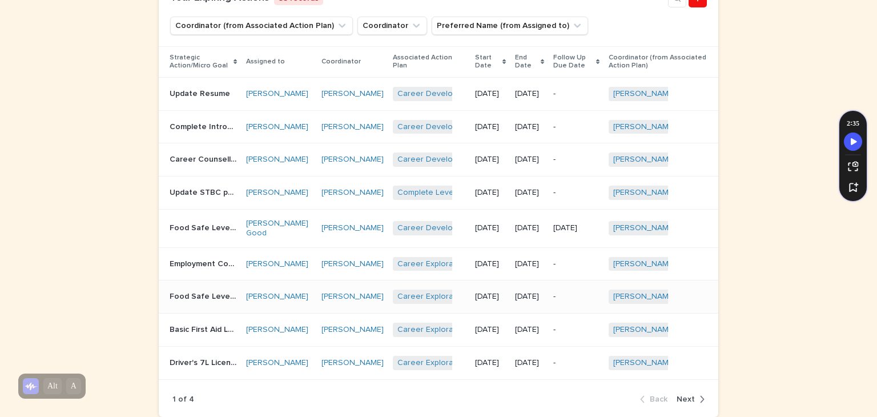
scroll to position [340, 0]
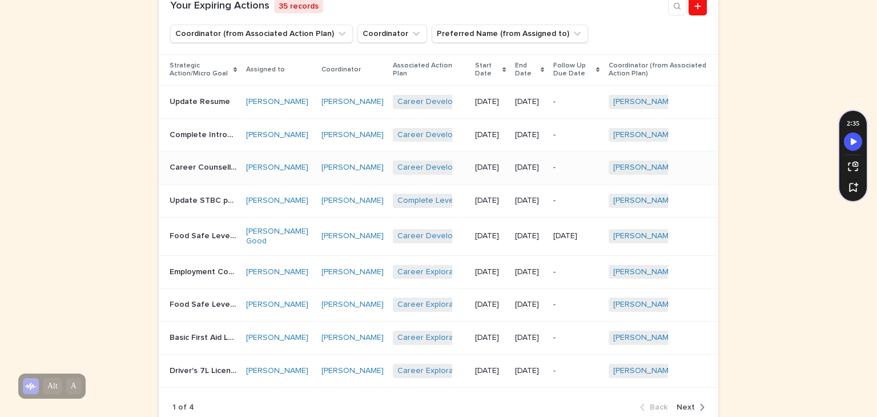
click at [184, 172] on p "Career Counselling" at bounding box center [205, 166] width 70 height 12
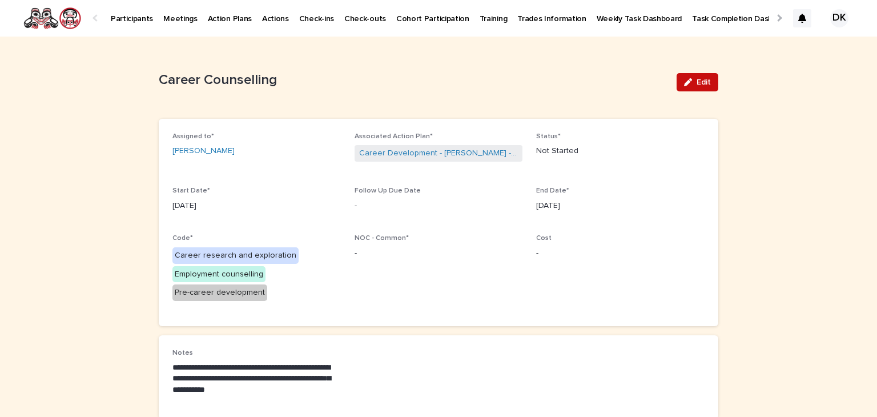
click at [702, 81] on span "Edit" at bounding box center [704, 82] width 14 height 8
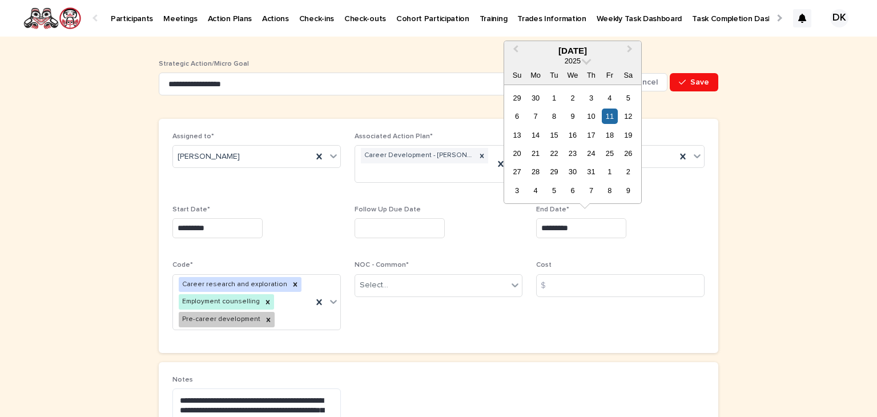
drag, startPoint x: 589, startPoint y: 226, endPoint x: 529, endPoint y: 233, distance: 60.3
click at [529, 233] on div "Assigned to* [PERSON_NAME] Associated Action Plan* Career Development - [PERSON…" at bounding box center [438, 235] width 532 height 207
click at [633, 45] on button "Next Month" at bounding box center [631, 51] width 18 height 18
click at [633, 48] on button "Next Month" at bounding box center [631, 51] width 18 height 18
click at [610, 171] on div "3" at bounding box center [609, 171] width 15 height 15
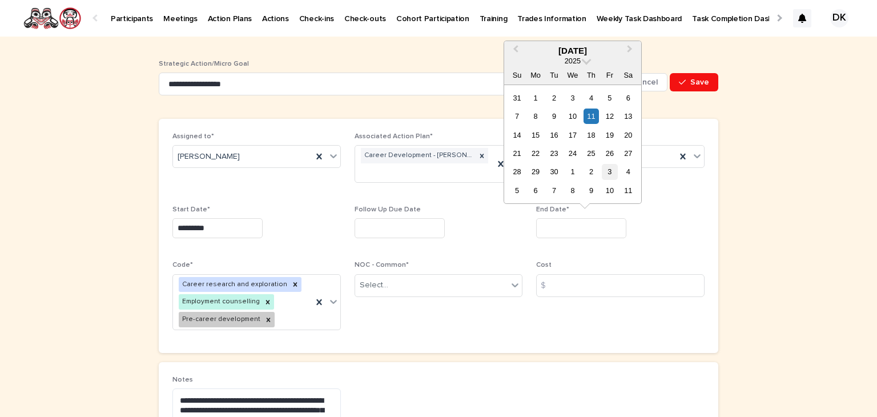
type input "*********"
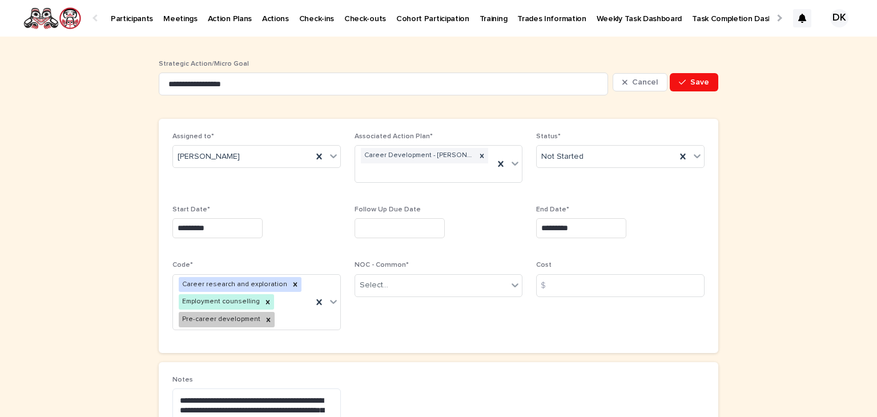
click at [610, 171] on div "Status* Not Started" at bounding box center [620, 154] width 168 height 45
click at [694, 78] on span "Save" at bounding box center [699, 82] width 19 height 8
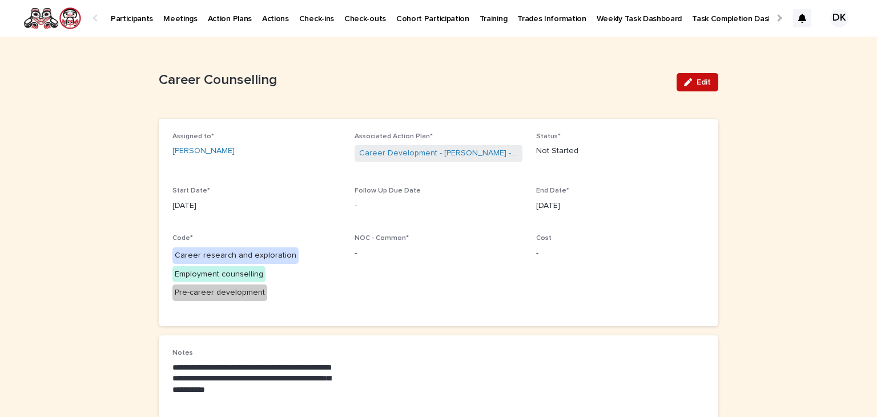
click at [703, 80] on span "Edit" at bounding box center [704, 82] width 14 height 8
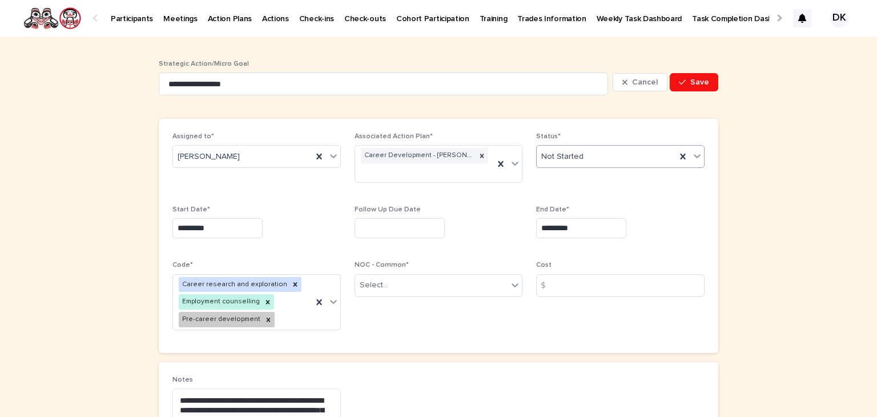
click at [693, 156] on icon at bounding box center [696, 155] width 11 height 11
click at [563, 194] on div "In Progress" at bounding box center [616, 198] width 167 height 20
click at [697, 79] on span "Save" at bounding box center [699, 82] width 19 height 8
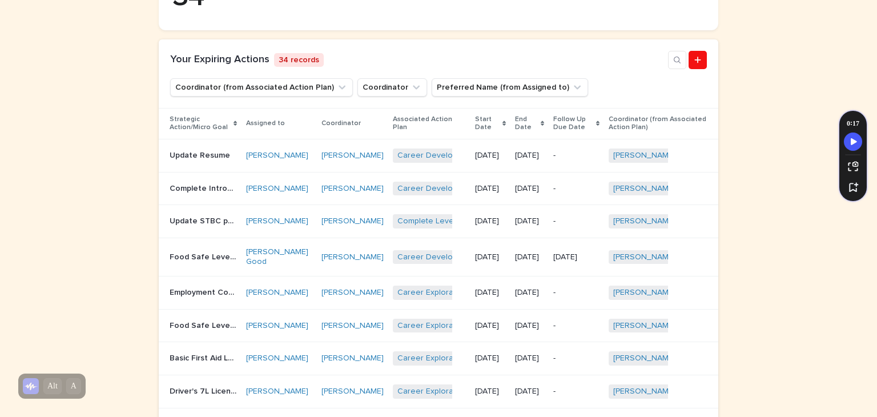
scroll to position [292, 0]
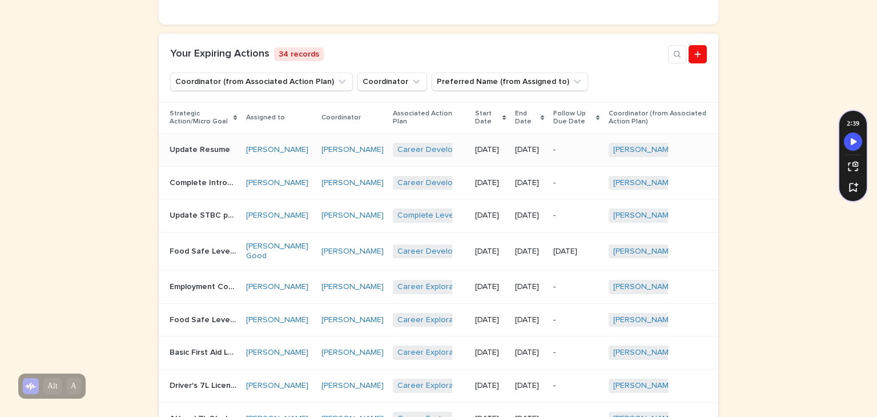
click at [175, 153] on p "Update Resume" at bounding box center [201, 149] width 63 height 12
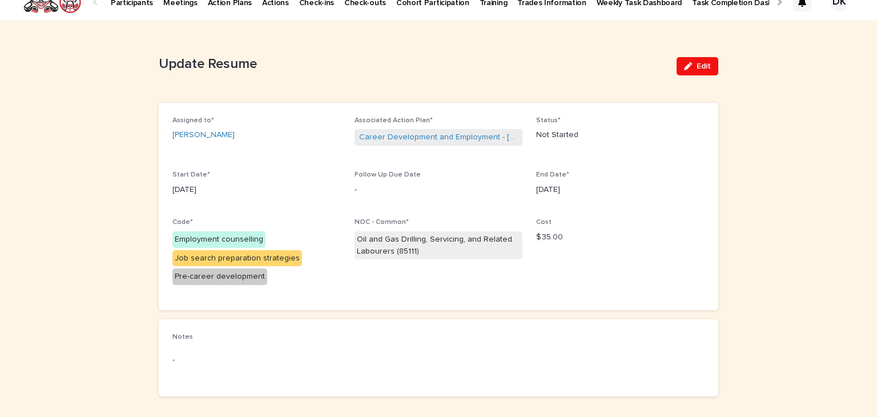
scroll to position [15, 0]
click at [698, 65] on span "Edit" at bounding box center [704, 67] width 14 height 8
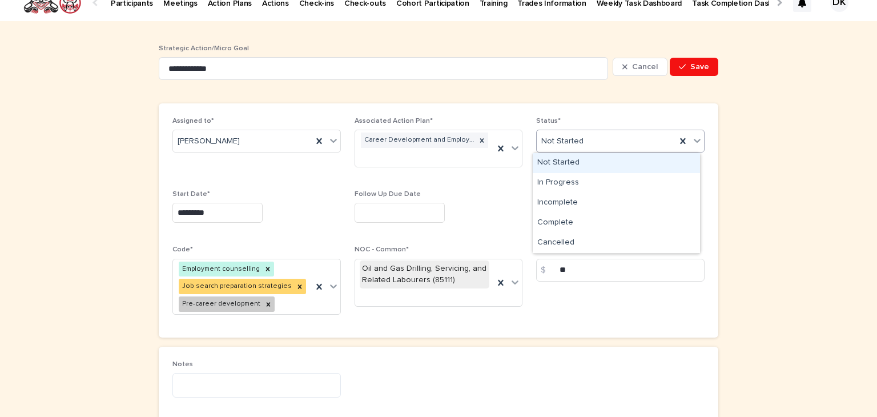
click at [655, 137] on div "Not Started" at bounding box center [606, 141] width 139 height 19
click at [806, 152] on div "**********" at bounding box center [438, 253] width 877 height 465
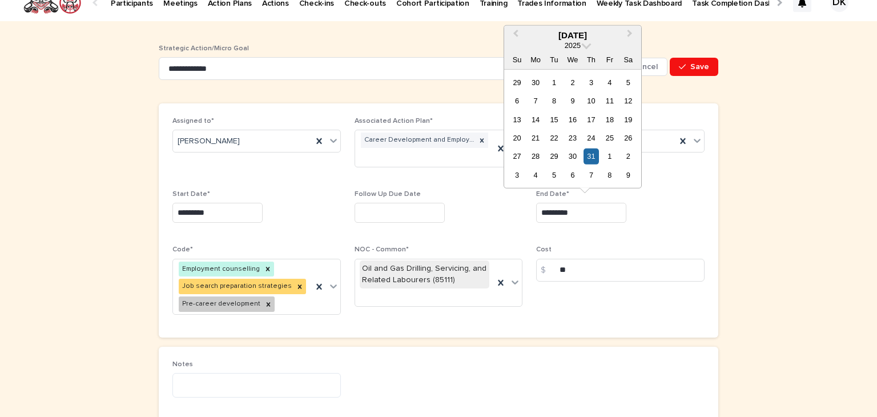
drag, startPoint x: 582, startPoint y: 211, endPoint x: 491, endPoint y: 212, distance: 90.8
click at [491, 212] on div "Assigned to* [PERSON_NAME] Associated Action Plan* Career Development and Emplo…" at bounding box center [438, 220] width 532 height 207
click at [630, 33] on span "Next Month" at bounding box center [630, 34] width 0 height 15
click at [605, 154] on div "29" at bounding box center [609, 155] width 15 height 15
type input "*********"
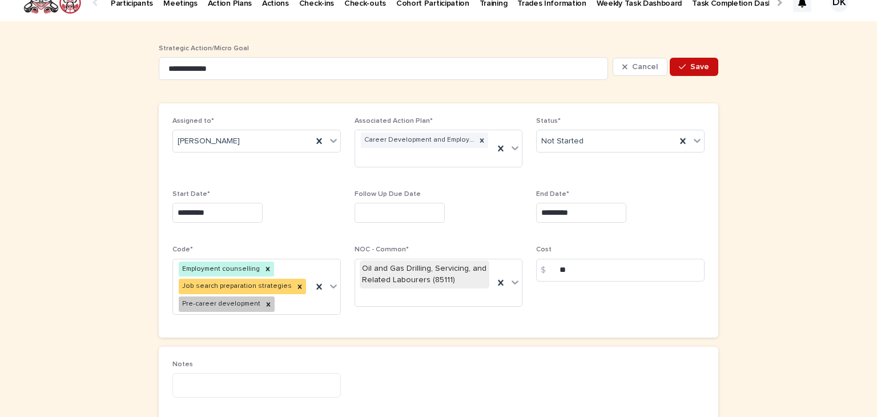
click at [693, 66] on span "Save" at bounding box center [699, 67] width 19 height 8
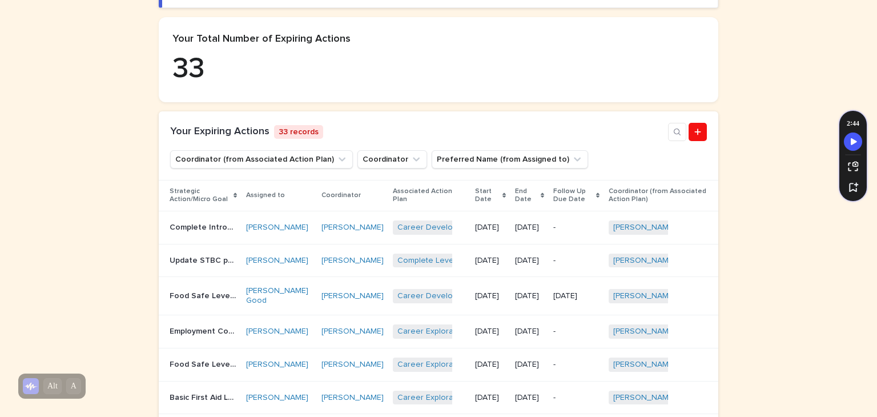
scroll to position [215, 0]
click at [332, 236] on div "[PERSON_NAME]" at bounding box center [352, 227] width 62 height 19
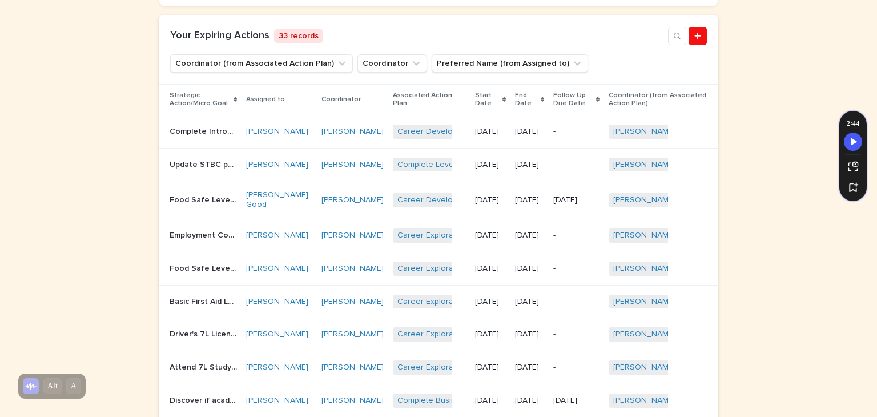
scroll to position [312, 0]
click at [173, 239] on p "Employment Counselling" at bounding box center [205, 233] width 70 height 12
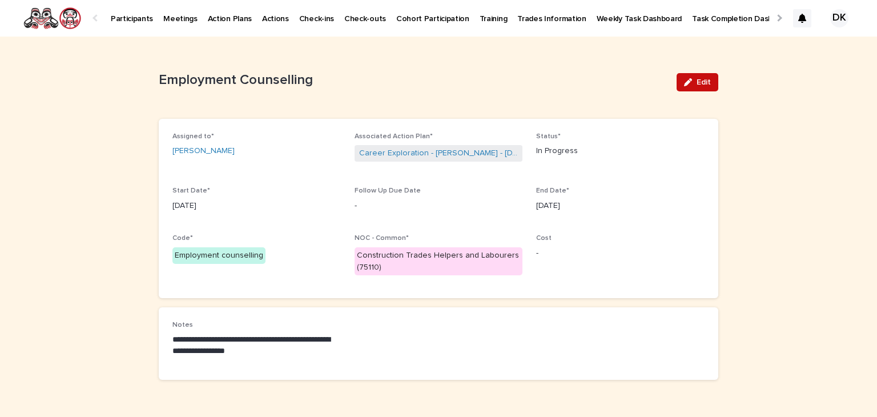
click at [700, 78] on span "Edit" at bounding box center [704, 82] width 14 height 8
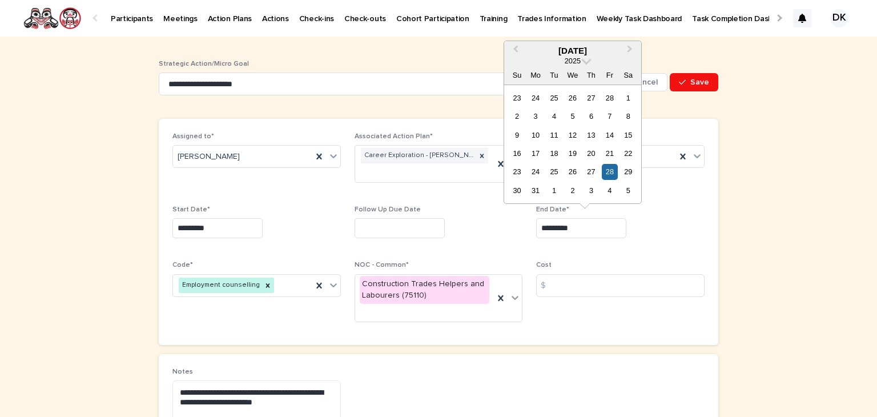
drag, startPoint x: 579, startPoint y: 231, endPoint x: 516, endPoint y: 219, distance: 64.5
click at [516, 219] on div "Assigned to* [PERSON_NAME] Associated Action Plan* Career Exploration - [PERSON…" at bounding box center [438, 231] width 532 height 199
click at [630, 43] on button "Next Month" at bounding box center [631, 51] width 18 height 18
click at [630, 48] on span "Next Month" at bounding box center [630, 50] width 0 height 15
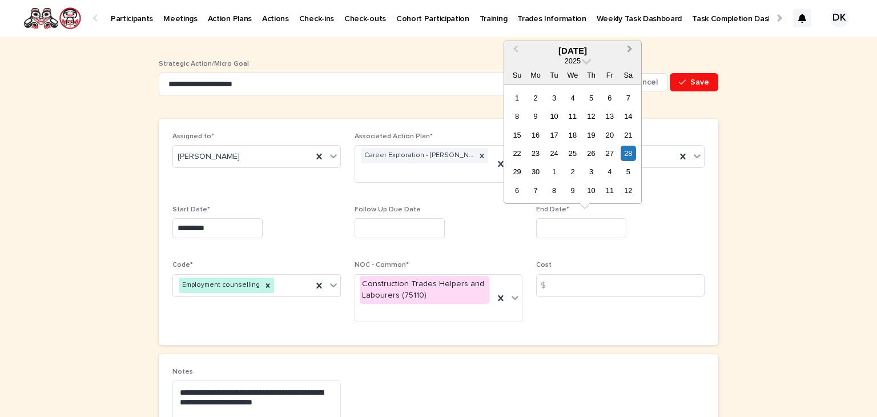
click at [630, 48] on span "Next Month" at bounding box center [630, 50] width 0 height 15
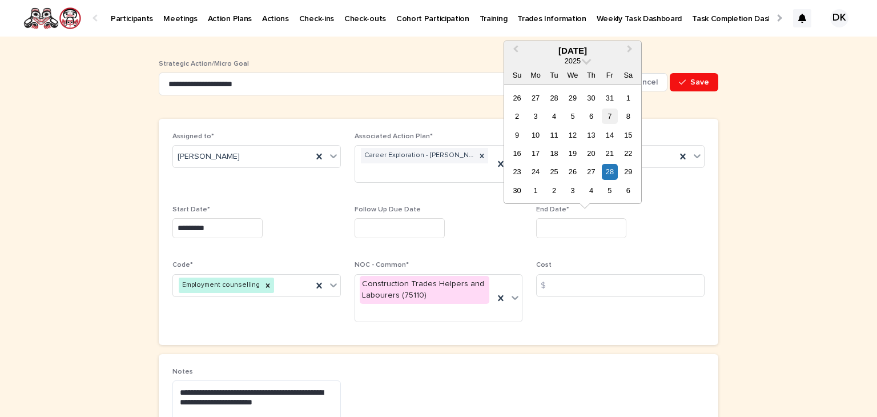
click at [608, 113] on div "7" at bounding box center [609, 115] width 15 height 15
type input "*********"
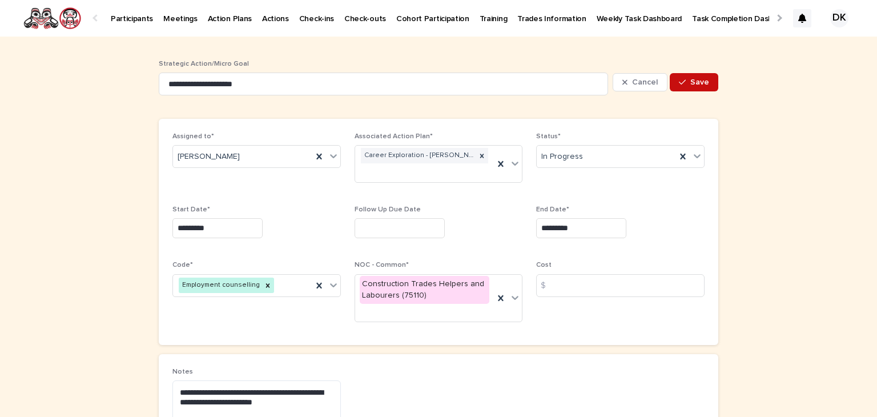
click at [694, 80] on span "Save" at bounding box center [699, 82] width 19 height 8
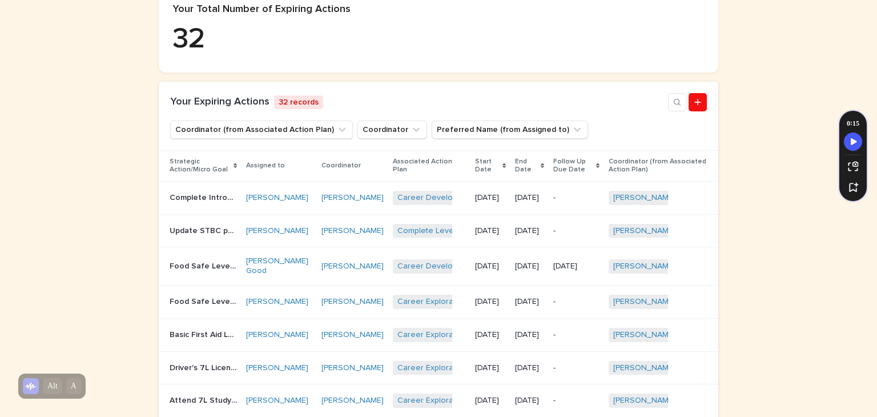
scroll to position [245, 0]
click at [190, 197] on p "Complete Introduction to First Nations Fine Arts" at bounding box center [205, 196] width 70 height 12
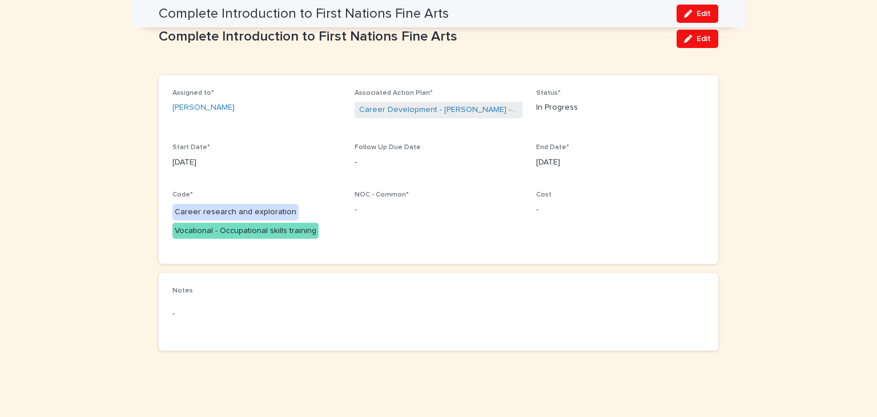
scroll to position [43, 0]
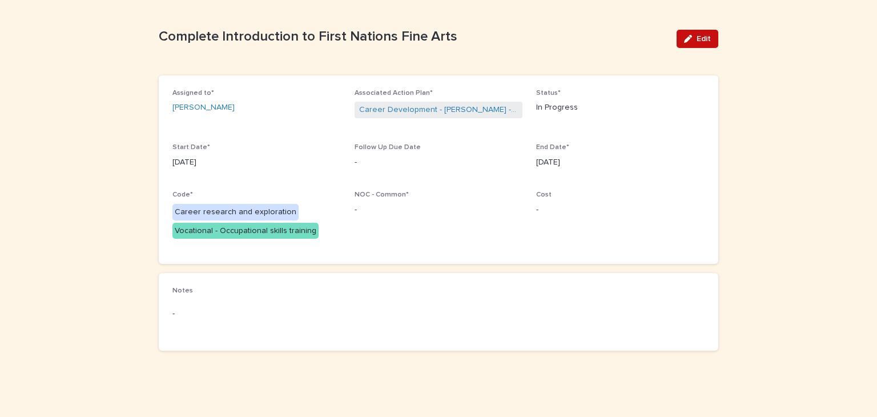
click at [692, 35] on button "Edit" at bounding box center [698, 39] width 42 height 18
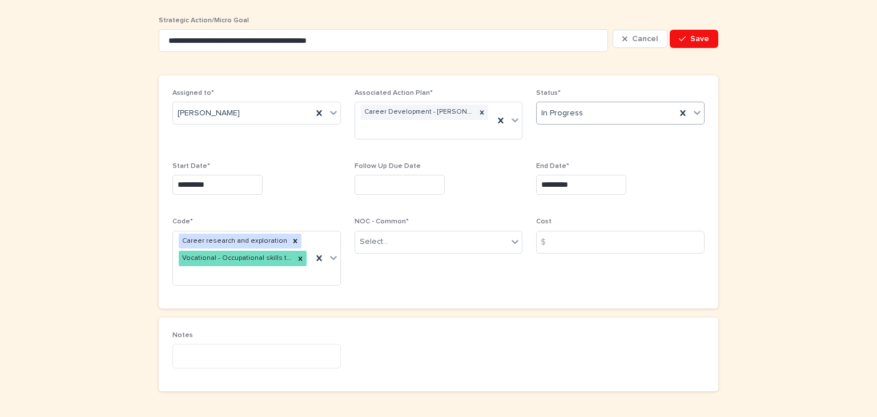
click at [694, 112] on icon at bounding box center [697, 113] width 7 height 4
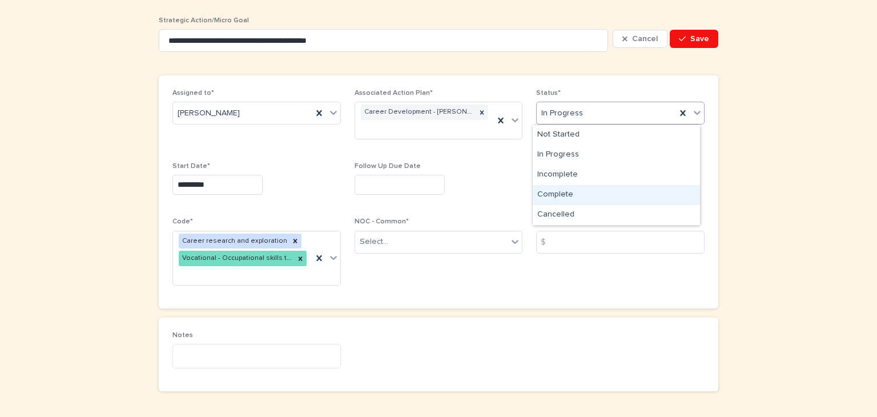
click at [564, 193] on div "Complete" at bounding box center [616, 195] width 167 height 20
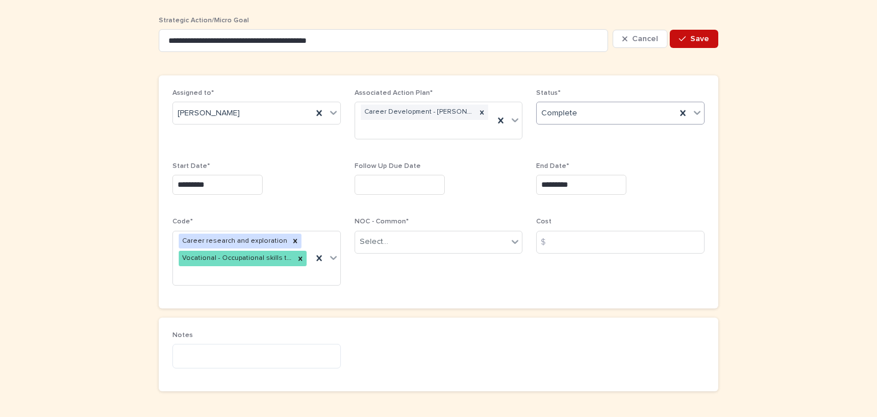
click at [698, 37] on span "Save" at bounding box center [699, 39] width 19 height 8
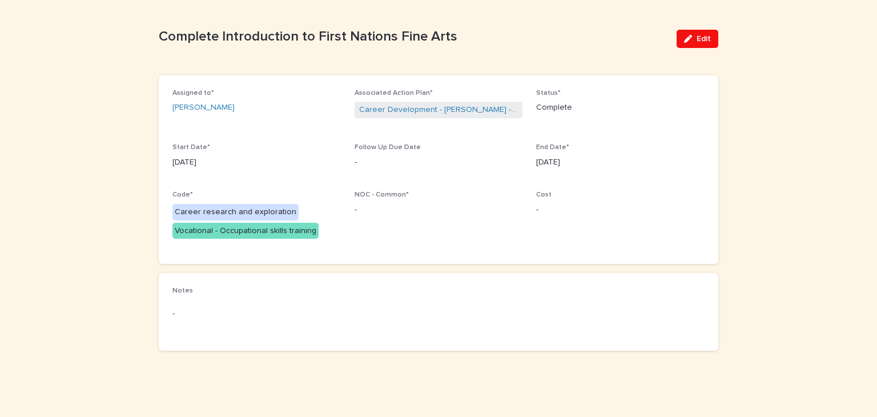
scroll to position [23, 0]
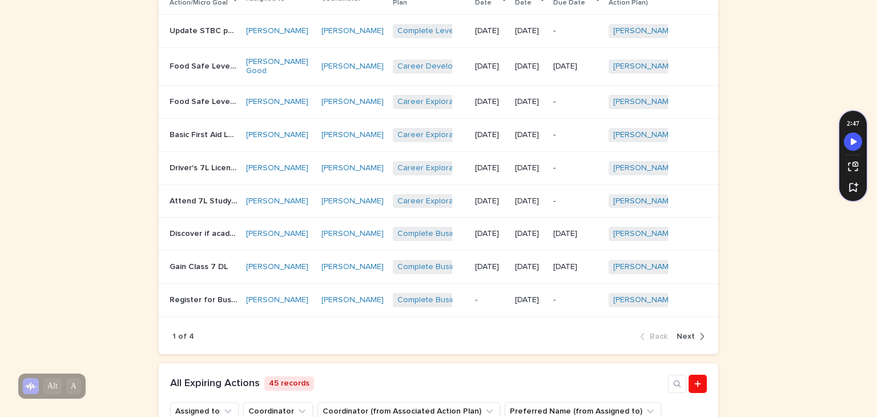
scroll to position [412, 0]
click at [170, 271] on p "Gain Class 7 DL" at bounding box center [200, 265] width 61 height 12
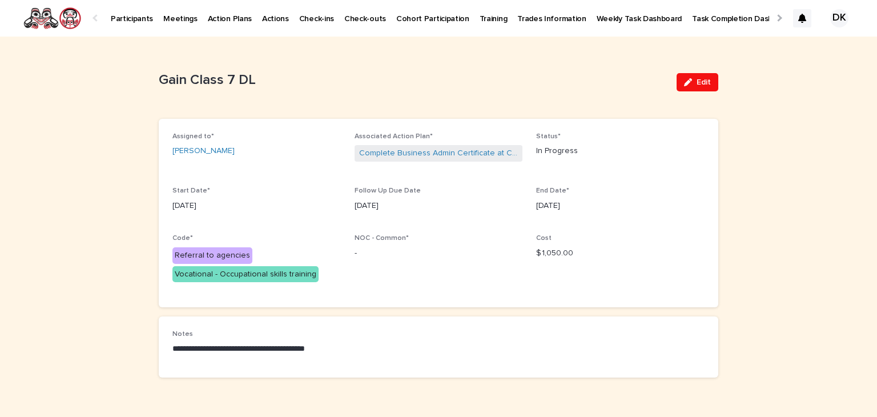
click at [112, 19] on p "Participants" at bounding box center [132, 12] width 42 height 24
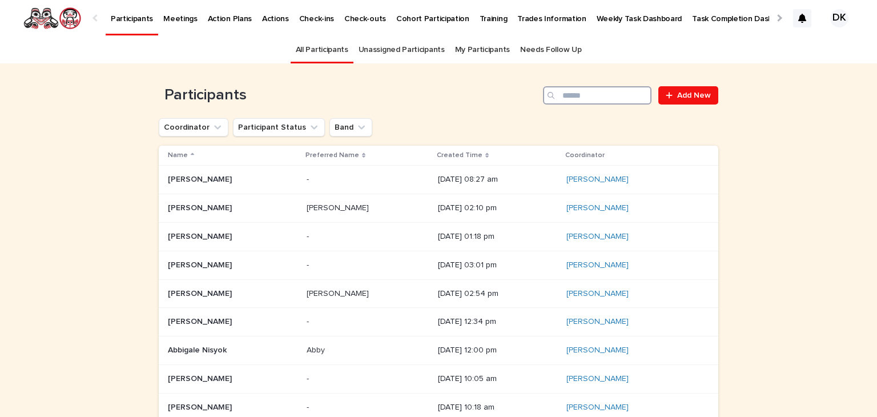
click at [588, 95] on input "Search" at bounding box center [597, 95] width 108 height 18
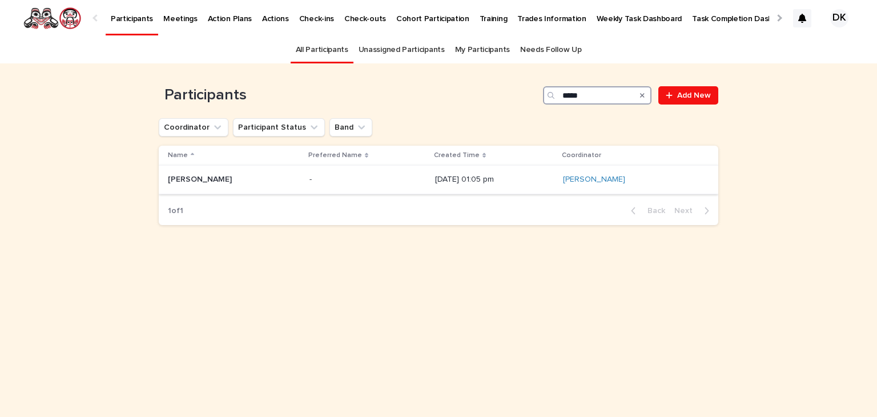
type input "*****"
click at [180, 174] on p "[PERSON_NAME]" at bounding box center [201, 178] width 66 height 12
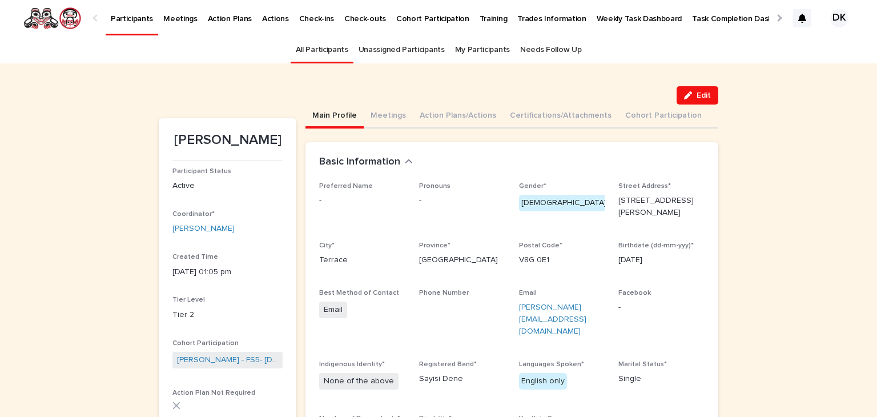
click at [426, 301] on div "Phone Number" at bounding box center [462, 300] width 86 height 22
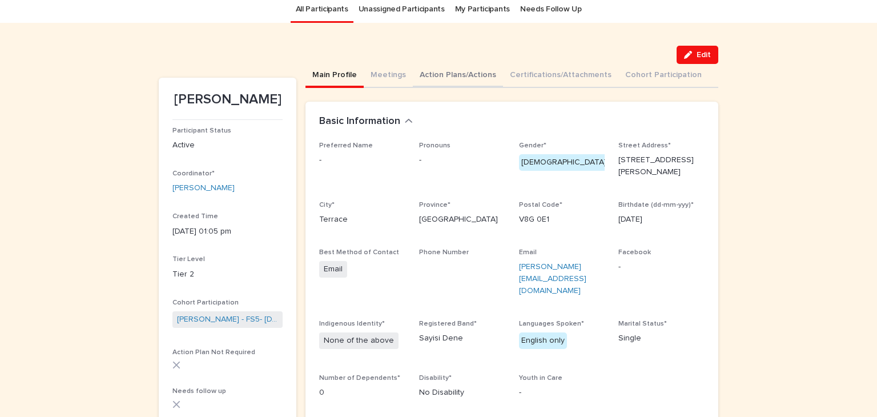
click at [419, 73] on button "Action Plans/Actions" at bounding box center [458, 76] width 90 height 24
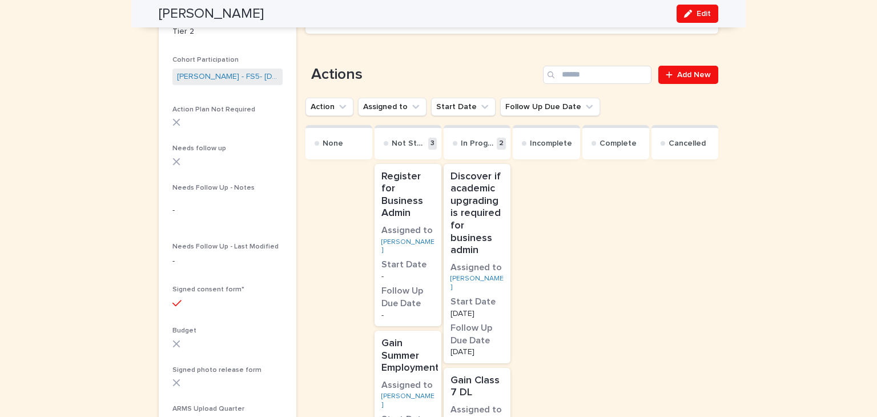
scroll to position [325, 0]
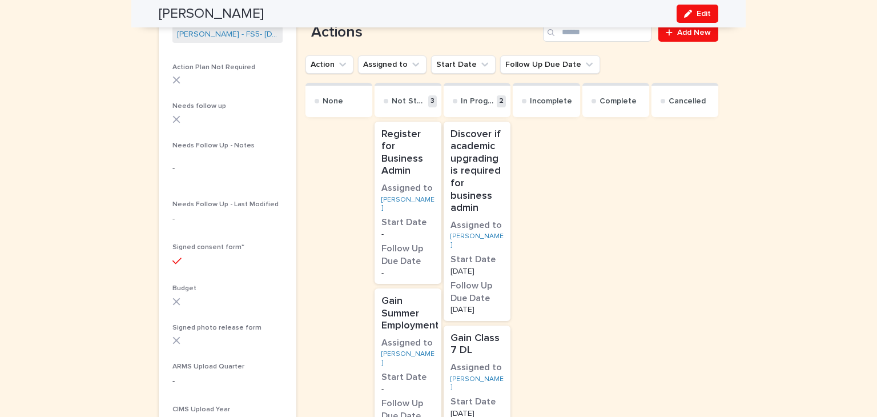
click at [473, 155] on p "Discover if academic upgrading is required for business admin" at bounding box center [476, 171] width 53 height 86
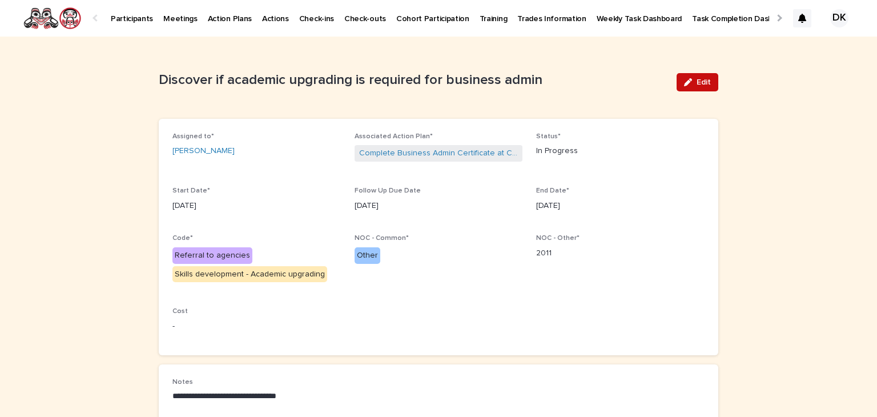
click at [697, 83] on span "Edit" at bounding box center [704, 82] width 14 height 8
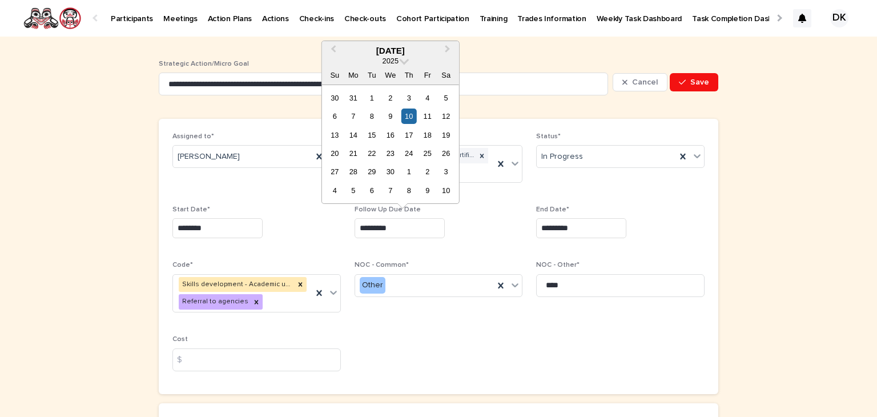
drag, startPoint x: 404, startPoint y: 230, endPoint x: 309, endPoint y: 227, distance: 94.8
click at [309, 227] on div "Assigned to* [PERSON_NAME] Associated Action Plan* Complete Business Admin Cert…" at bounding box center [438, 256] width 532 height 248
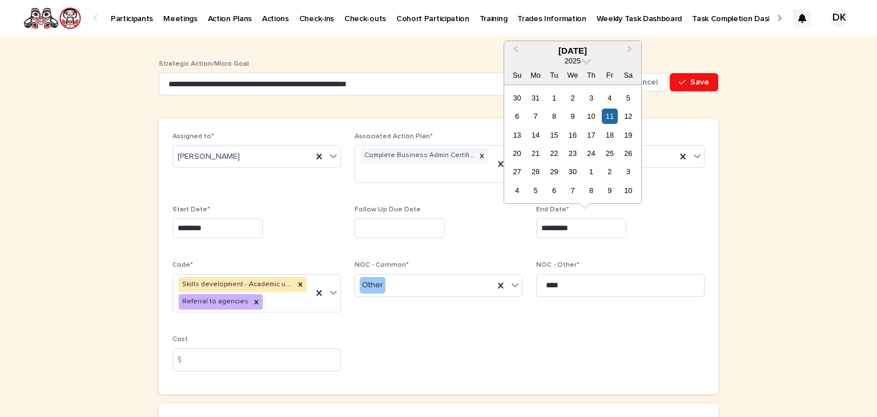
click at [587, 222] on input "*********" at bounding box center [581, 228] width 90 height 20
drag, startPoint x: 587, startPoint y: 222, endPoint x: 513, endPoint y: 222, distance: 74.2
drag, startPoint x: 513, startPoint y: 222, endPoint x: 493, endPoint y: 247, distance: 32.0
click at [493, 247] on div "Follow Up Due Date" at bounding box center [439, 227] width 168 height 42
drag, startPoint x: 577, startPoint y: 225, endPoint x: 536, endPoint y: 224, distance: 41.1
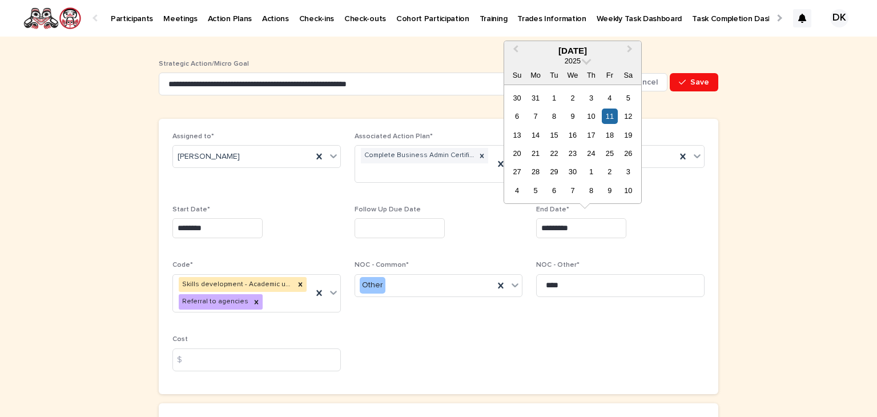
click at [536, 224] on input "*********" at bounding box center [581, 228] width 90 height 20
click at [630, 47] on span "Next Month" at bounding box center [630, 50] width 0 height 15
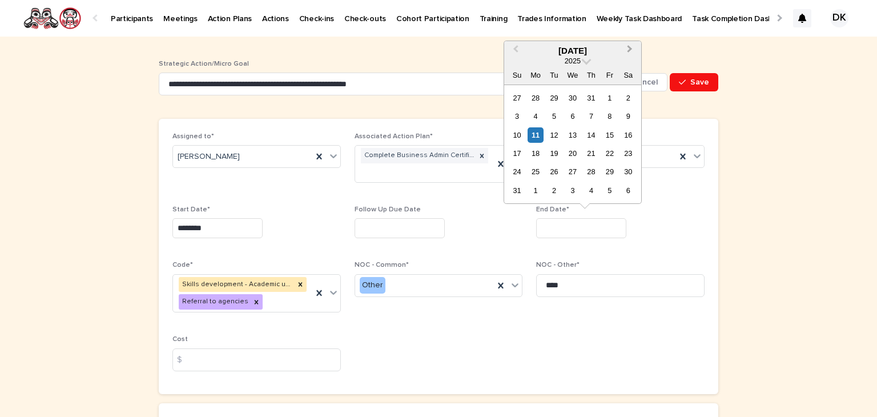
click at [630, 47] on span "Next Month" at bounding box center [630, 50] width 0 height 15
click at [610, 165] on div "3" at bounding box center [609, 171] width 15 height 15
type input "*********"
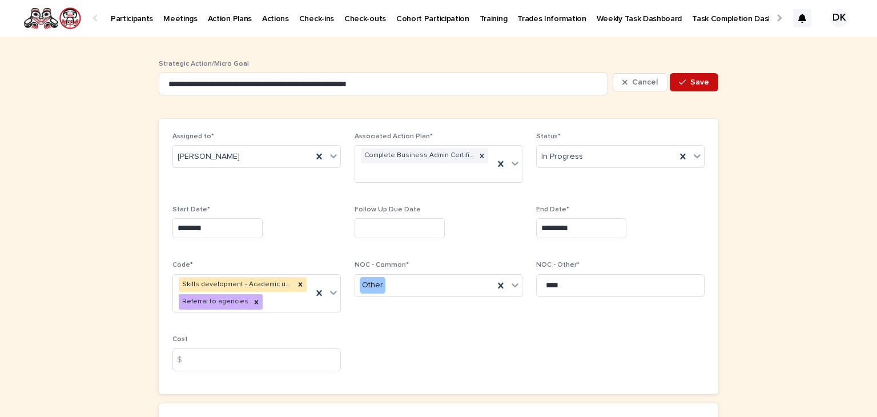
click at [695, 80] on span "Save" at bounding box center [699, 82] width 19 height 8
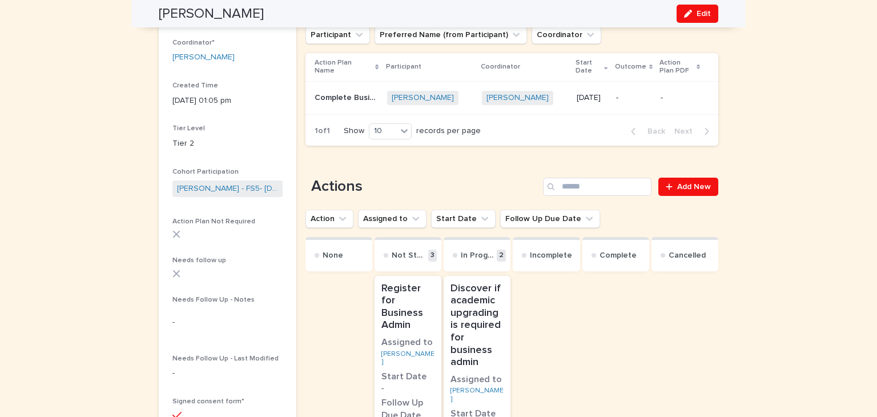
scroll to position [187, 0]
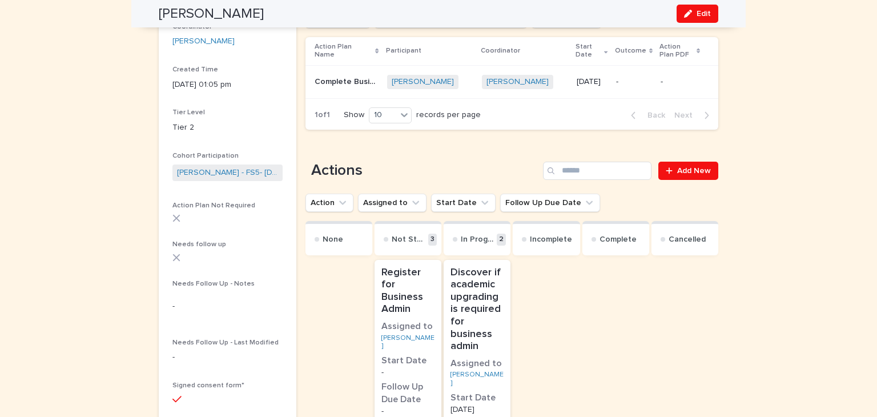
click at [395, 288] on p "Register for Business Admin" at bounding box center [407, 291] width 53 height 49
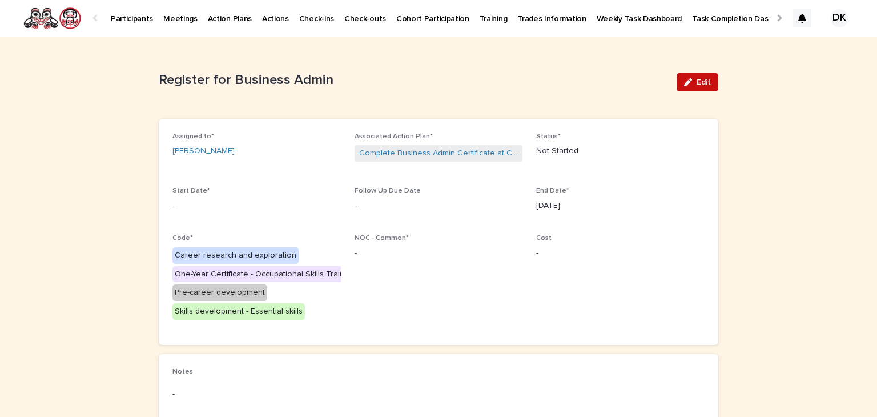
click at [706, 80] on span "Edit" at bounding box center [704, 82] width 14 height 8
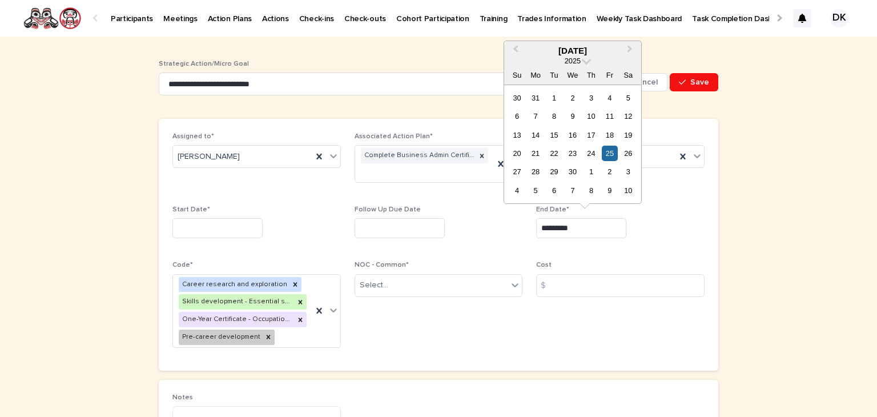
drag, startPoint x: 580, startPoint y: 231, endPoint x: 520, endPoint y: 232, distance: 59.9
click at [520, 232] on div "Assigned to* [PERSON_NAME] Associated Action Plan* Complete Business Admin Cert…" at bounding box center [438, 244] width 532 height 224
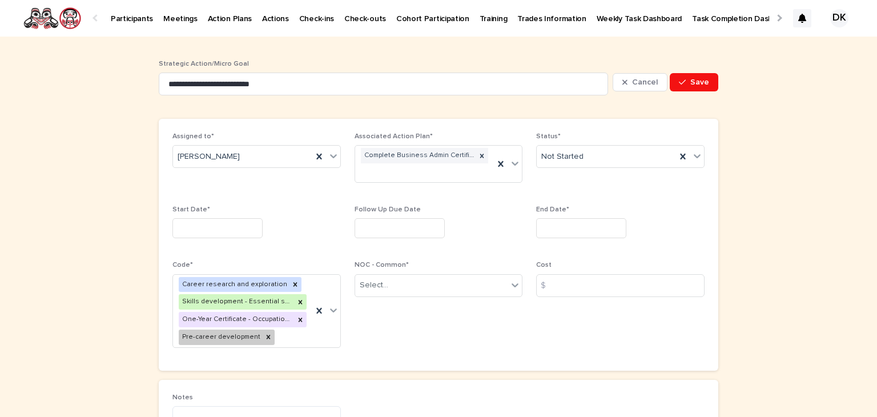
drag, startPoint x: 779, startPoint y: 165, endPoint x: 794, endPoint y: 79, distance: 86.9
click at [794, 79] on div "**********" at bounding box center [438, 278] width 877 height 483
click at [695, 79] on span "Save" at bounding box center [699, 82] width 19 height 8
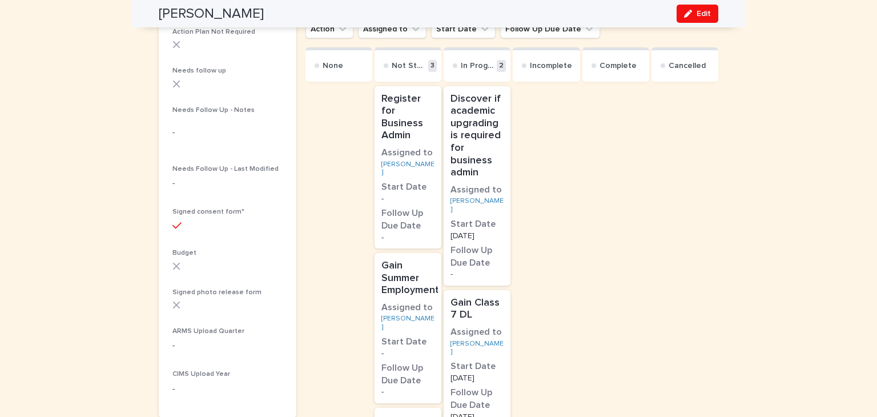
scroll to position [361, 0]
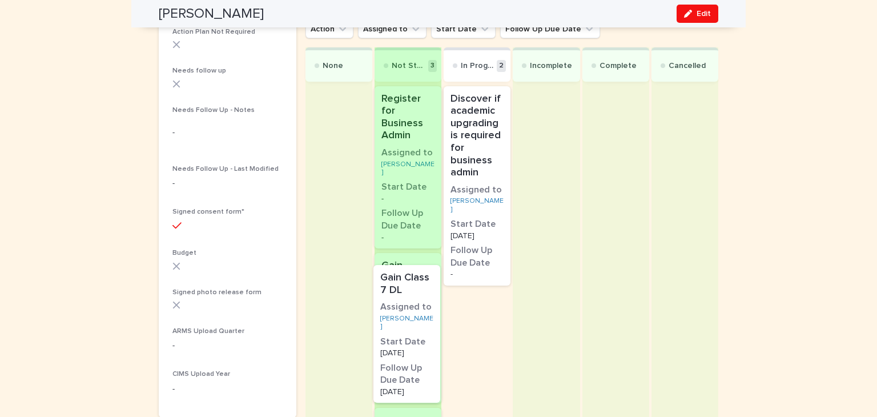
drag, startPoint x: 476, startPoint y: 296, endPoint x: 395, endPoint y: 279, distance: 82.3
click at [395, 279] on div "None Not Started 3 Register for Business Admin Assigned to [PERSON_NAME] Start …" at bounding box center [511, 333] width 413 height 572
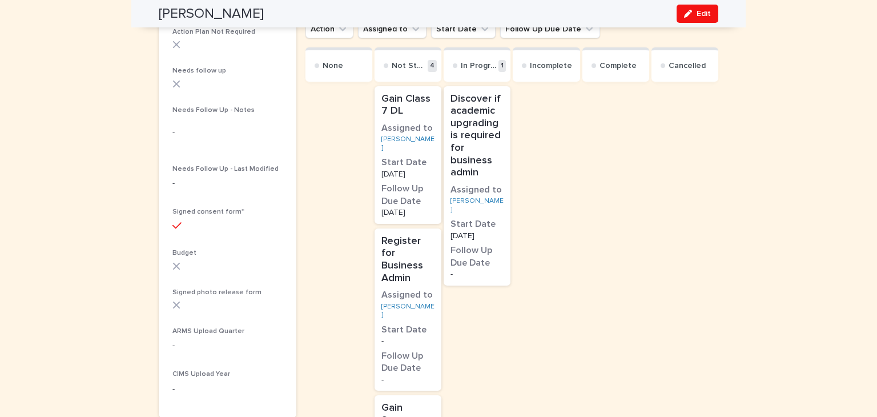
scroll to position [0, 0]
